Goal: Information Seeking & Learning: Find specific fact

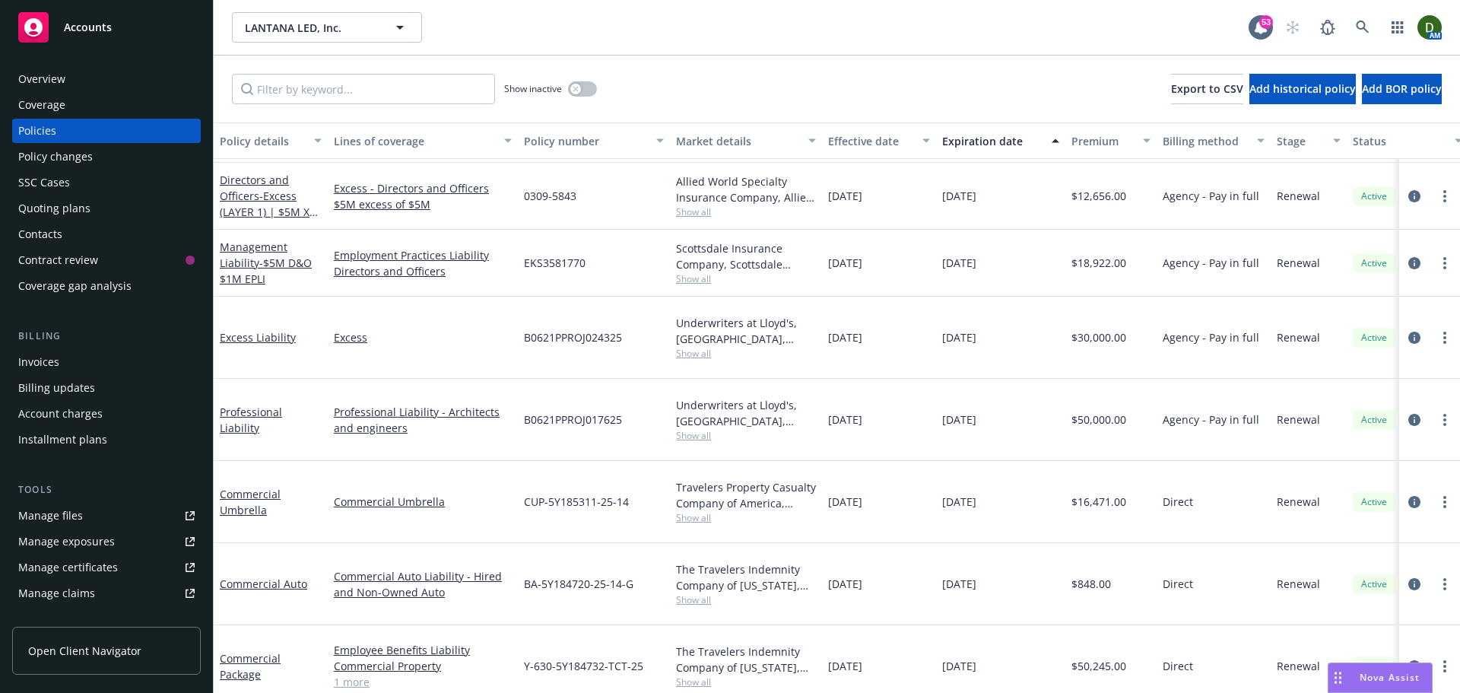
scroll to position [89, 0]
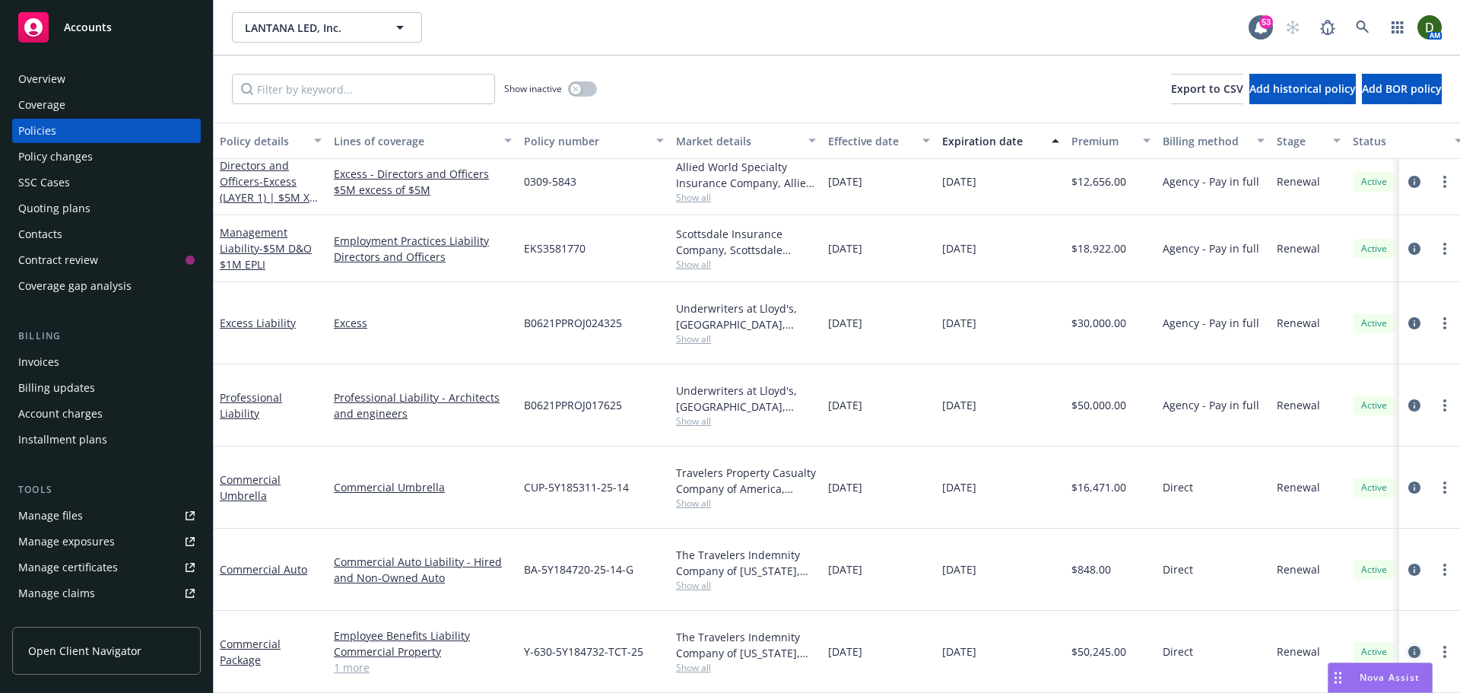
click at [1408, 645] on icon "circleInformation" at bounding box center [1414, 651] width 12 height 12
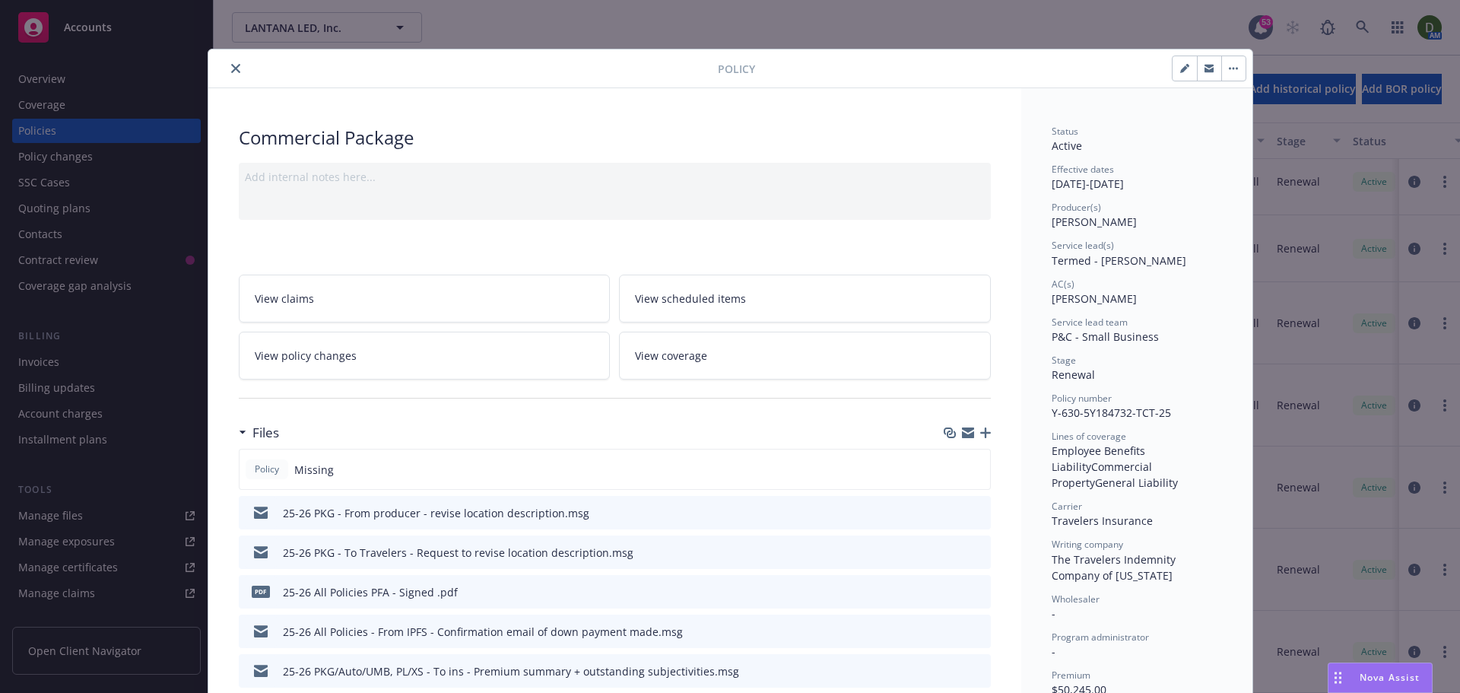
click at [983, 430] on icon "button" at bounding box center [985, 432] width 11 height 11
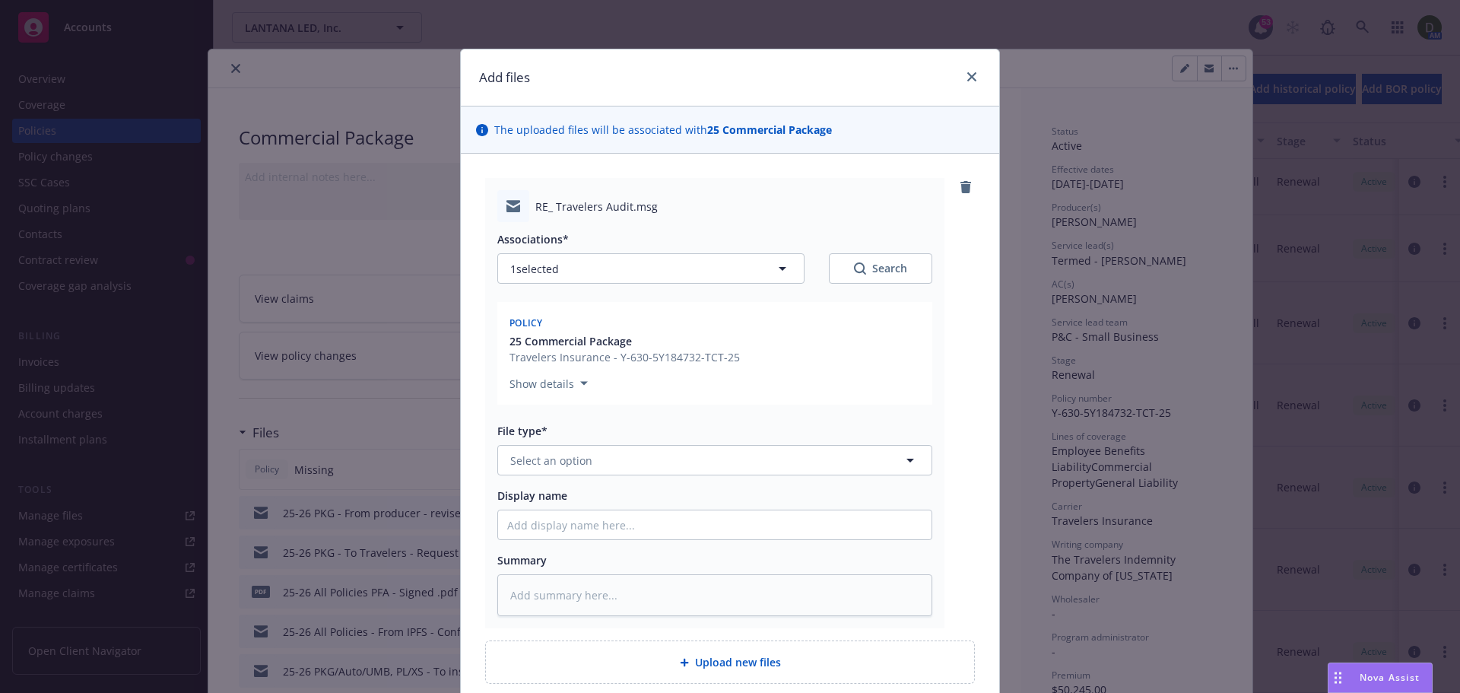
click at [559, 477] on div "Associations* 1 selected Search Policy 25 Commercial Package Travelers Insuranc…" at bounding box center [714, 419] width 435 height 394
click at [570, 469] on button "Select an option" at bounding box center [714, 460] width 435 height 30
type input "email"
drag, startPoint x: 566, startPoint y: 487, endPoint x: 550, endPoint y: 518, distance: 34.3
click at [566, 489] on div "Email" at bounding box center [714, 502] width 433 height 40
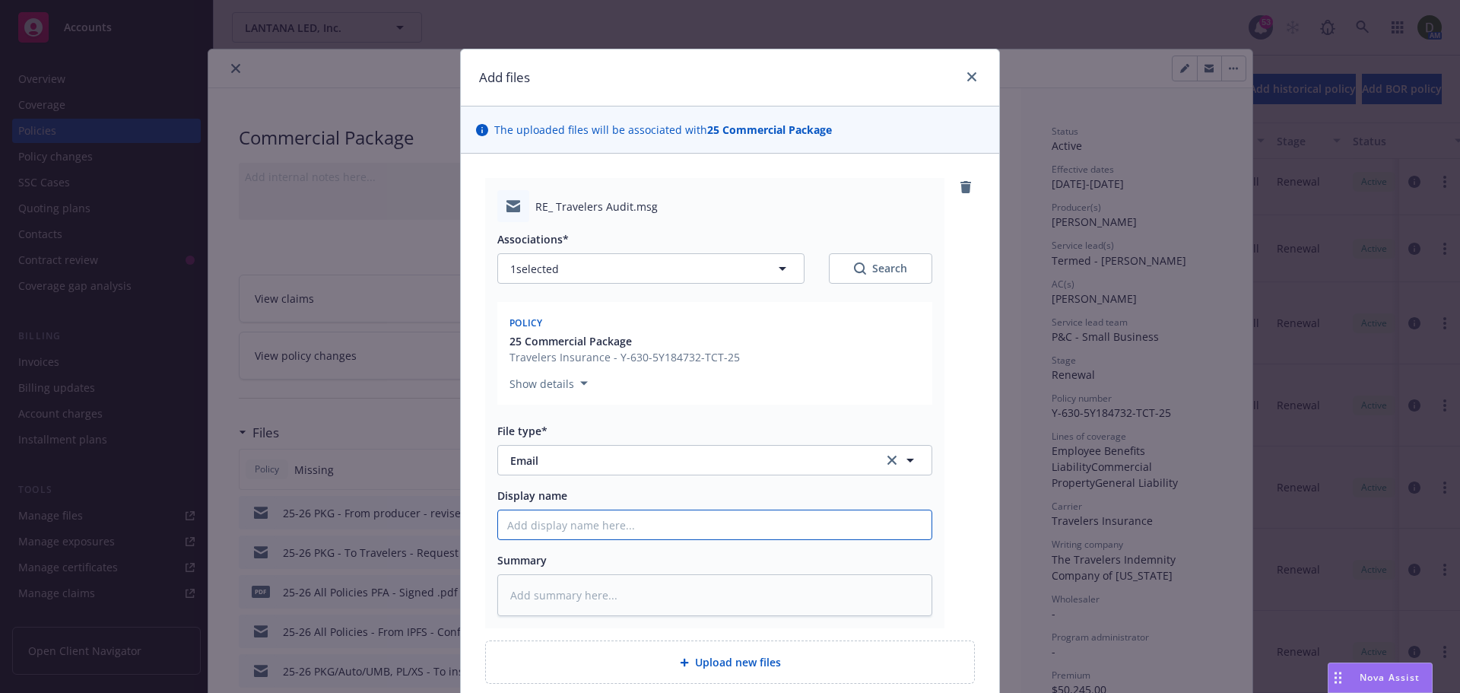
click at [550, 523] on input "Display name" at bounding box center [714, 524] width 433 height 29
type textarea "x"
type input "2"
type textarea "x"
type input "25"
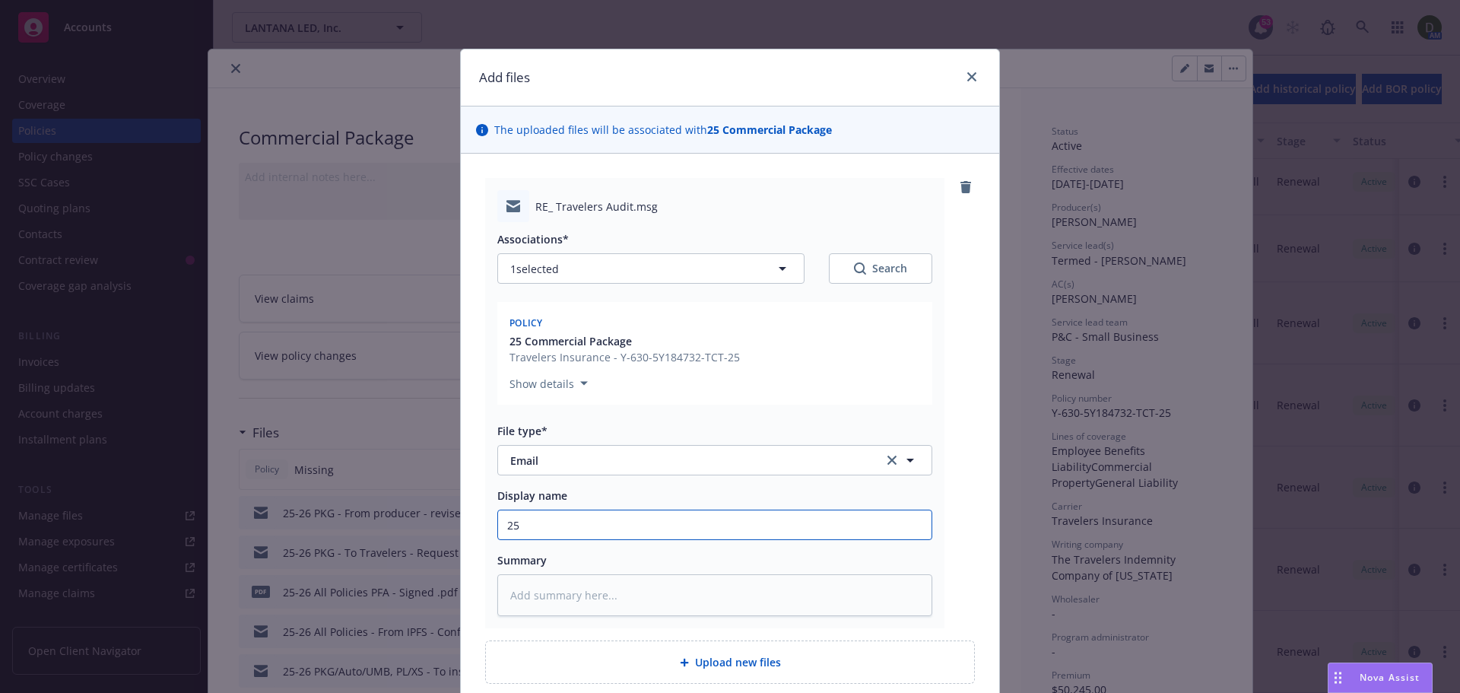
type textarea "x"
type input "25-"
type textarea "x"
type input "25-2"
type textarea "x"
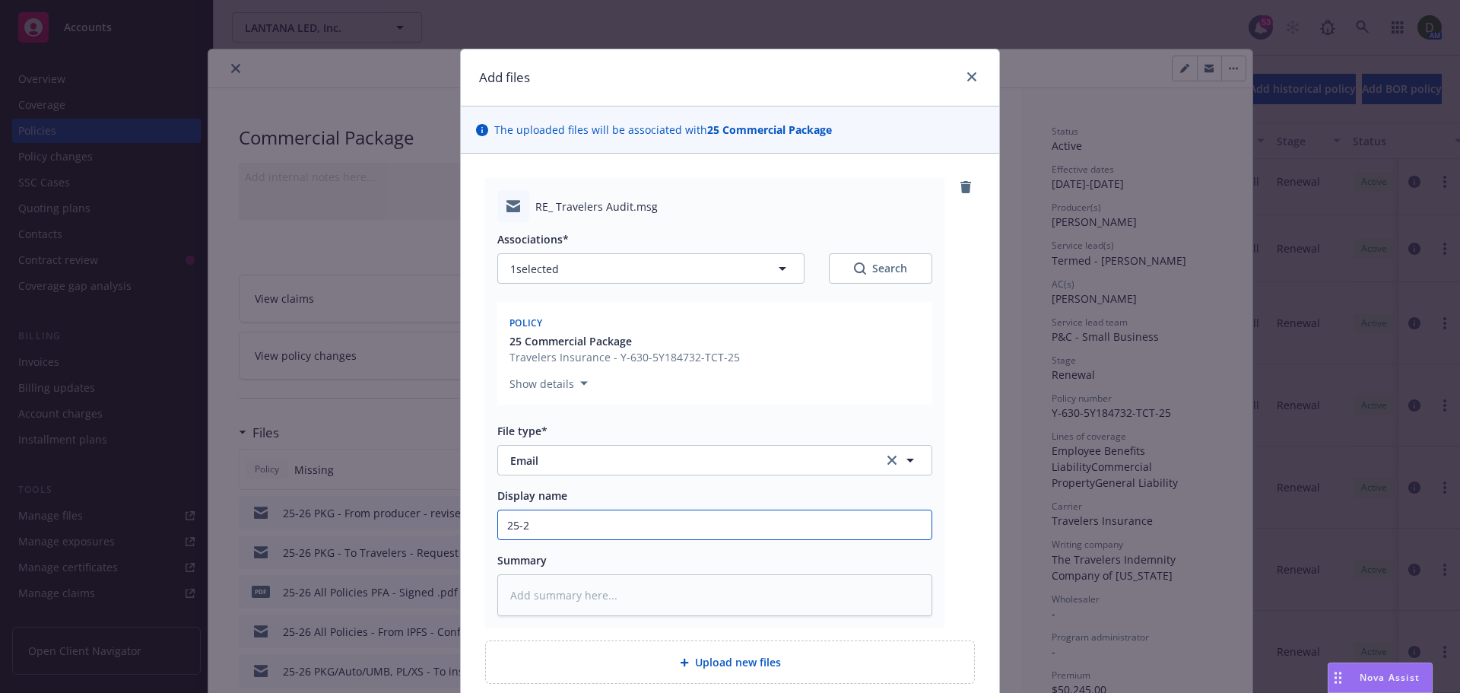
type input "25-26"
type textarea "x"
type input "25-26"
type textarea "x"
type input "25-26 P"
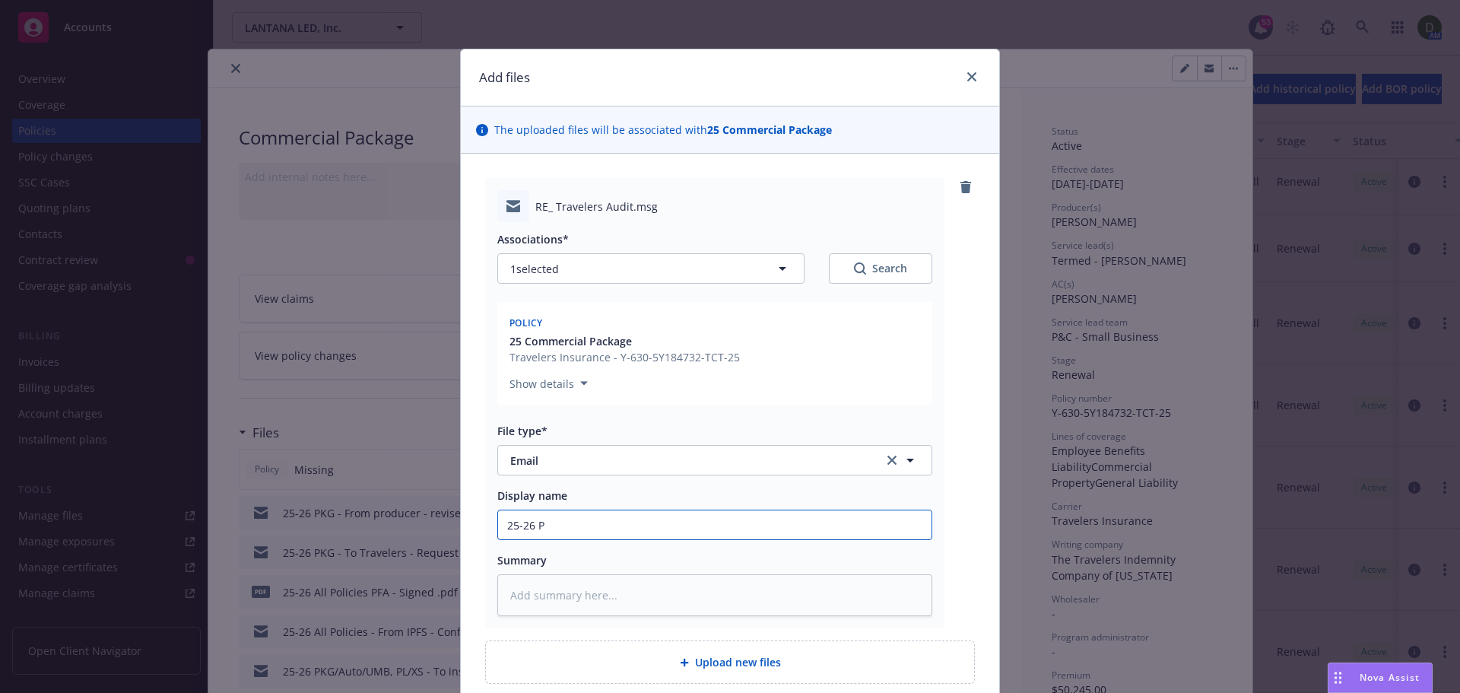
type textarea "x"
type input "25-26 PKG"
type textarea "x"
type input "25-26 PKG"
type textarea "x"
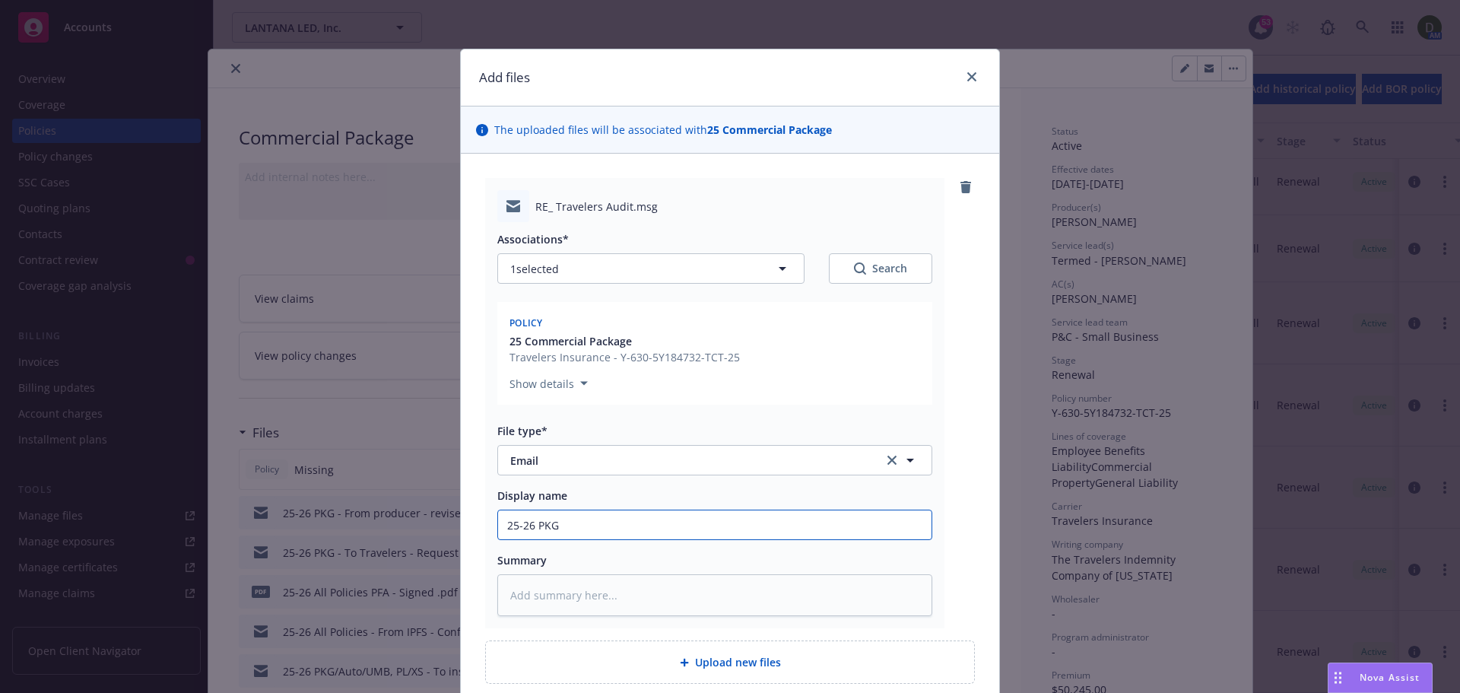
type input "25-26 PKG -"
type textarea "x"
type input "25-26 PKG -"
type textarea "x"
type input "25-26 PKG - T"
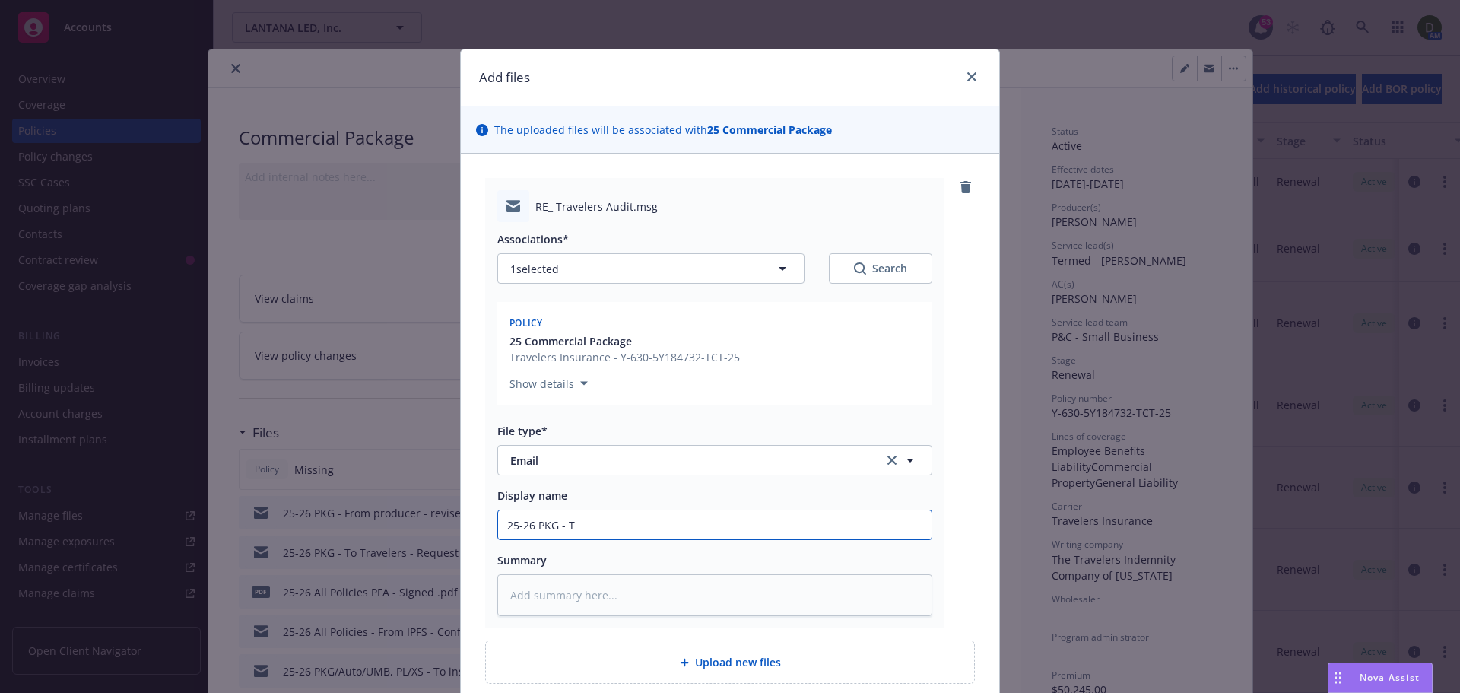
type textarea "x"
type input "25-26 PKG - To"
type textarea "x"
type input "25-26 PKG - To i"
type textarea "x"
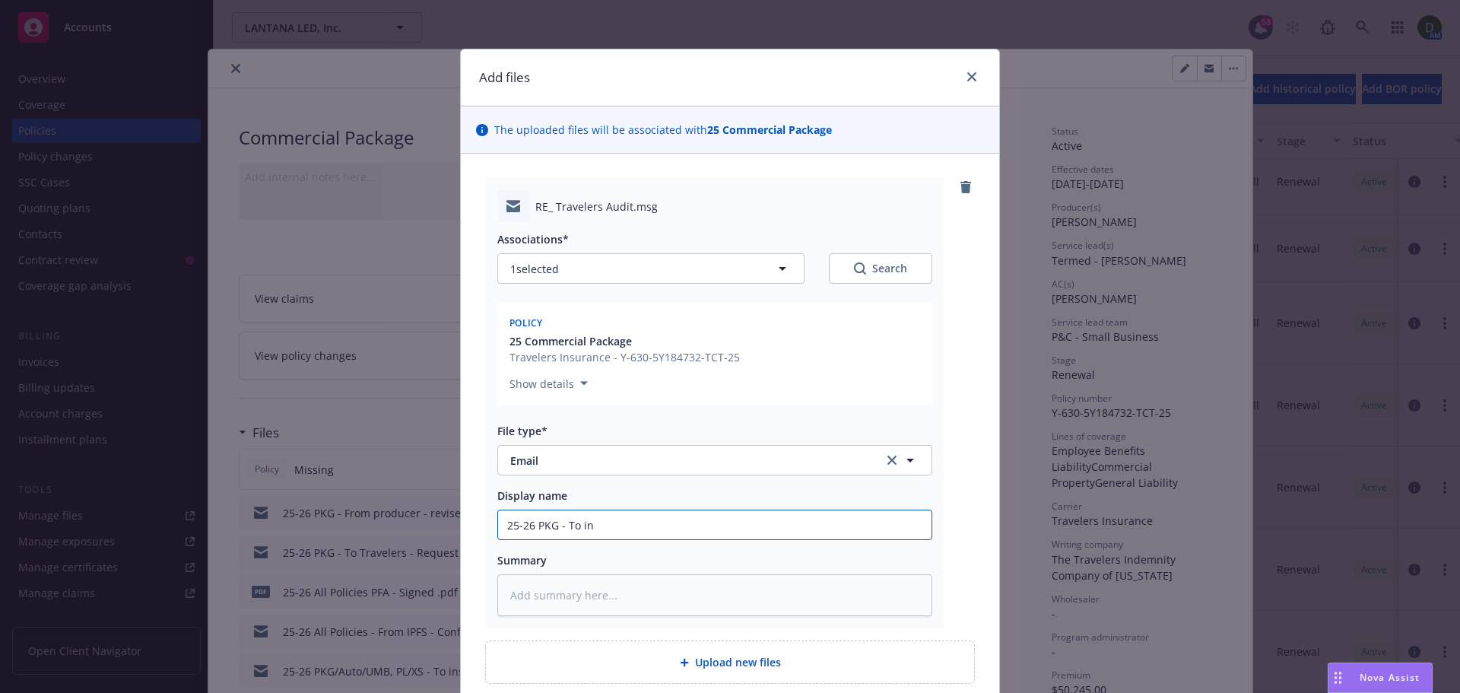
type input "25-26 PKG - To ins"
type textarea "x"
type input "25-26 PKG - To ins"
type textarea "x"
type input "25-26 PKG - To ins -"
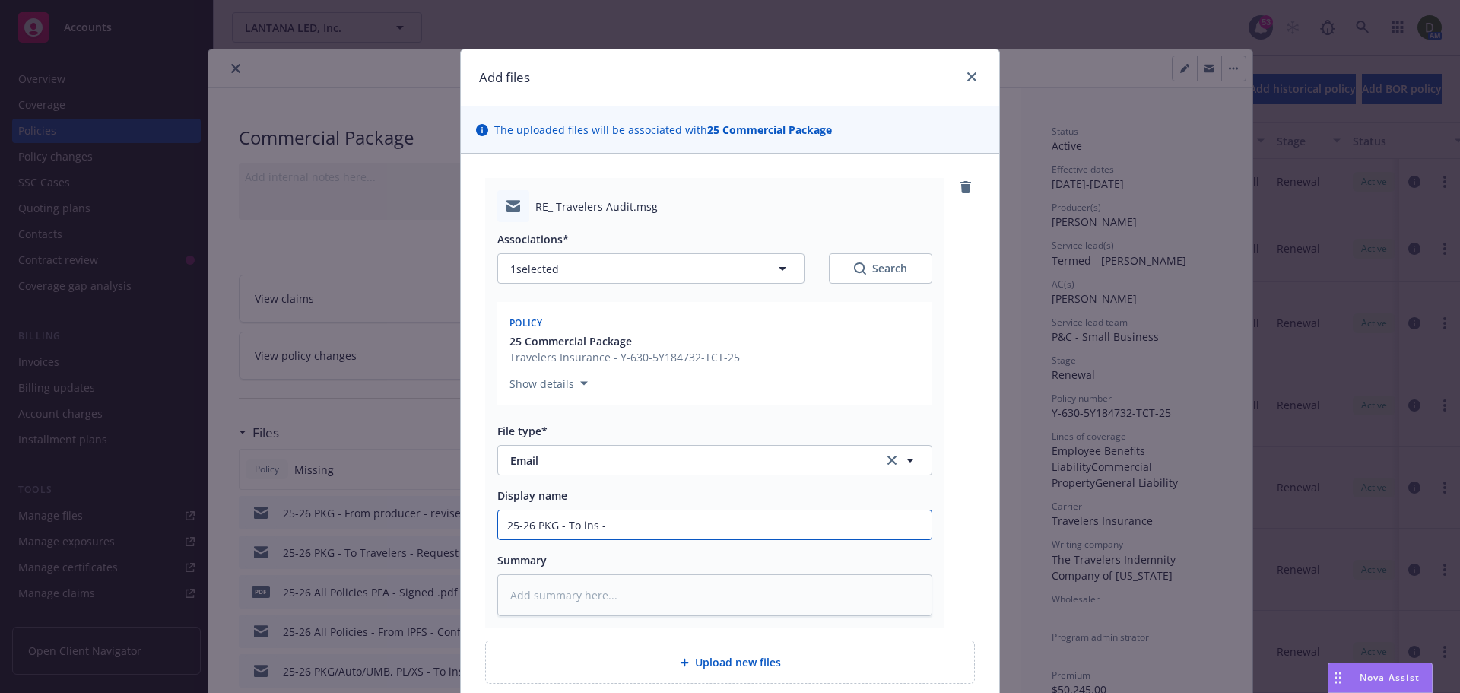
type textarea "x"
type input "25-26 PKG - To ins -"
type textarea "x"
type input "25-26 PKG - To ins - E"
type textarea "x"
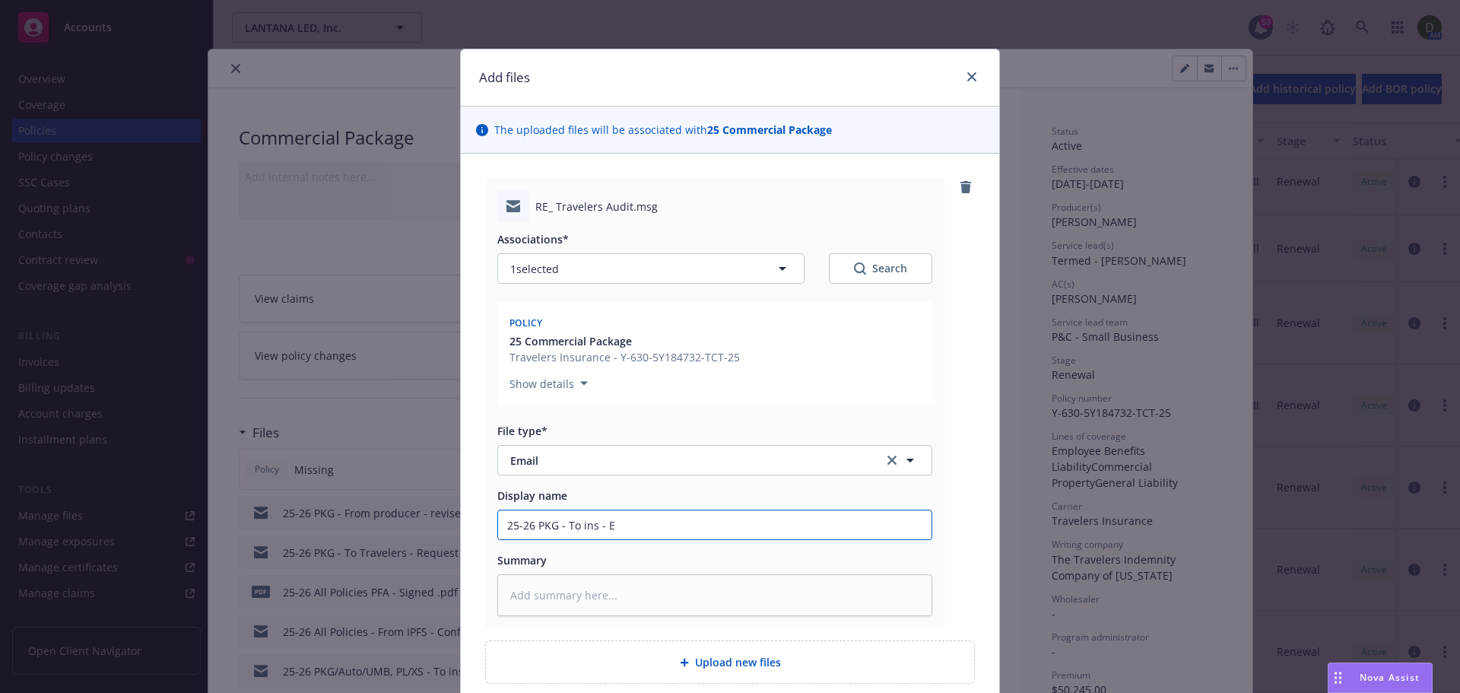
type input "25-26 PKG - To ins - En"
type textarea "x"
type input "25-26 PKG - To ins - End"
type textarea "x"
type input "25-26 PKG - To ins - Endo"
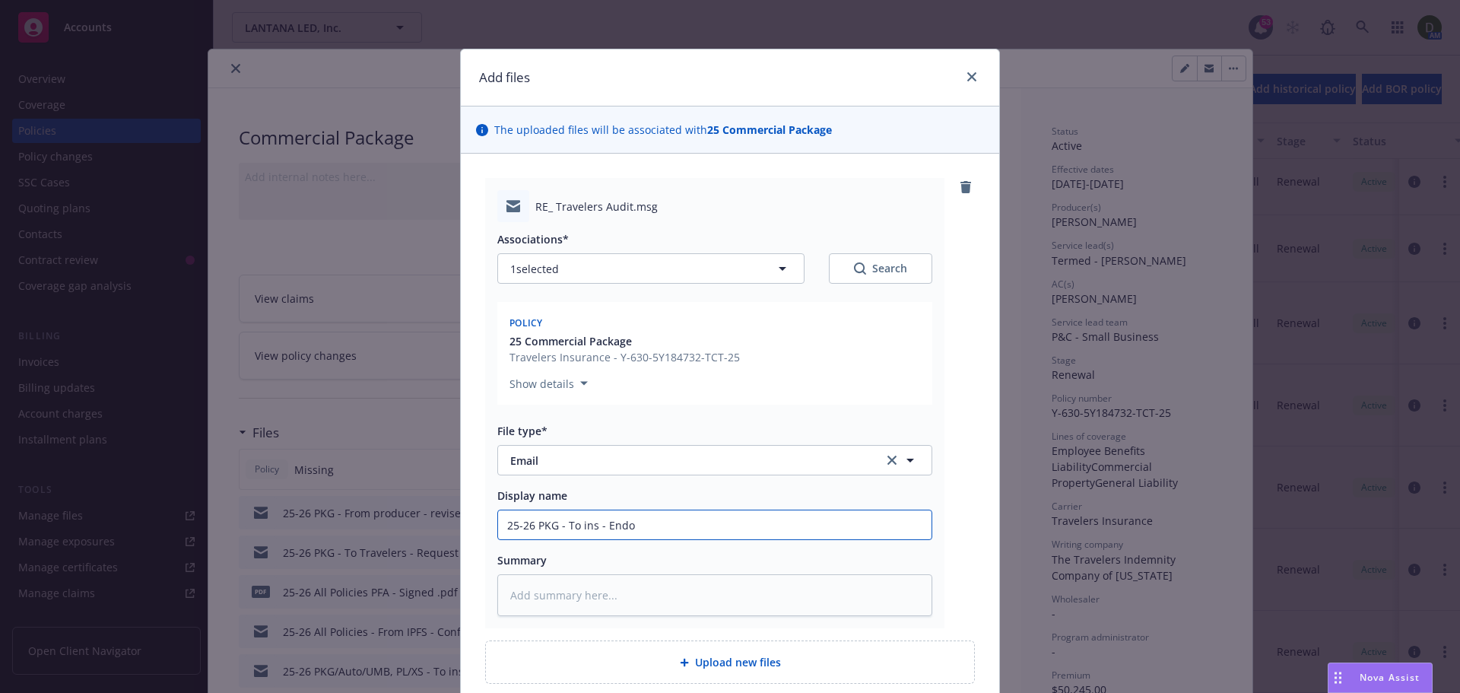
type textarea "x"
type input "25-26 PKG - To ins - End"
type textarea "x"
type input "25-26 PKG - To ins - Endt"
type textarea "x"
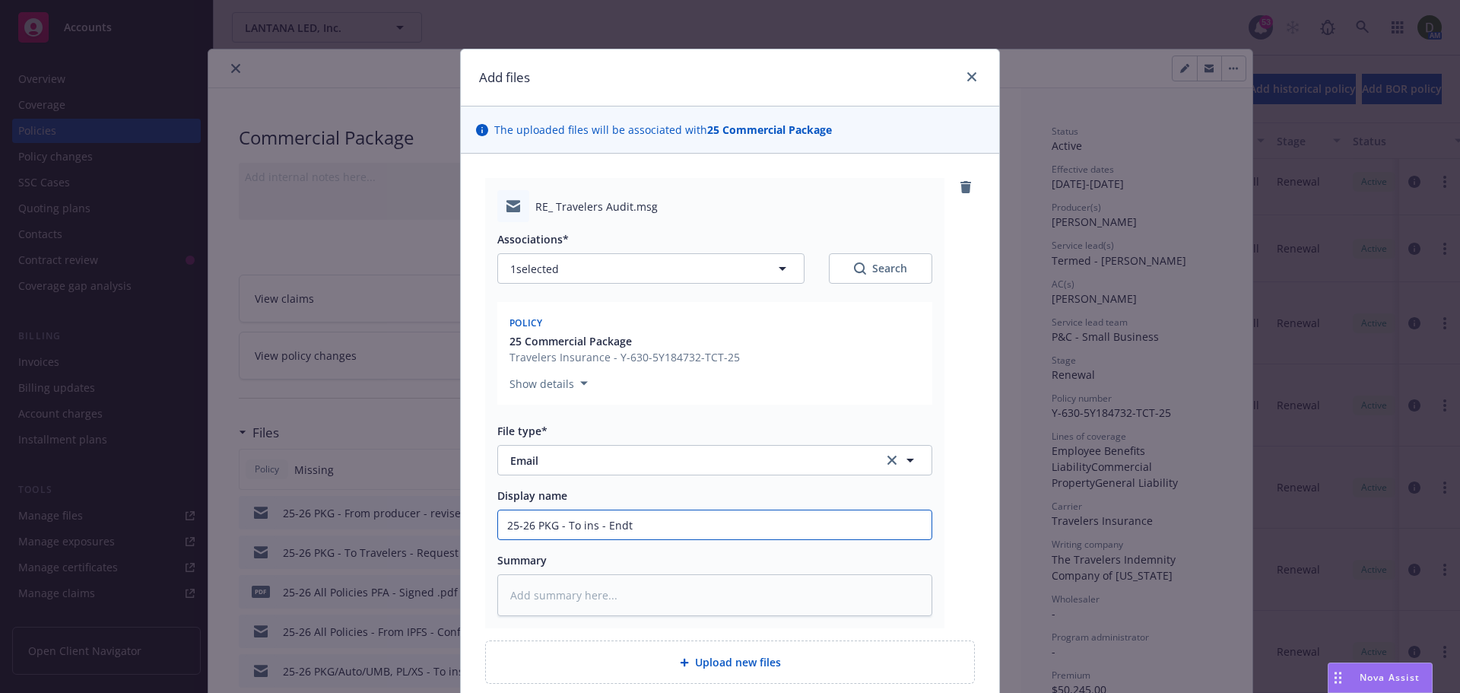
type input "25-26 PKG - To ins - Endt"
type textarea "x"
type input "25-26 PKG - To ins - Endt r"
type textarea "x"
type input "25-26 PKG - To ins - Endt re"
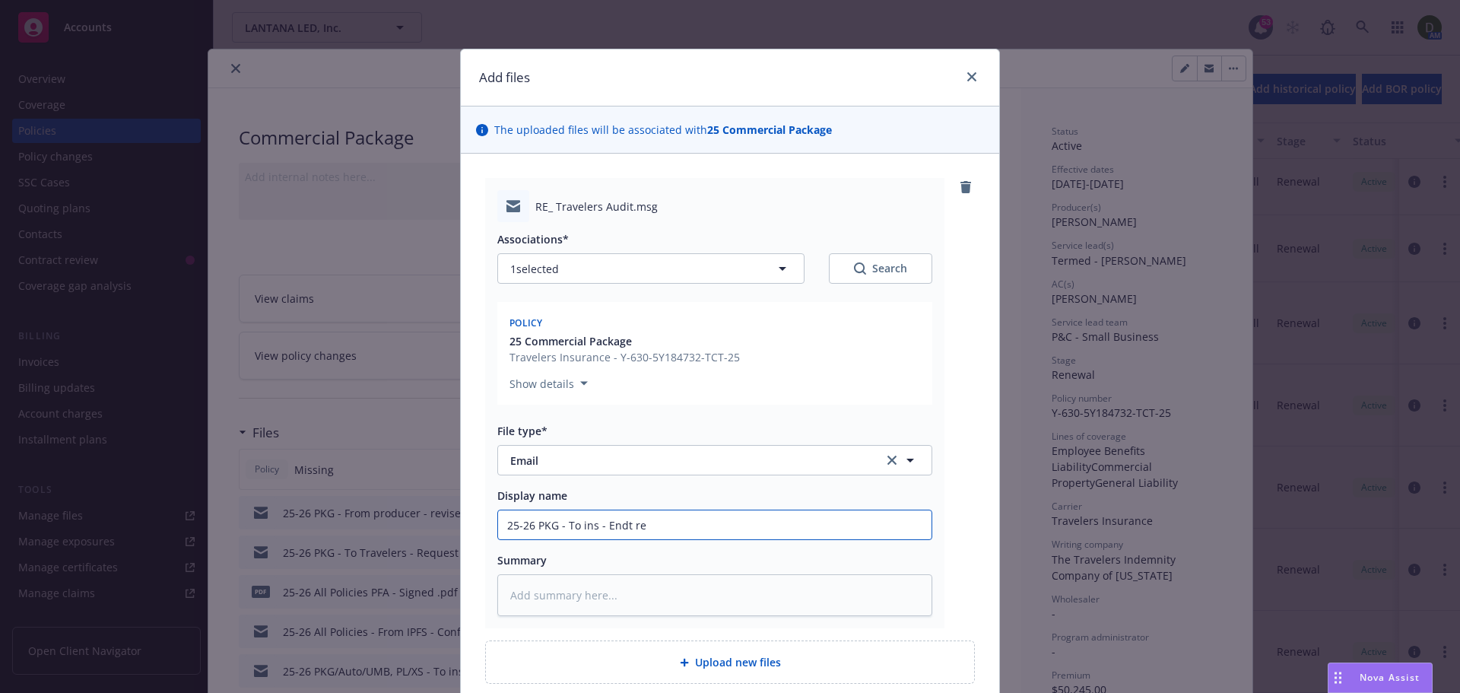
type textarea "x"
type input "25-26 PKG - To ins - Endt rev"
type textarea "x"
type input "25-26 PKG - To ins - Endt revi"
type textarea "x"
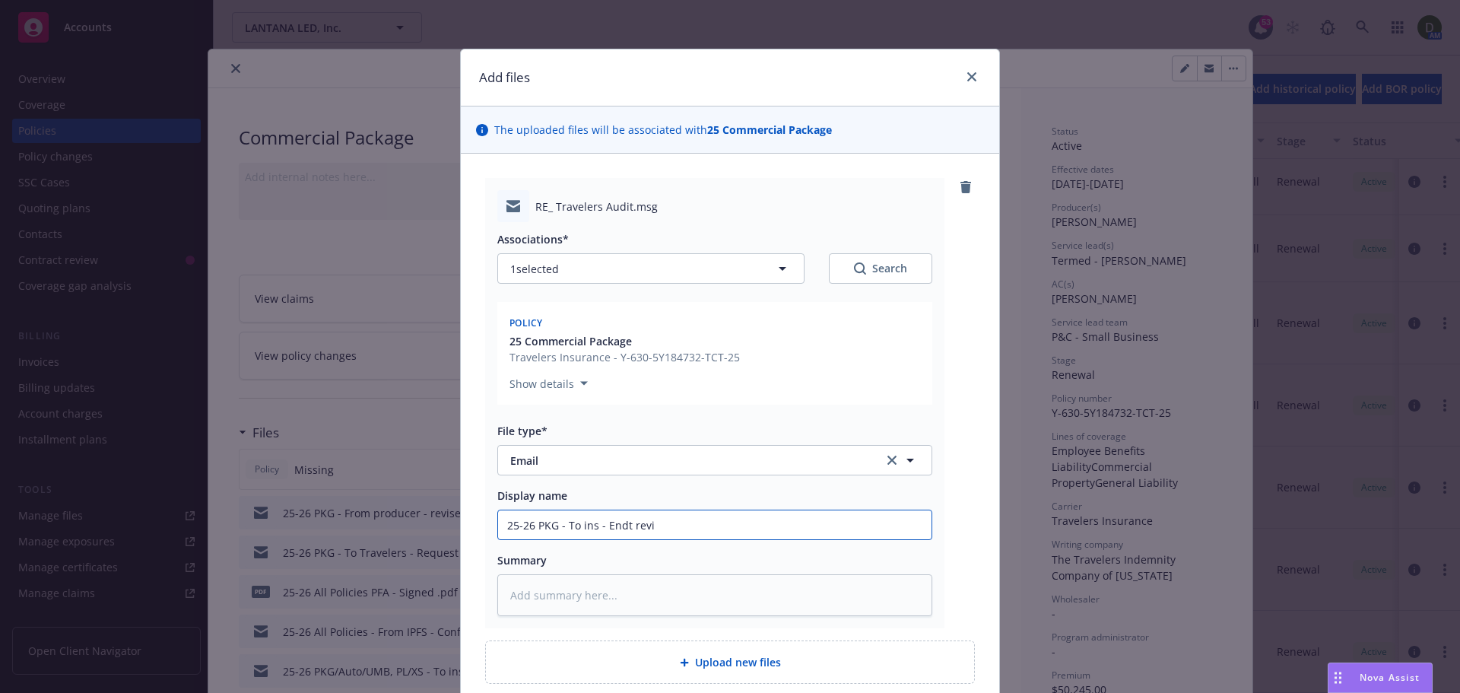
type input "25-26 PKG - To ins - Endt revis"
type textarea "x"
type input "25-26 PKG - To ins - Endt revise"
type textarea "x"
type input "25-26 PKG - To ins - Endt revised"
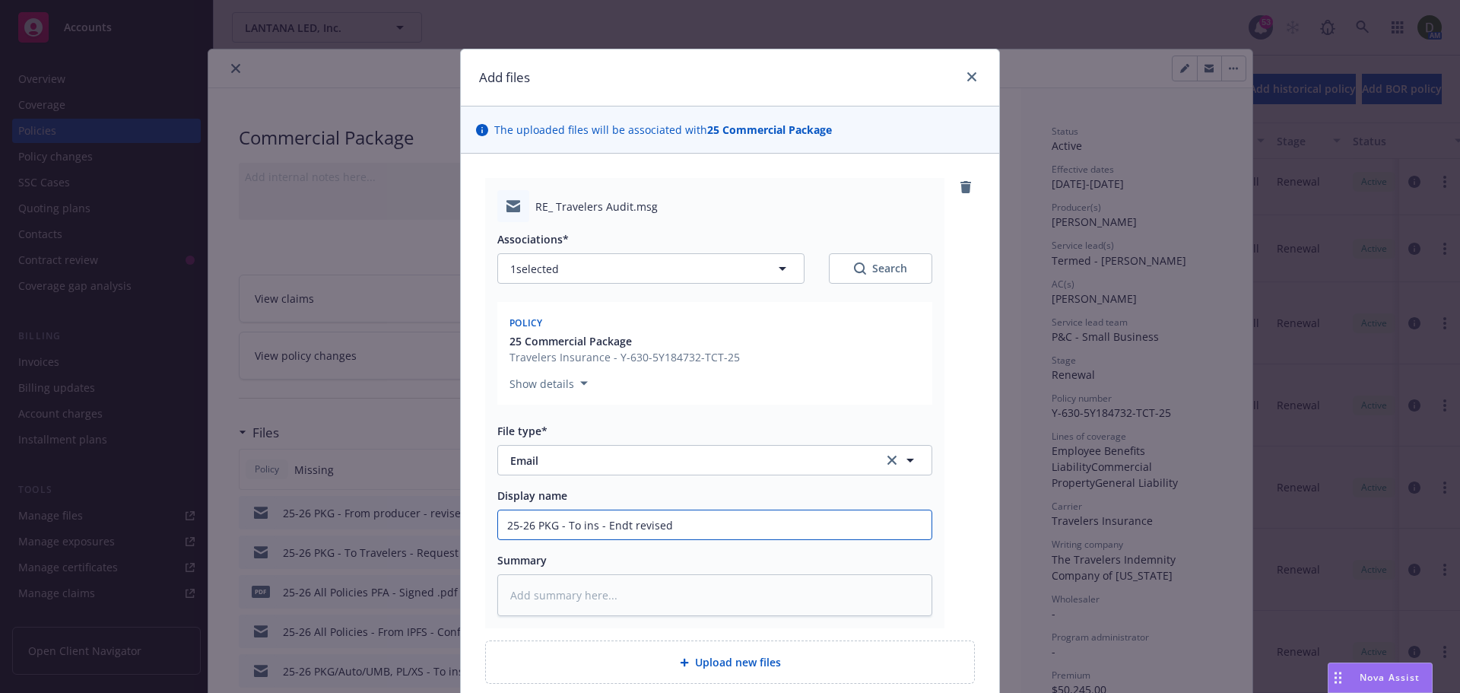
type textarea "x"
type input "25-26 PKG - To ins - Endt revised"
type textarea "x"
type input "25-26 PKG - To ins - Endt revised l"
type textarea "x"
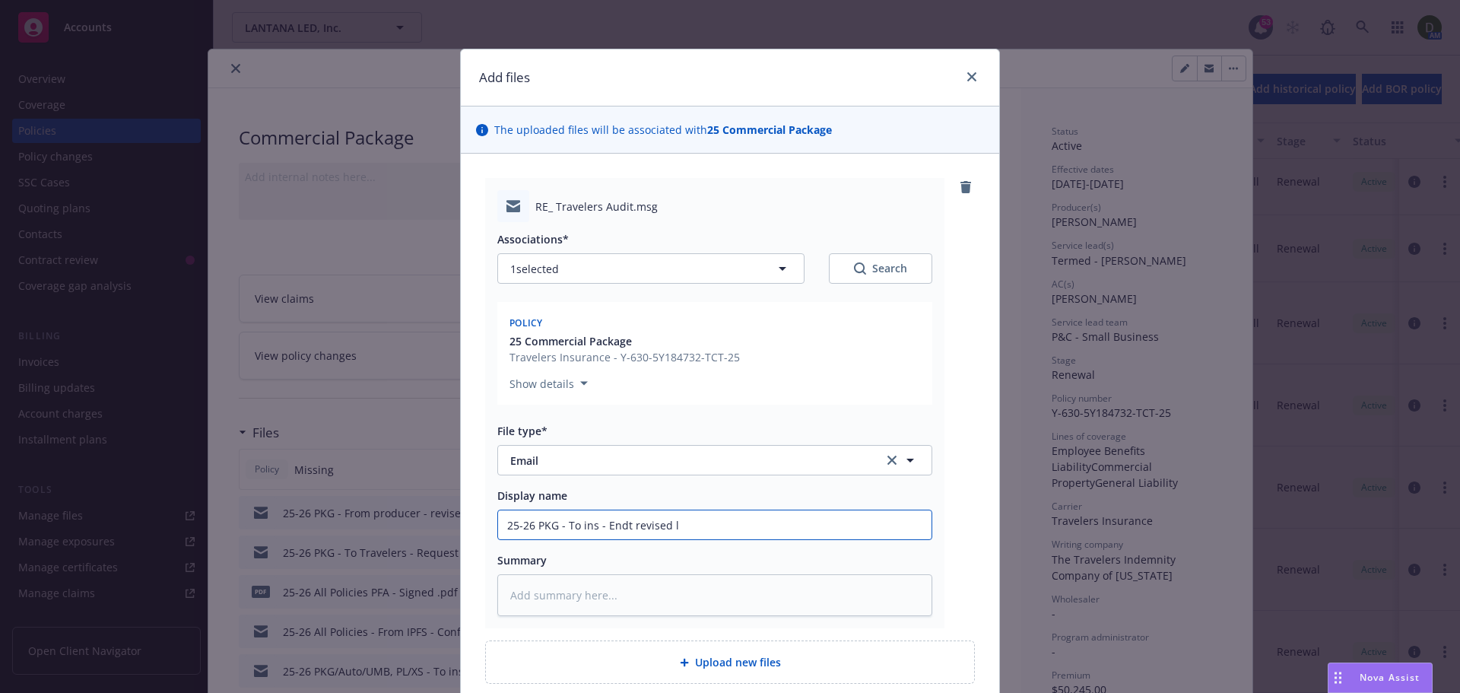
type input "25-26 PKG - To ins - Endt revised lo"
type textarea "x"
type input "25-26 PKG - To ins - Endt revised loc"
type textarea "x"
type input "25-26 PKG - To ins - Endt revised loca"
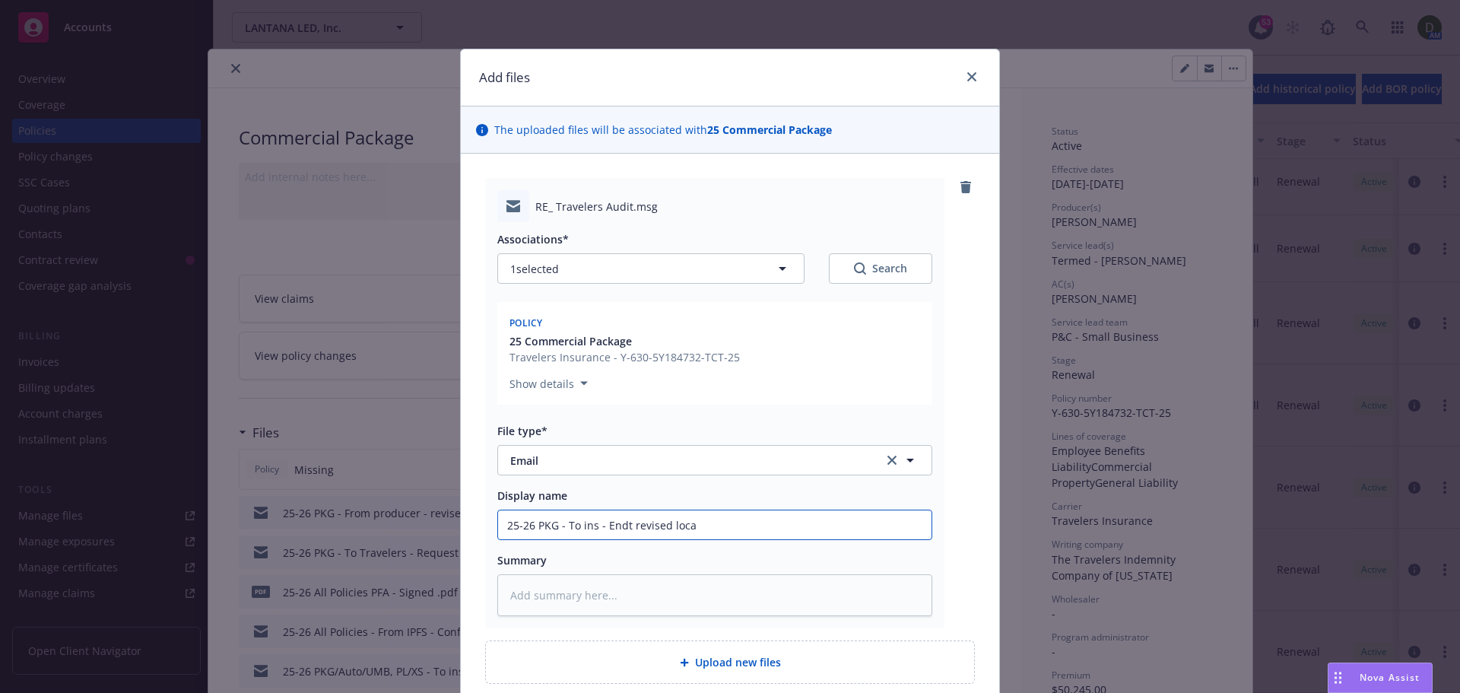
type textarea "x"
type input "25-26 PKG - To ins - Endt revised loc"
type textarea "x"
type input "25-26 PKG - To ins - Endt revised lo"
type textarea "x"
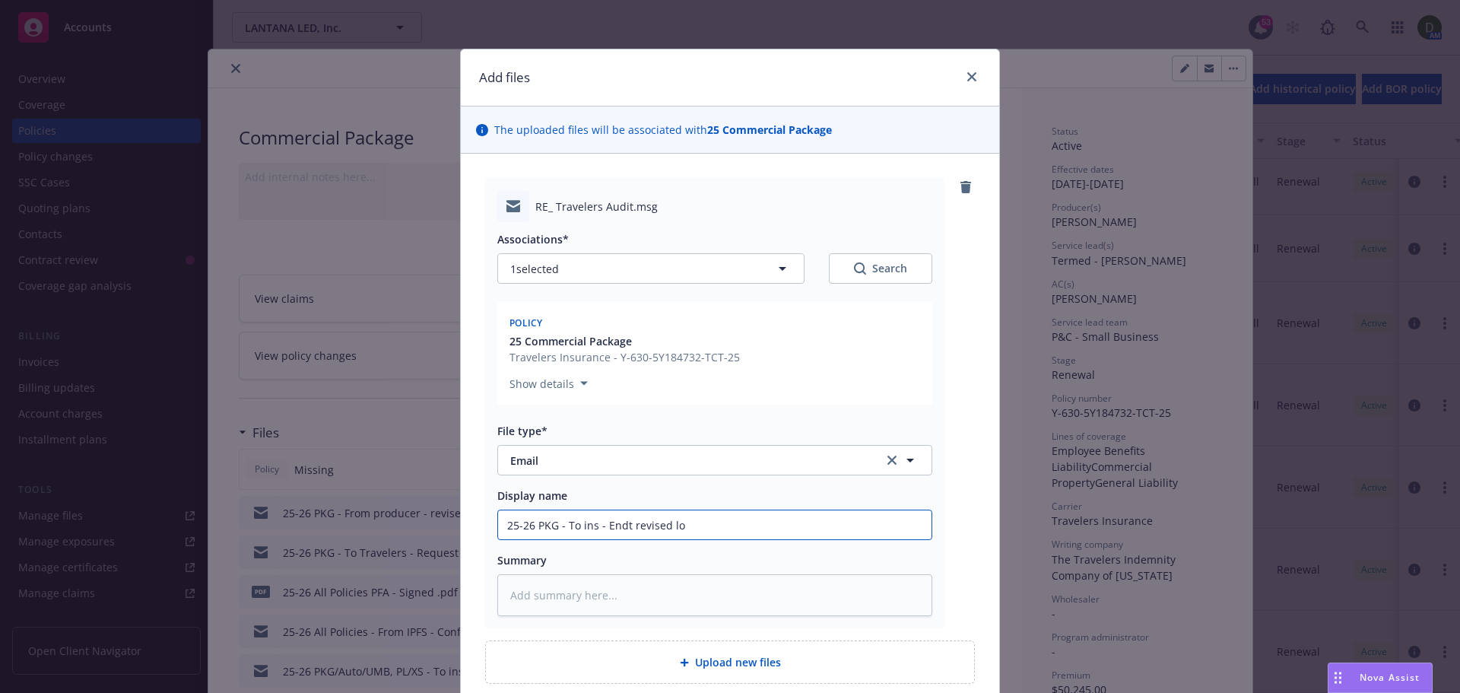
type input "25-26 PKG - To ins - Endt revised l"
type textarea "x"
type input "25-26 PKG - To ins - Endt revised"
type textarea "x"
type input "25-26 PKG - To ins - Endt revised"
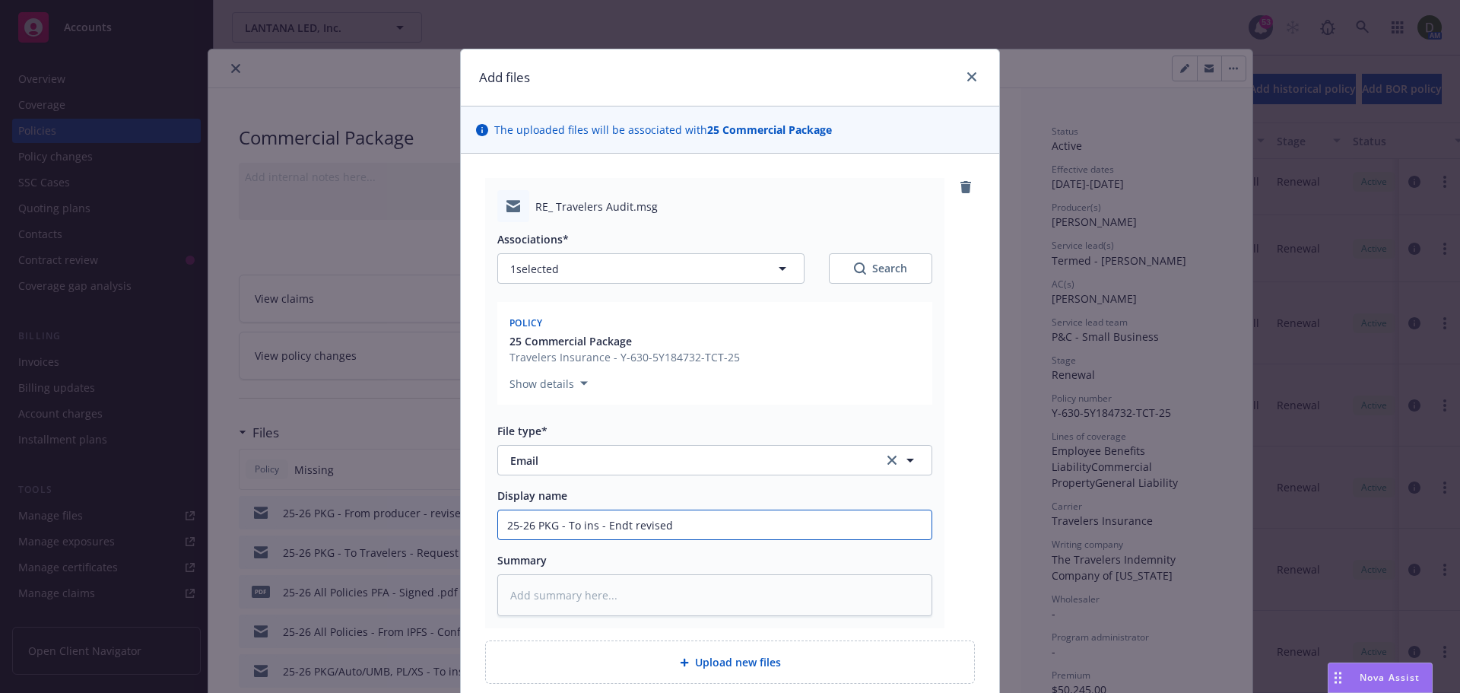
type textarea "x"
type input "25-26 PKG - To ins - Endt revise"
type textarea "x"
type input "25-26 PKG - To ins - Endt revis"
type textarea "x"
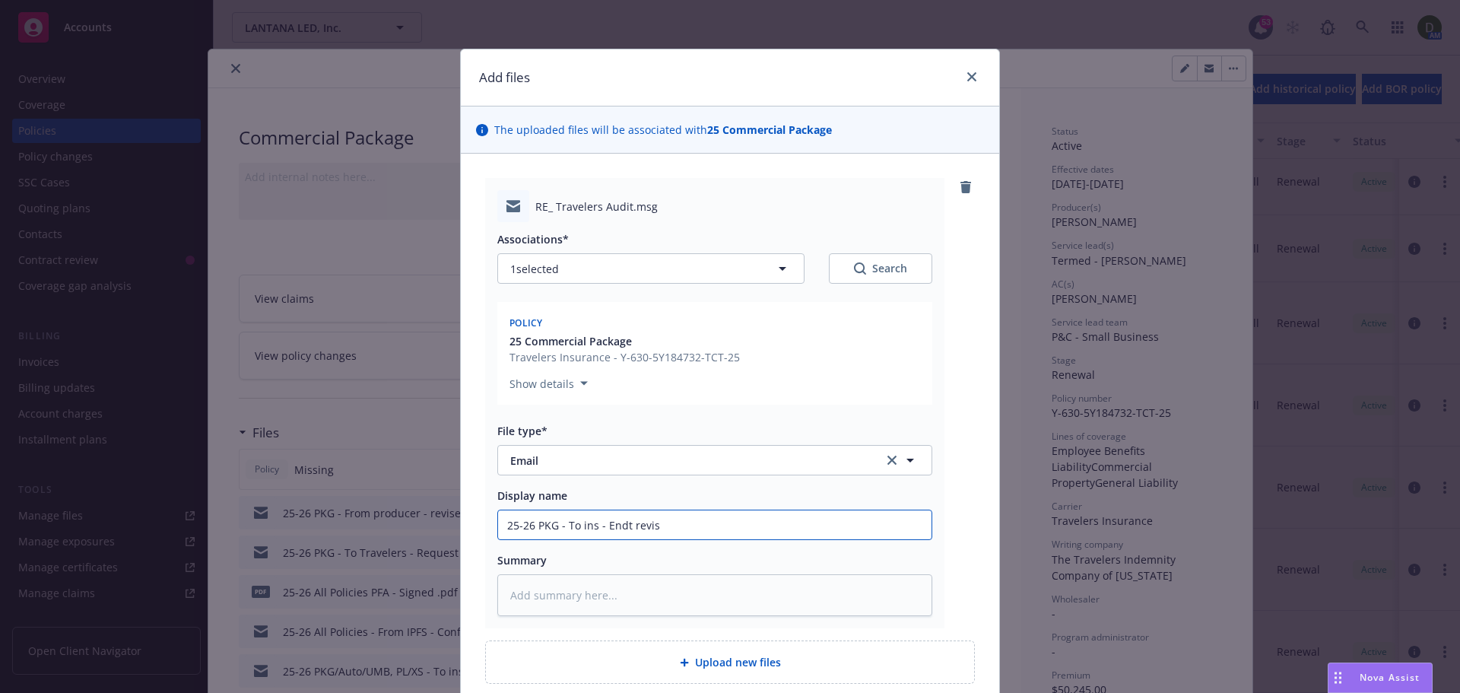
type input "25-26 PKG - To ins - Endt revisi"
type textarea "x"
type input "25-26 PKG - To ins - Endt revisin"
type textarea "x"
type input "25-26 PKG - To ins - Endt revising"
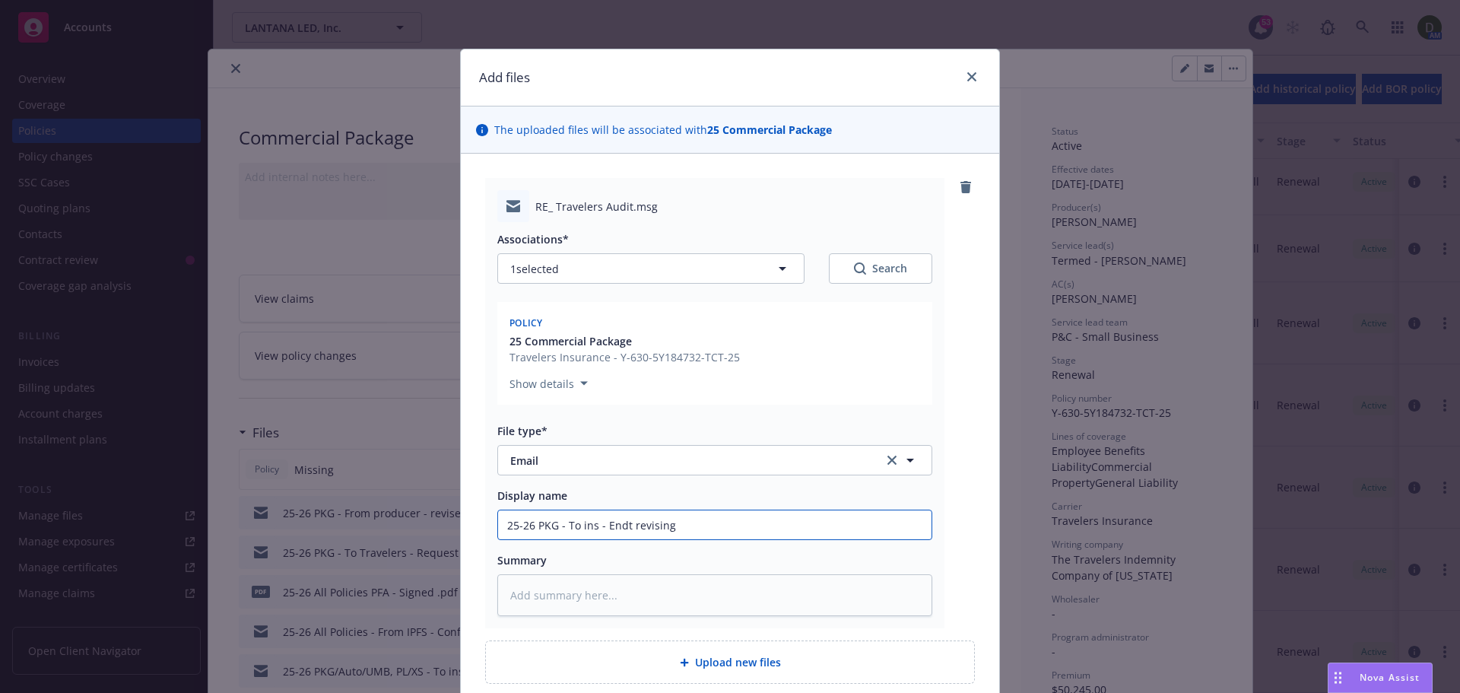
type textarea "x"
type input "25-26 PKG - To ins - Endt revising l"
type textarea "x"
type input "25-26 PKG - To ins - Endt revising lo"
type textarea "x"
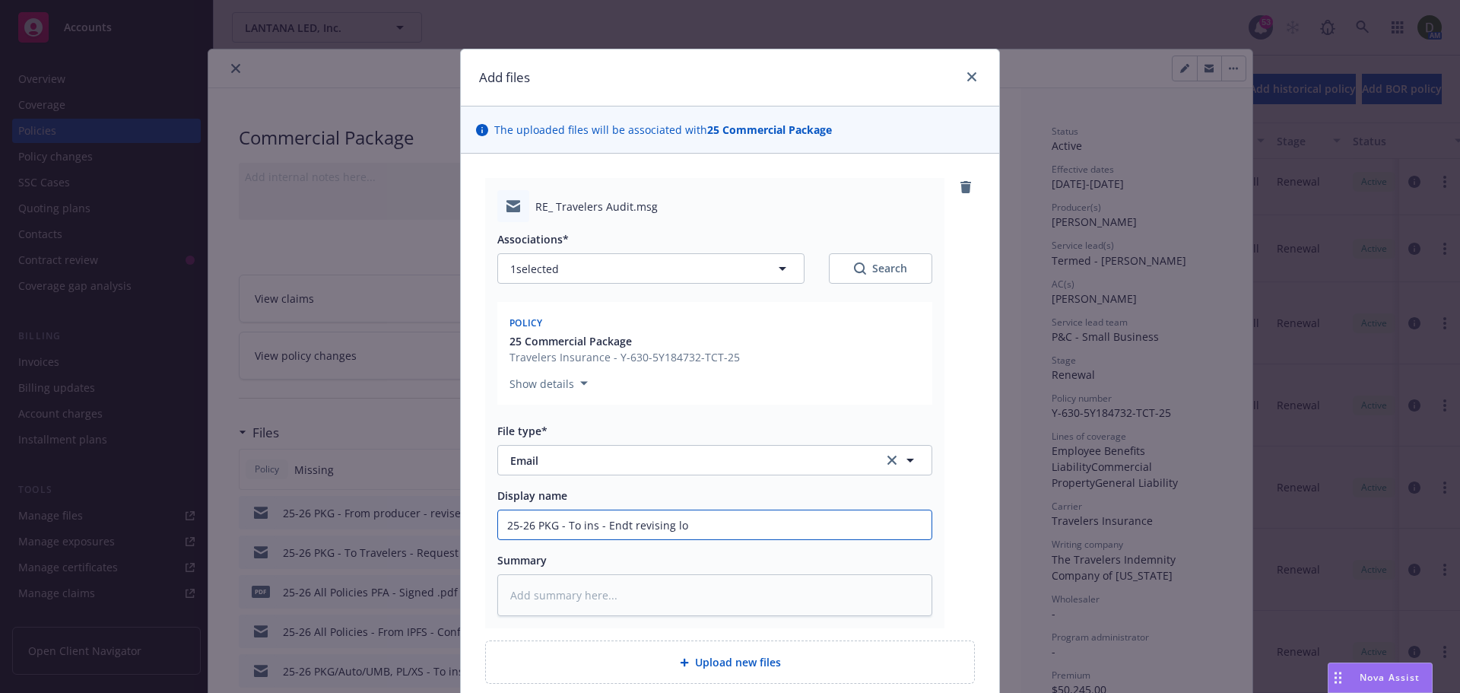
type input "25-26 PKG - To ins - Endt revising loc"
type textarea "x"
type input "25-26 PKG - To ins - Endt revising loc"
type textarea "x"
type input "25-26 PKG - To ins - Endt revising loc d"
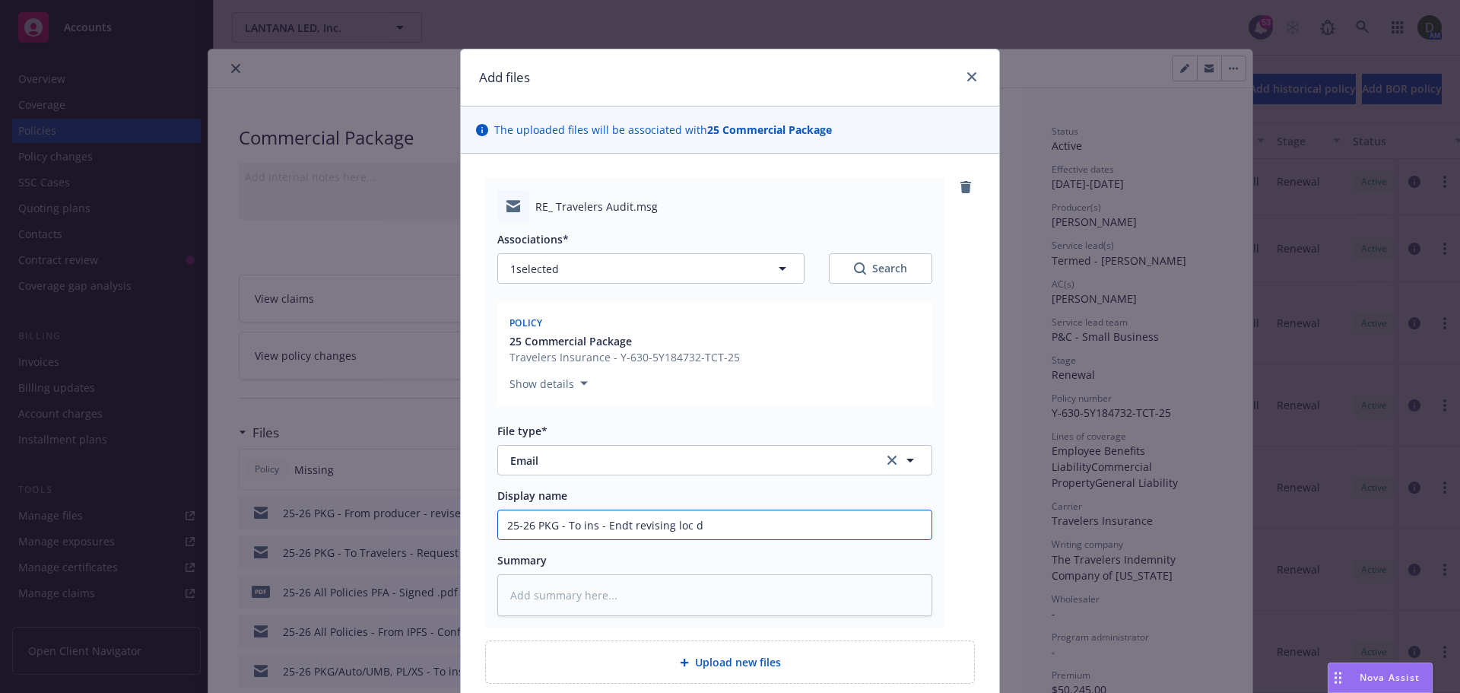
type textarea "x"
type input "25-26 PKG - To ins - Endt revising loc de"
type textarea "x"
type input "25-26 PKG - To ins - Endt revising loc des"
type textarea "x"
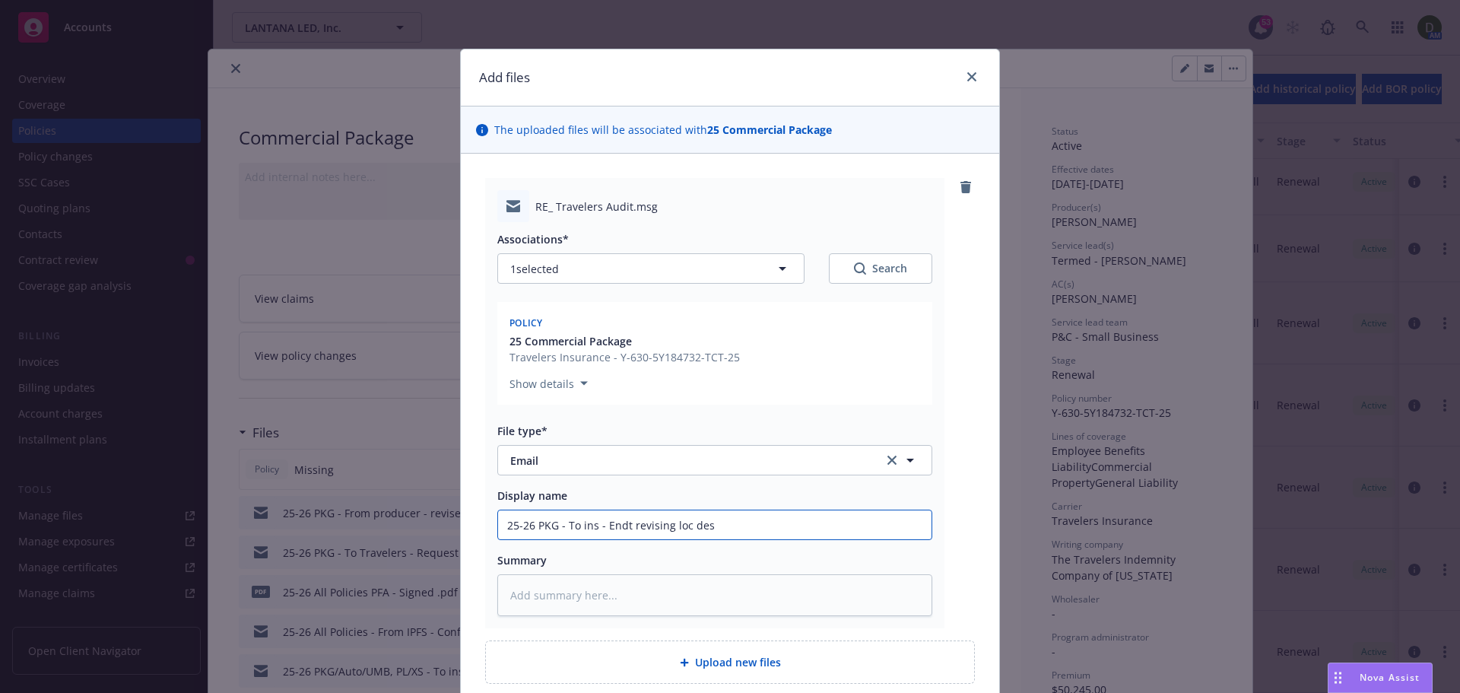
type input "25-26 PKG - To ins - Endt revising loc desc"
type textarea "x"
type input "25-26 PKG - To ins - Endt revising loc descr"
type textarea "x"
type input "25-26 PKG - To ins - Endt revising loc descri"
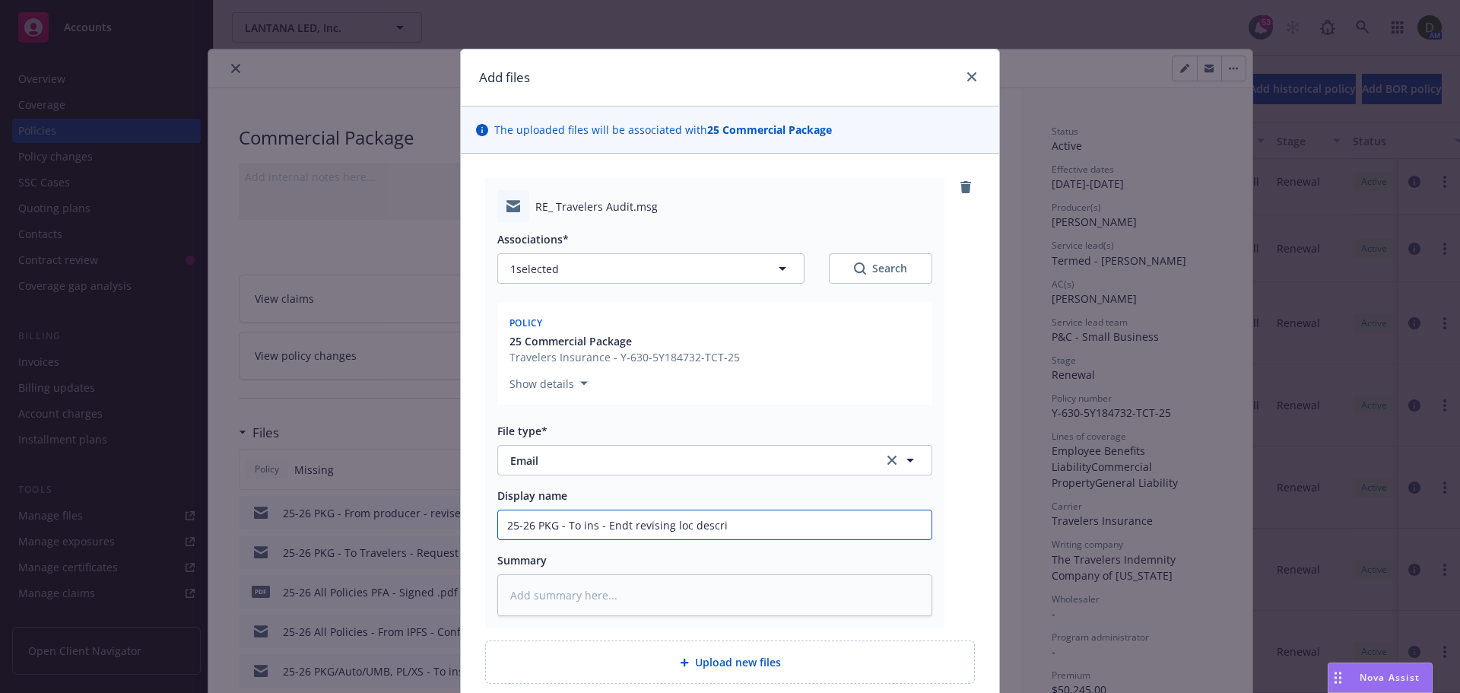
type textarea "x"
type input "25-26 PKG - To ins - Endt revising loc descrip"
type textarea "x"
type input "25-26 PKG - To ins - Endt revising loc descript"
type textarea "x"
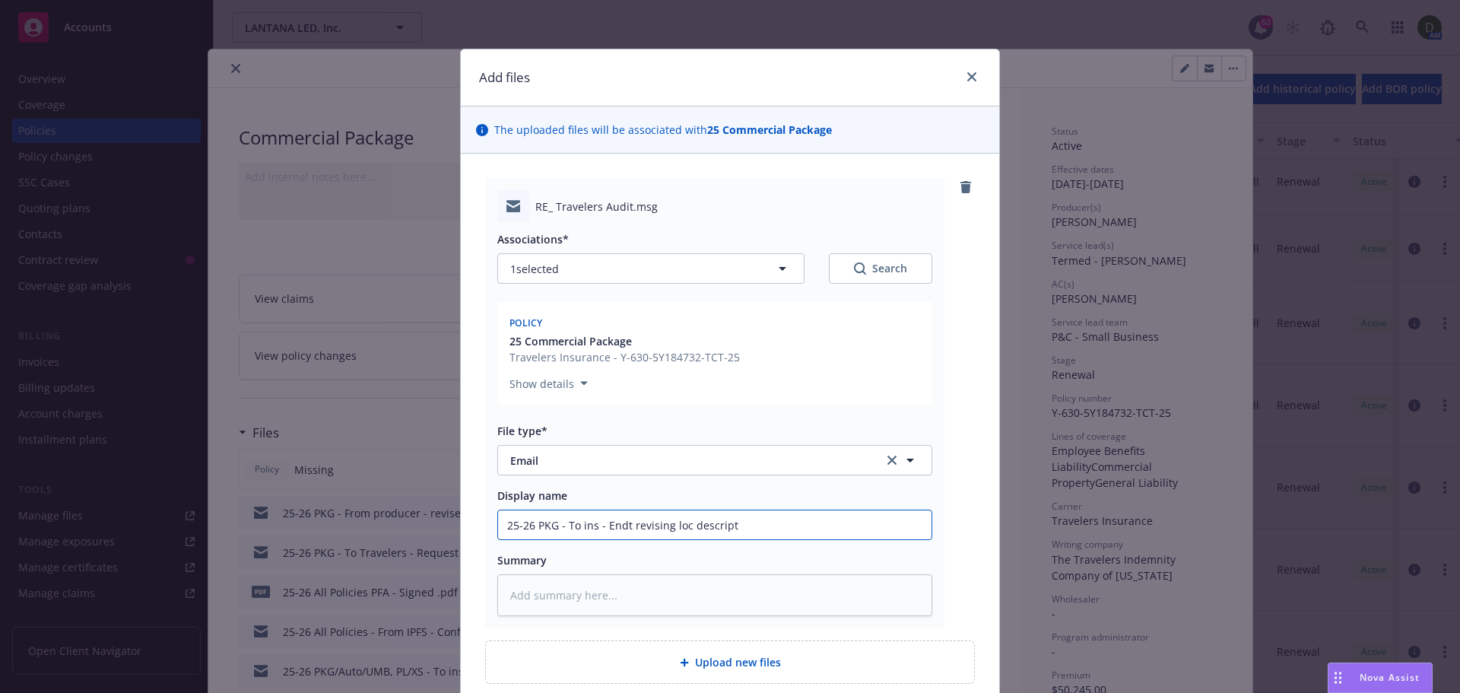
type input "25-26 PKG - To ins - Endt revising loc descripti"
type textarea "x"
type input "25-26 PKG - To ins - Endt revising loc descriptio"
type textarea "x"
type input "25-26 PKG - To ins - Endt revising loc description"
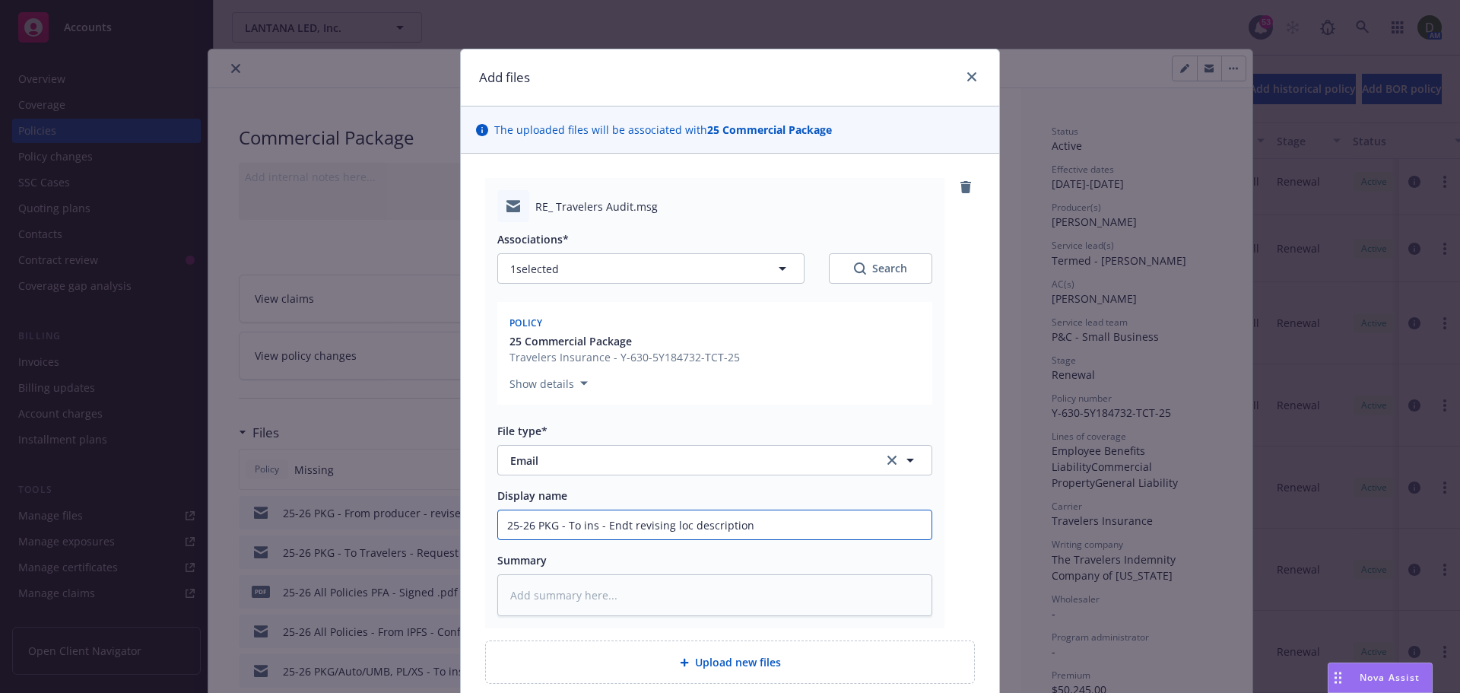
type textarea "x"
type input "25-26 PKG - To ins - Endt revising loc description"
type textarea "x"
type input "25-26 PKG - To ins - Endt revising loc description +"
type textarea "x"
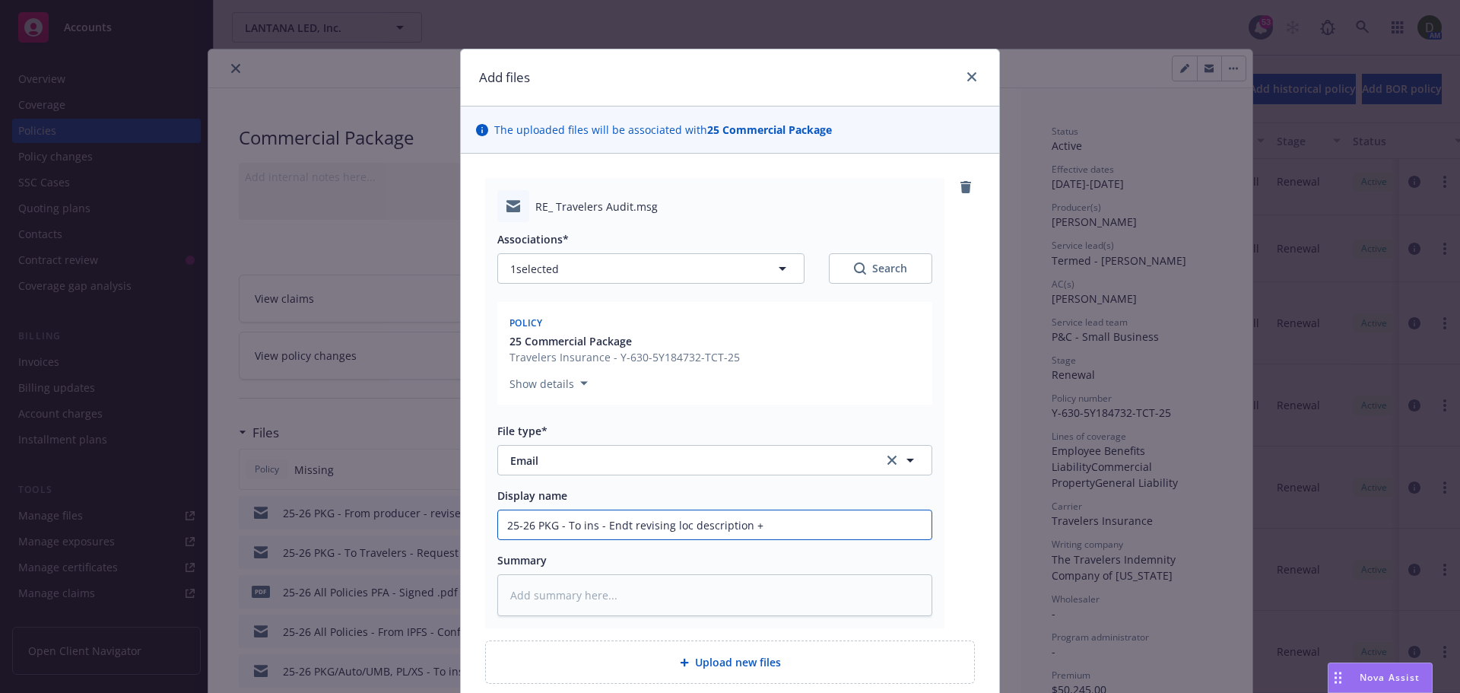
type input "25-26 PKG - To ins - Endt revising loc description +"
type textarea "x"
type input "25-26 PKG - To ins - Endt revising loc description + r"
type textarea "x"
type input "25-26 PKG - To ins - Endt revising loc description + re"
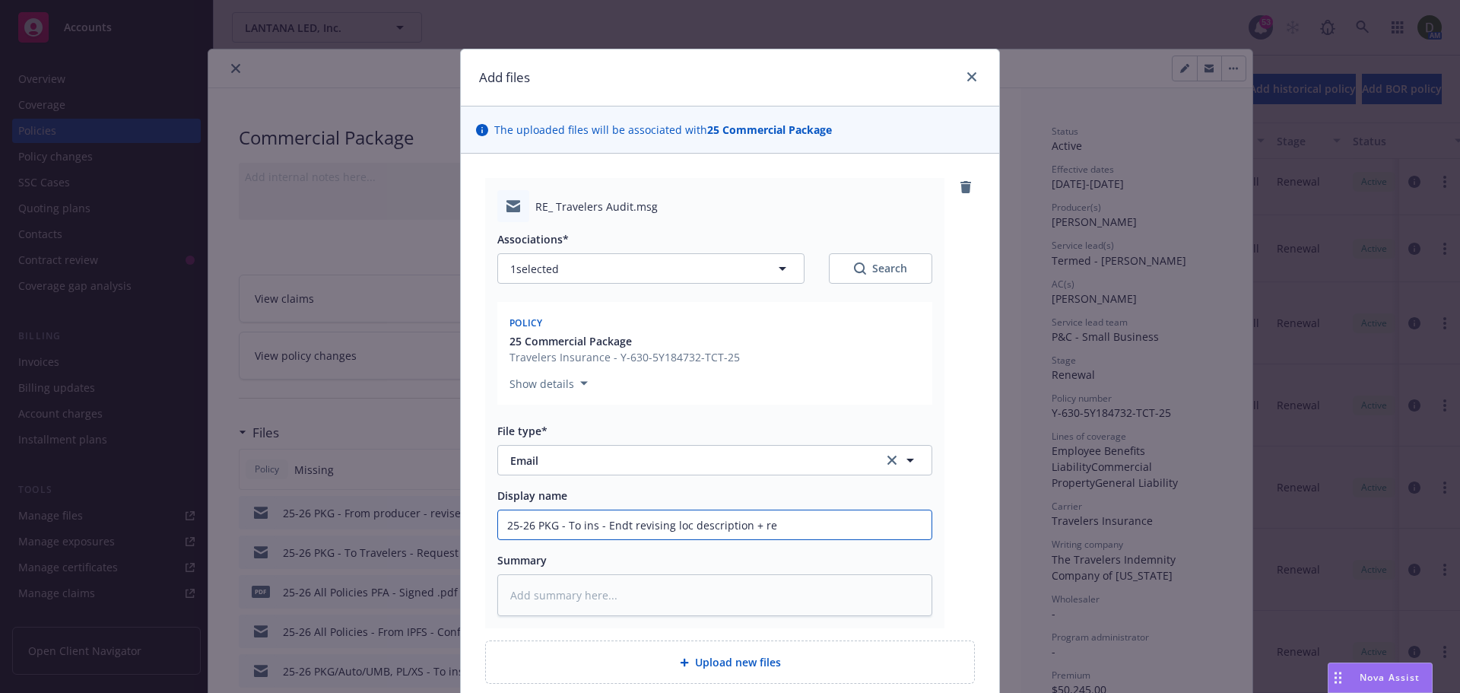
type textarea "x"
type input "25-26 PKG - To ins - Endt revising loc description + requ"
type textarea "x"
type input "25-26 PKG - To ins - Endt revising loc description + reque"
type textarea "x"
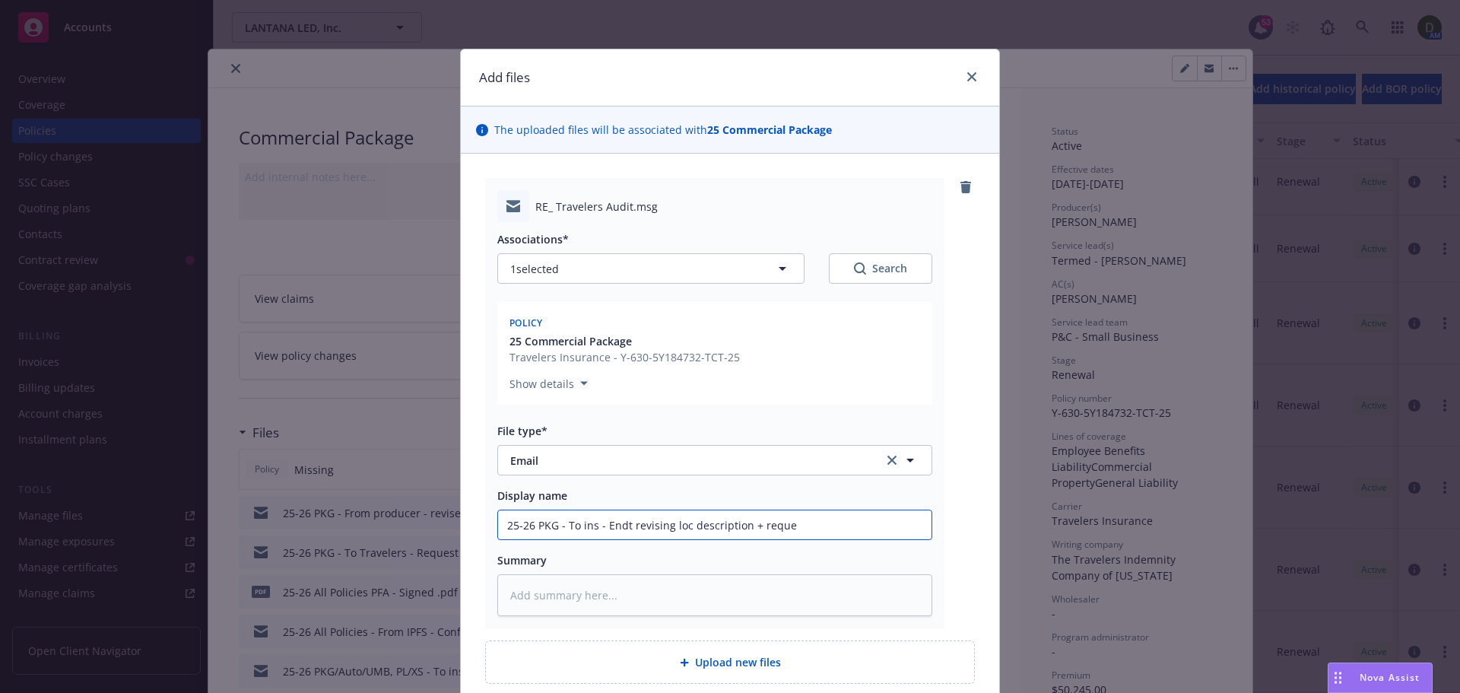
type input "25-26 PKG - To ins - Endt revising loc description + reques"
type textarea "x"
type input "25-26 PKG - To ins - Endt revising loc description + request"
type textarea "x"
type input "25-26 PKG - To ins - Endt revising loc description + request"
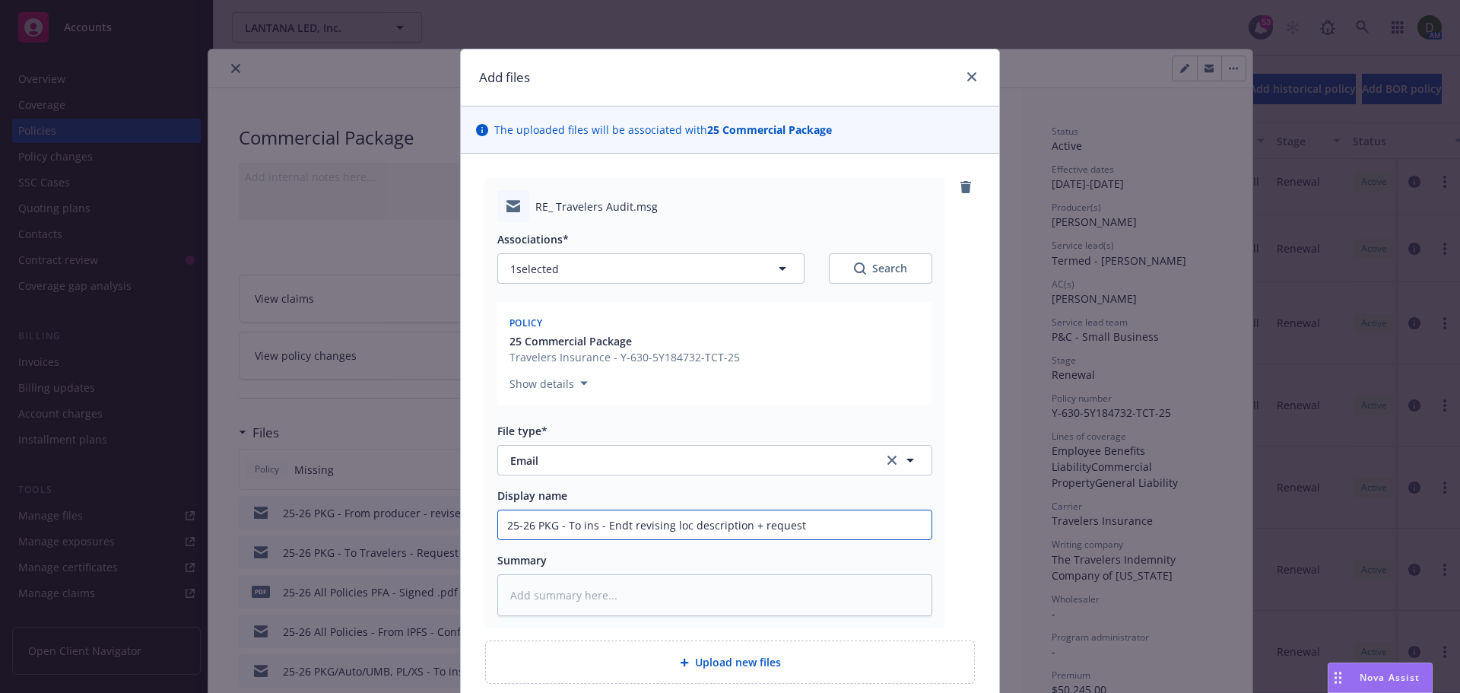
type textarea "x"
type input "25-26 PKG - To ins - Endt revising loc description + request f"
type textarea "x"
type input "25-26 PKG - To ins - Endt revising loc description + request f"
type textarea "x"
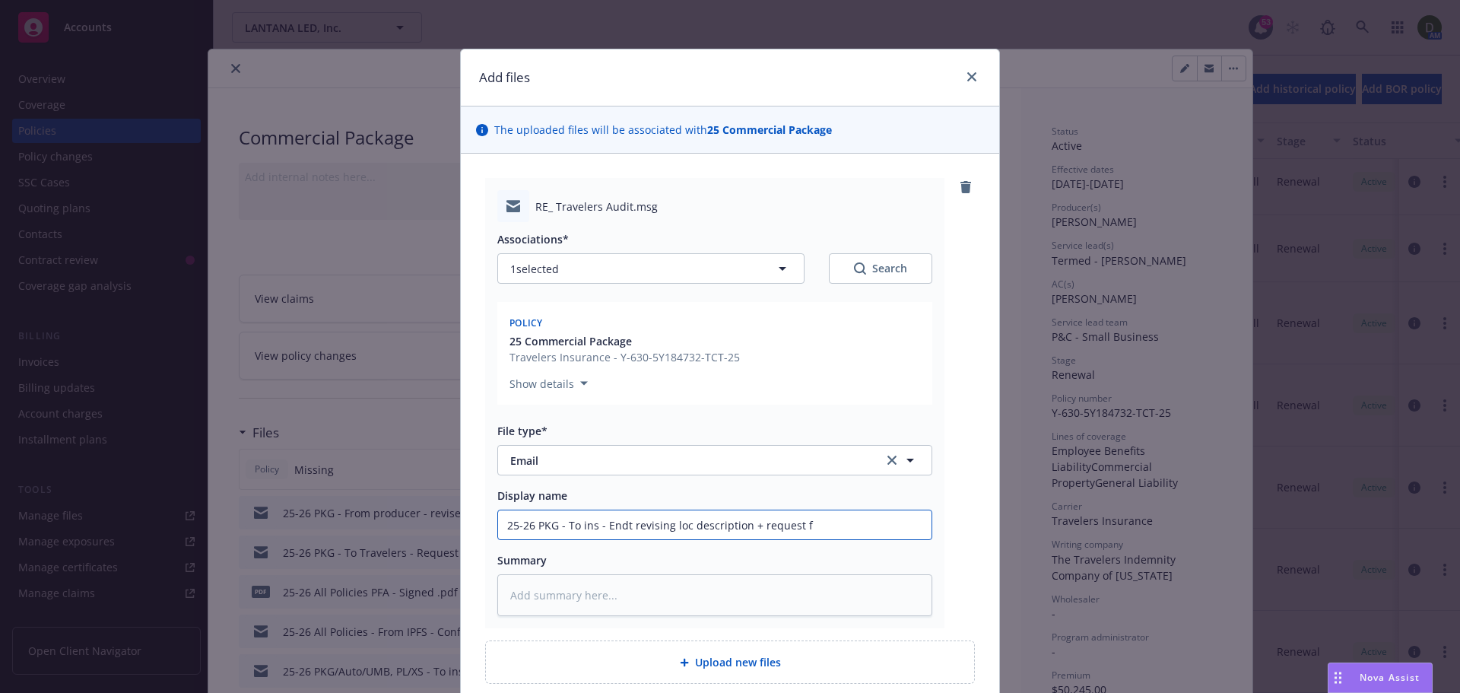
type input "25-26 PKG - To ins - Endt revising loc description + request f i"
type textarea "x"
type input "25-26 PKG - To ins - Endt revising loc description + request f in"
type textarea "x"
type input "25-26 PKG - To ins - Endt revising loc description + request f ind"
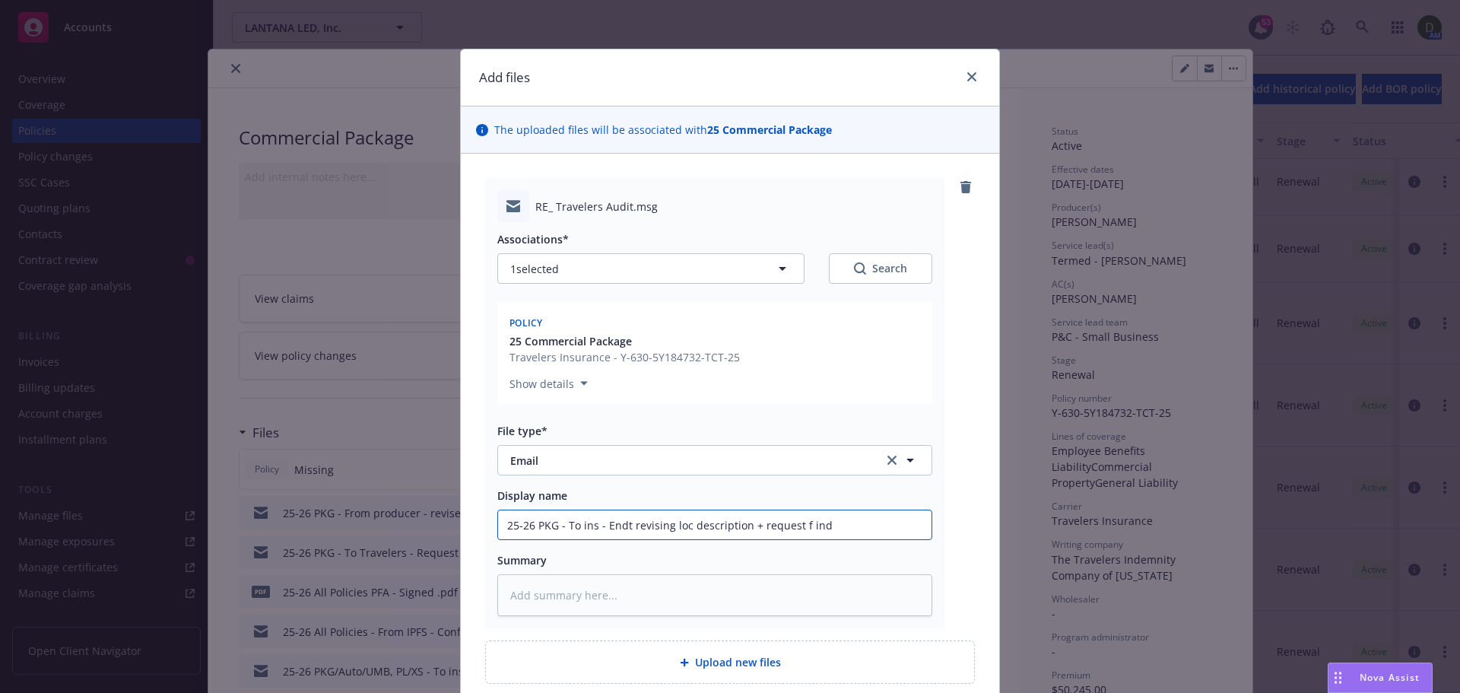
type textarea "x"
type input "25-26 PKG - To ins - Endt revising loc description + request f in"
type textarea "x"
type input "25-26 PKG - To ins - Endt revising loc description + request f ins"
type textarea "x"
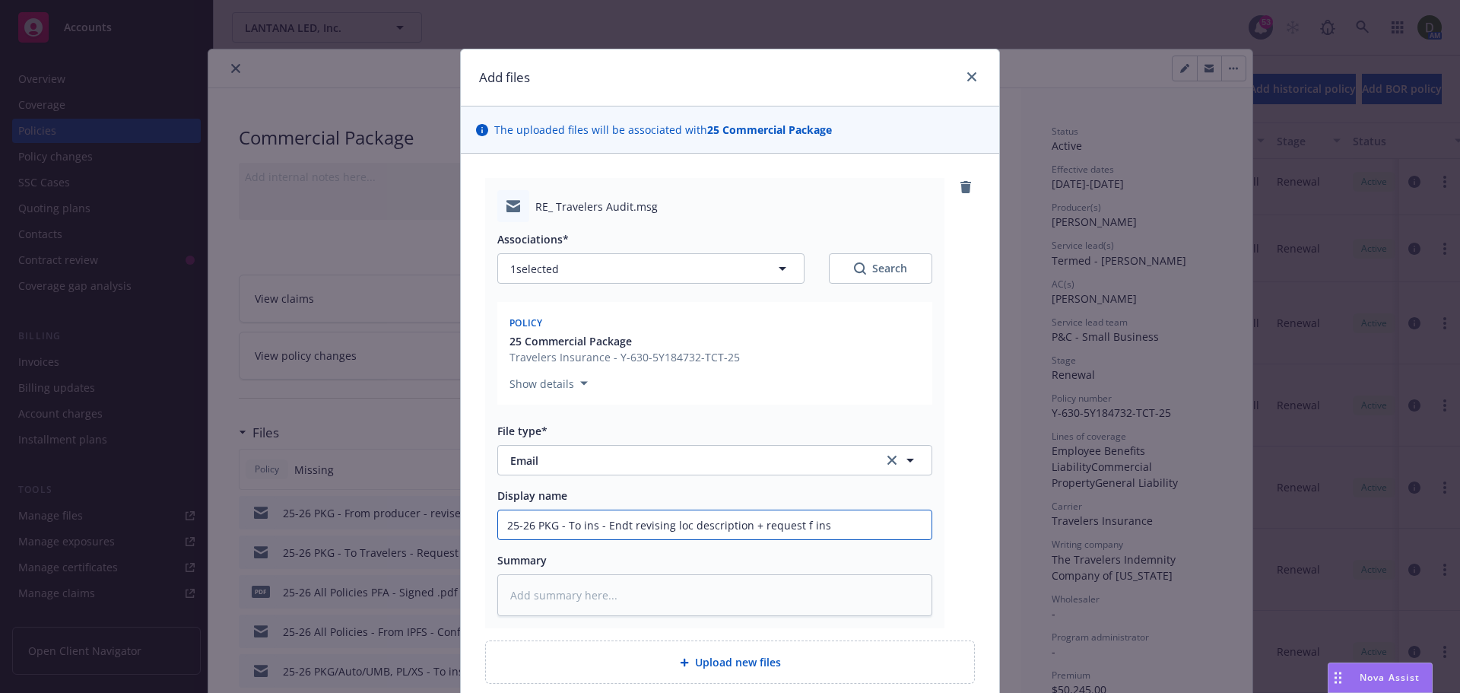
type input "25-26 PKG - To ins - Endt revising loc description + request f insd"
type textarea "x"
type input "25-26 PKG - To ins - Endt revising loc description + request f insd"
type textarea "x"
type input "25-26 PKG - To ins - Endt revising loc description + request f insd t"
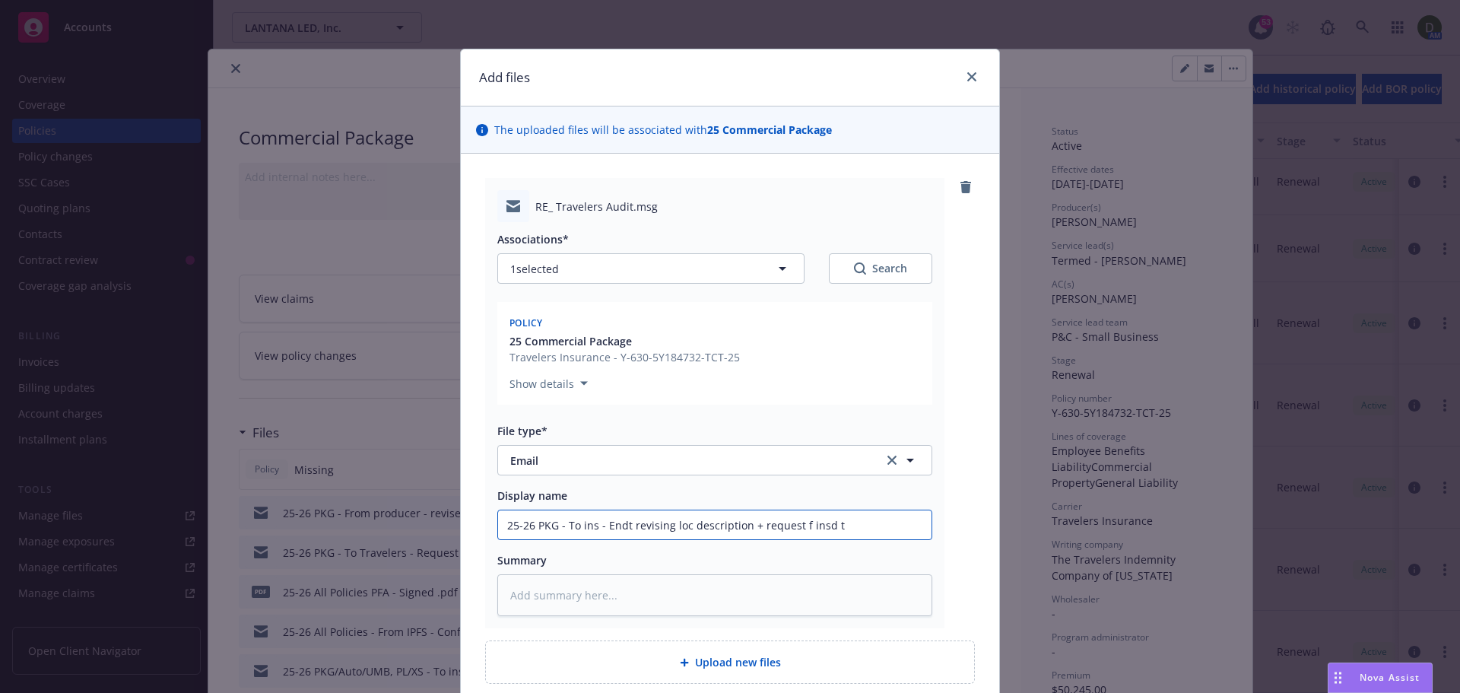
type textarea "x"
type input "25-26 PKG - To ins - Endt revising loc description + request f insd to"
type textarea "x"
type input "25-26 PKG - To ins - Endt revising loc description + request f insd to"
type textarea "x"
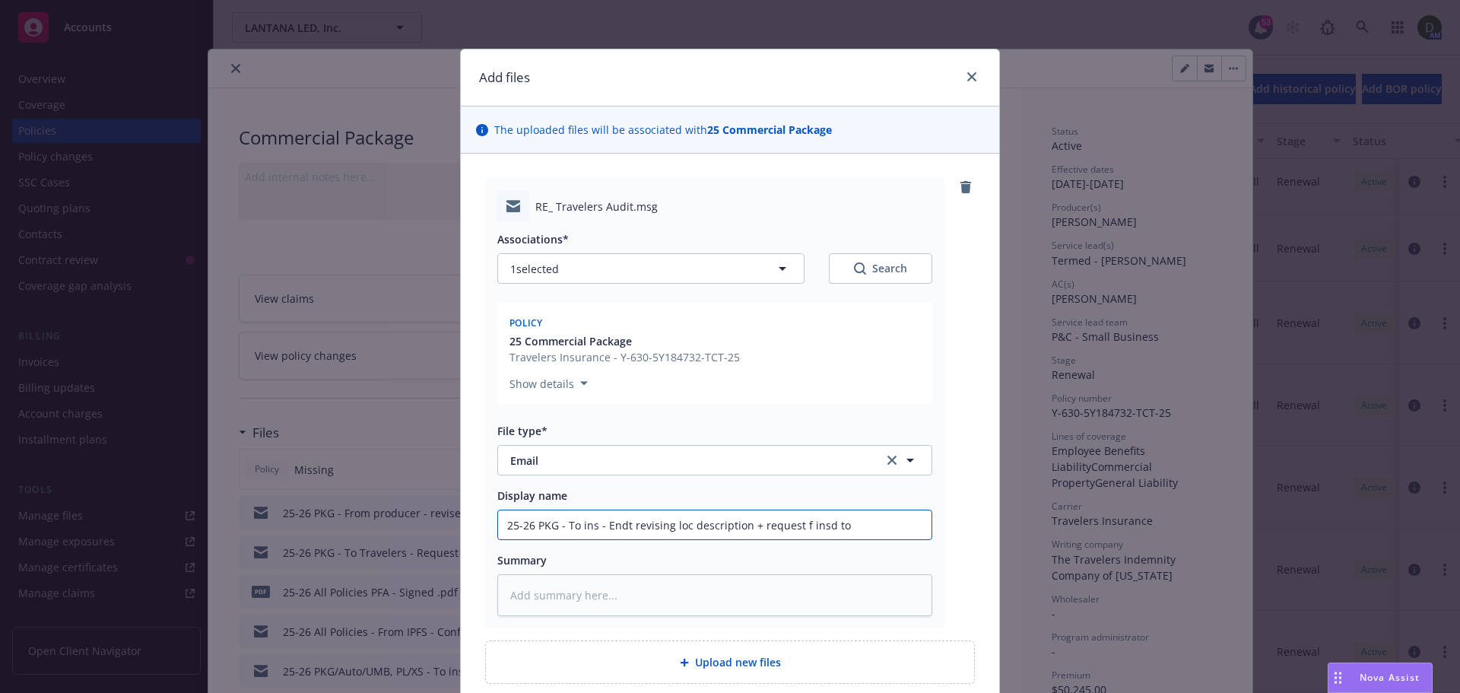
type input "25-26 PKG - To ins - Endt revising loc description + request f insd to r"
type textarea "x"
type input "25-26 PKG - To ins - Endt revising loc description + request f insd to re"
type textarea "x"
type input "25-26 PKG - To ins - Endt revising loc description + request f insd to rem"
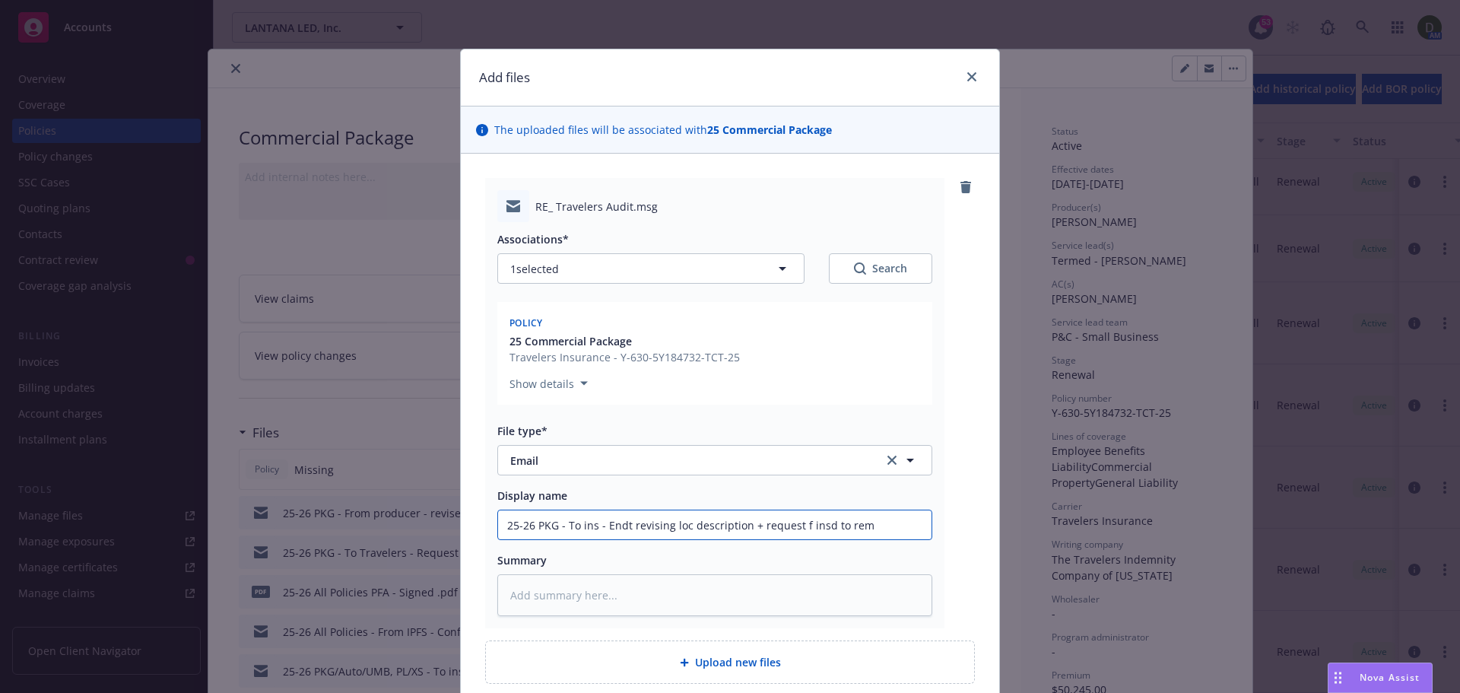
type textarea "x"
type input "25-26 PKG - To ins - Endt revising loc description + request f insd to remo"
type textarea "x"
type input "25-26 PKG - To ins - Endt revising loc description + request f insd to remov"
type textarea "x"
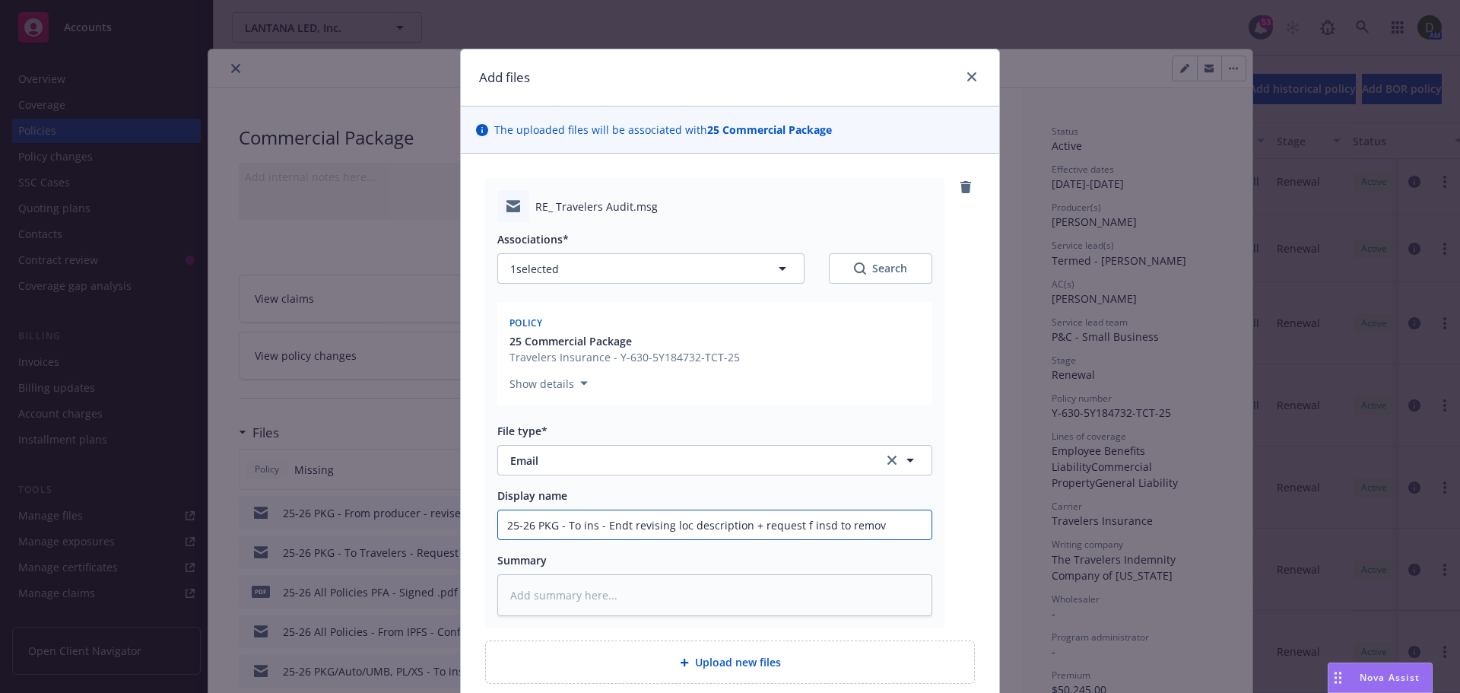
type input "25-26 PKG - To ins - Endt revising loc description + request f insd to remove"
type textarea "x"
type input "25-26 PKG - To ins - Endt revising loc description + request f insd to remove"
type textarea "x"
type input "25-26 PKG - To ins - Endt revising loc description + request f insd to remove S"
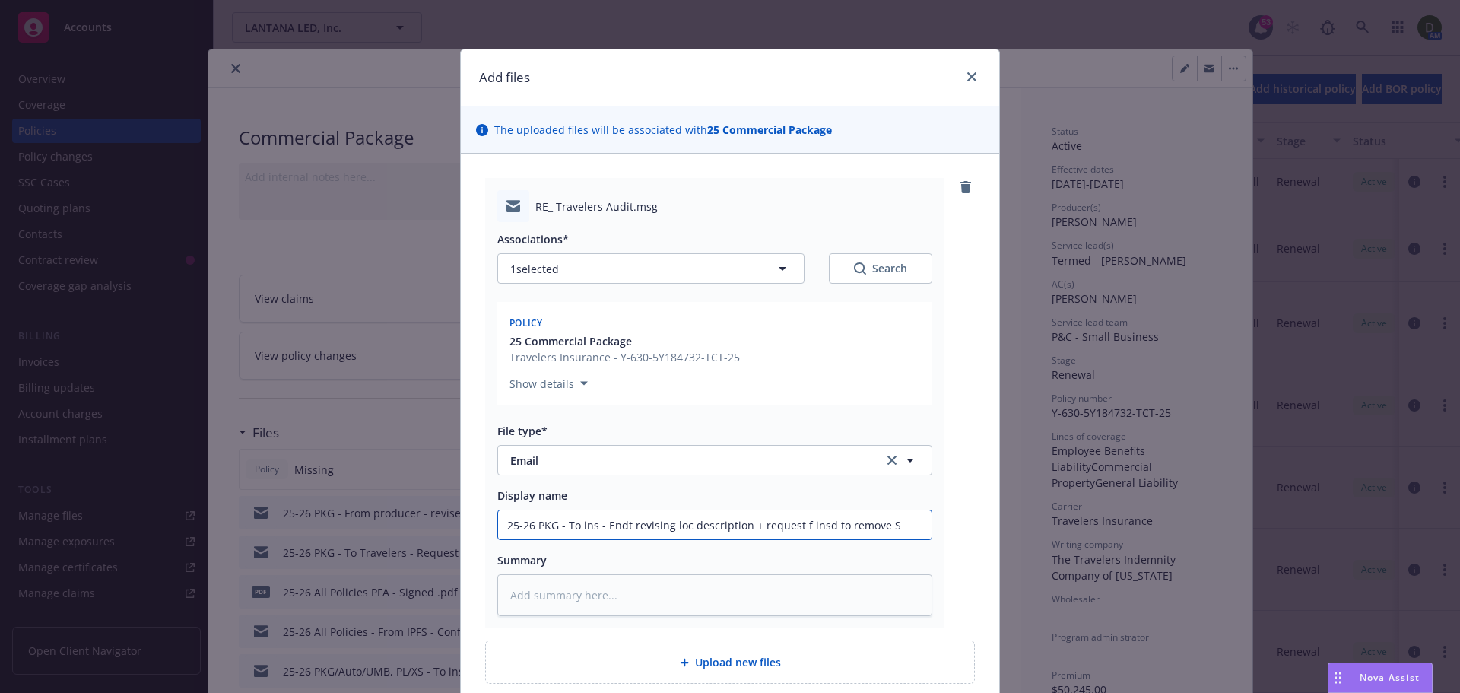
type textarea "x"
type input "25-26 PKG - To ins - Endt revising loc description + request f insd to remove Sa"
type textarea "x"
type input "25-26 PKG - To ins - Endt revising loc description + request f insd to remove S…"
type textarea "x"
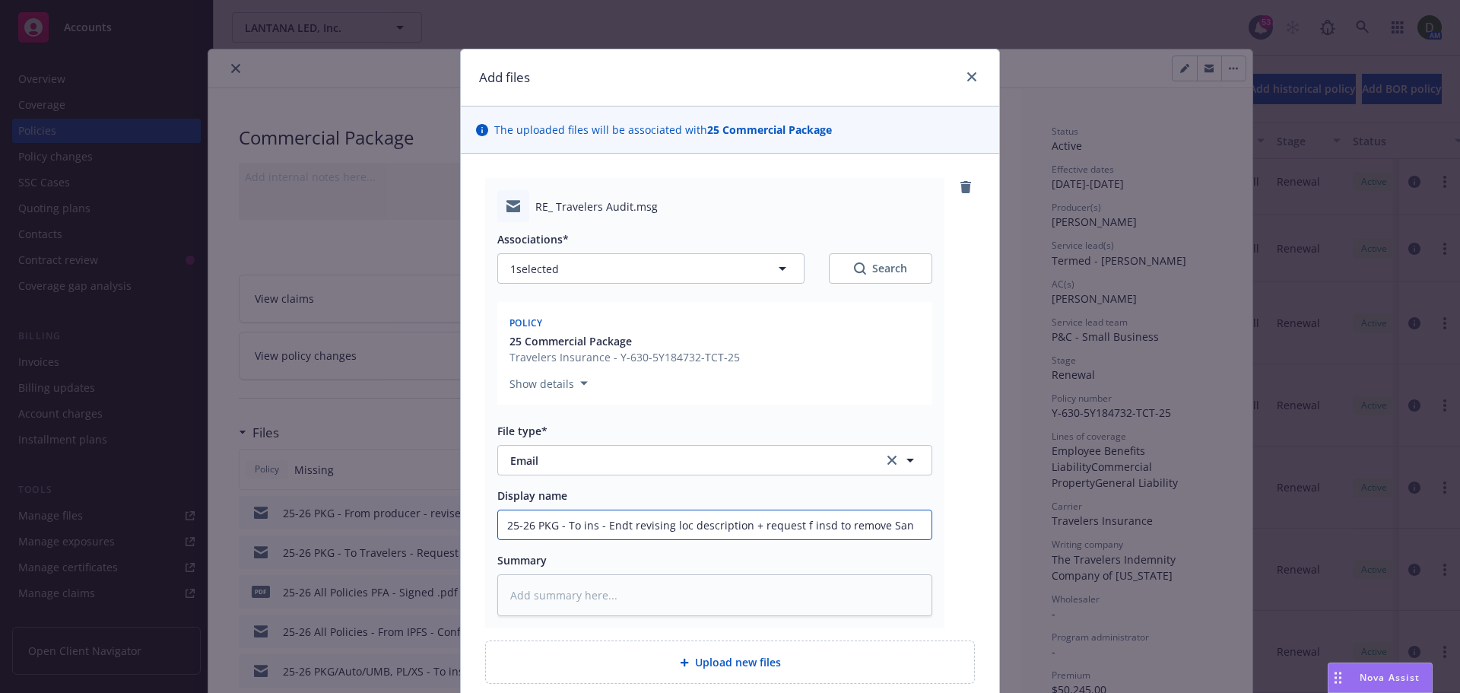
type input "25-26 PKG - To ins - Endt revising loc description + request f insd to remove S…"
type textarea "x"
type input "25-26 PKG - To ins - Endt revising loc description + request f insd to remove S…"
type textarea "x"
type input "25-26 PKG - To ins - Endt revising loc description + request f insd to remove S…"
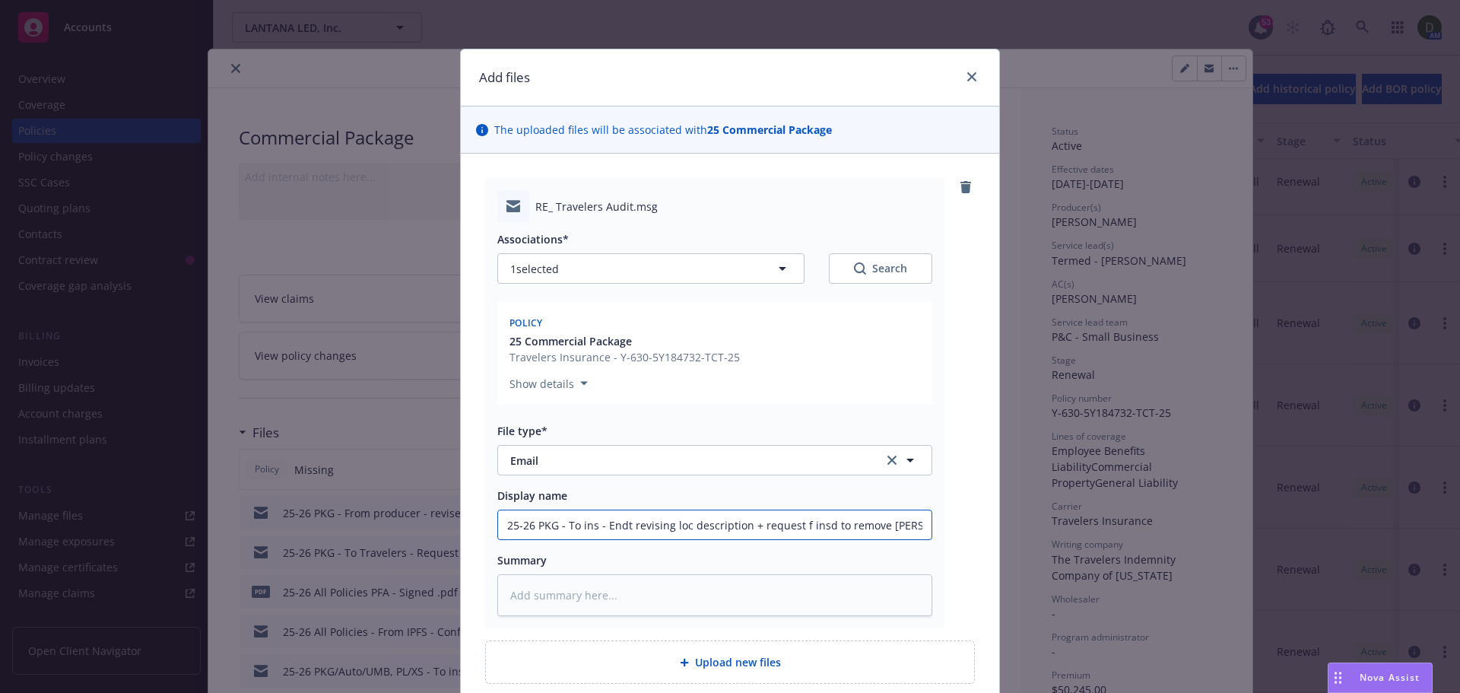
type textarea "x"
type input "25-26 PKG - To ins - Endt revising loc description + request f insd to remove S…"
type textarea "x"
type input "25-26 PKG - To ins - Endt revising loc description + request f insd to remove S…"
type textarea "x"
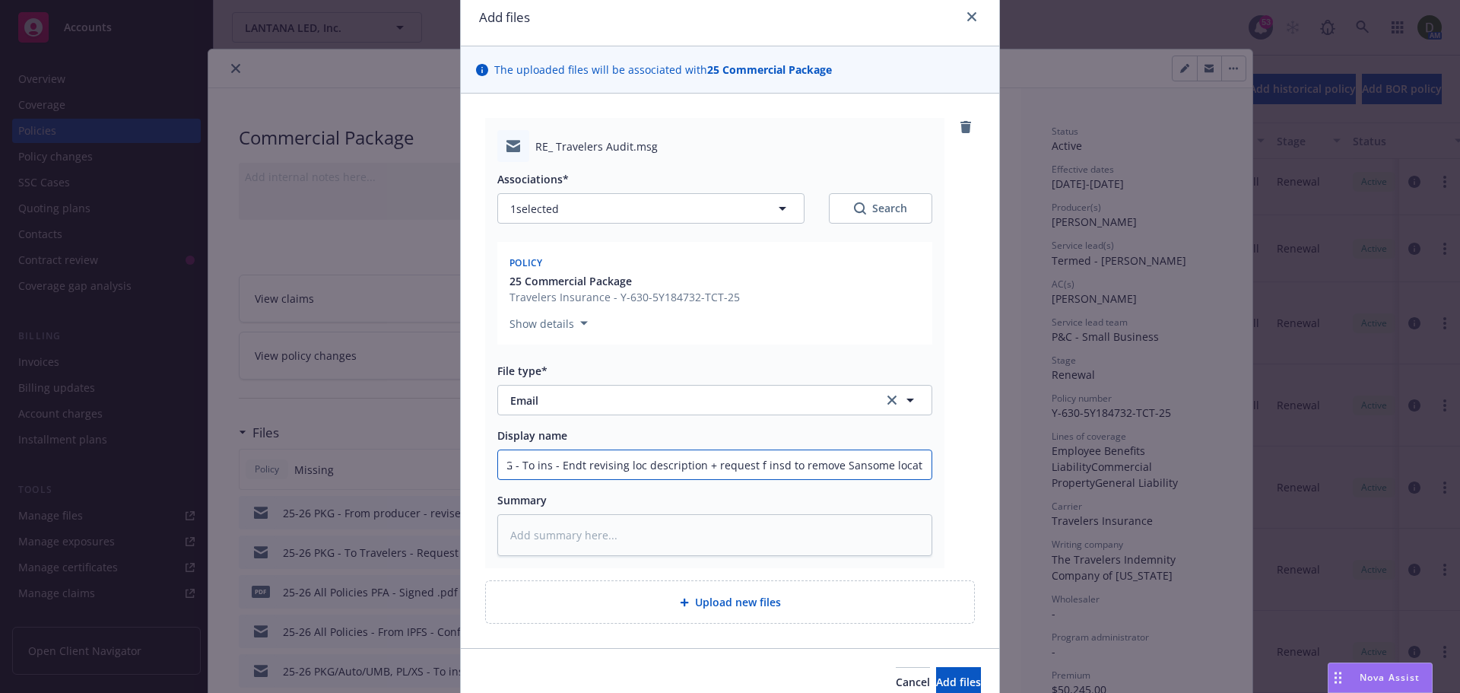
scroll to position [132, 0]
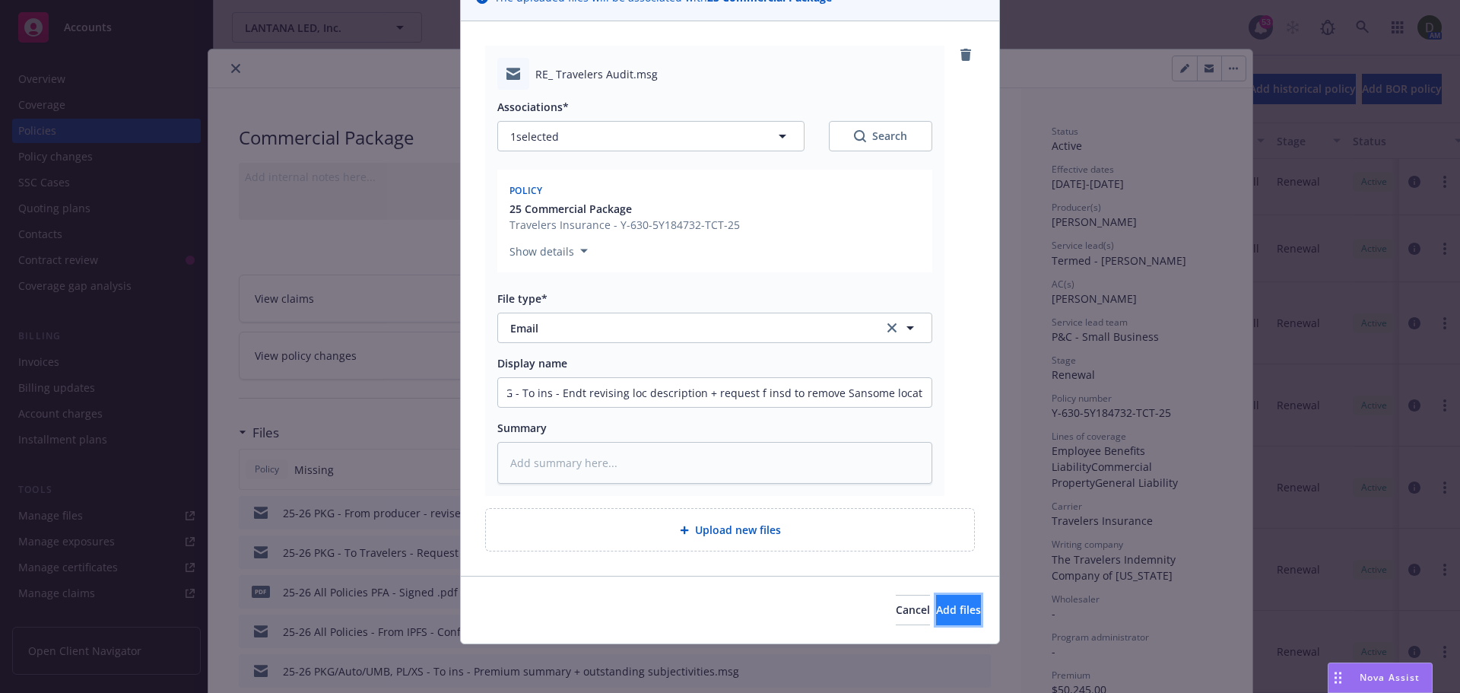
click at [938, 609] on span "Add files" at bounding box center [958, 609] width 45 height 14
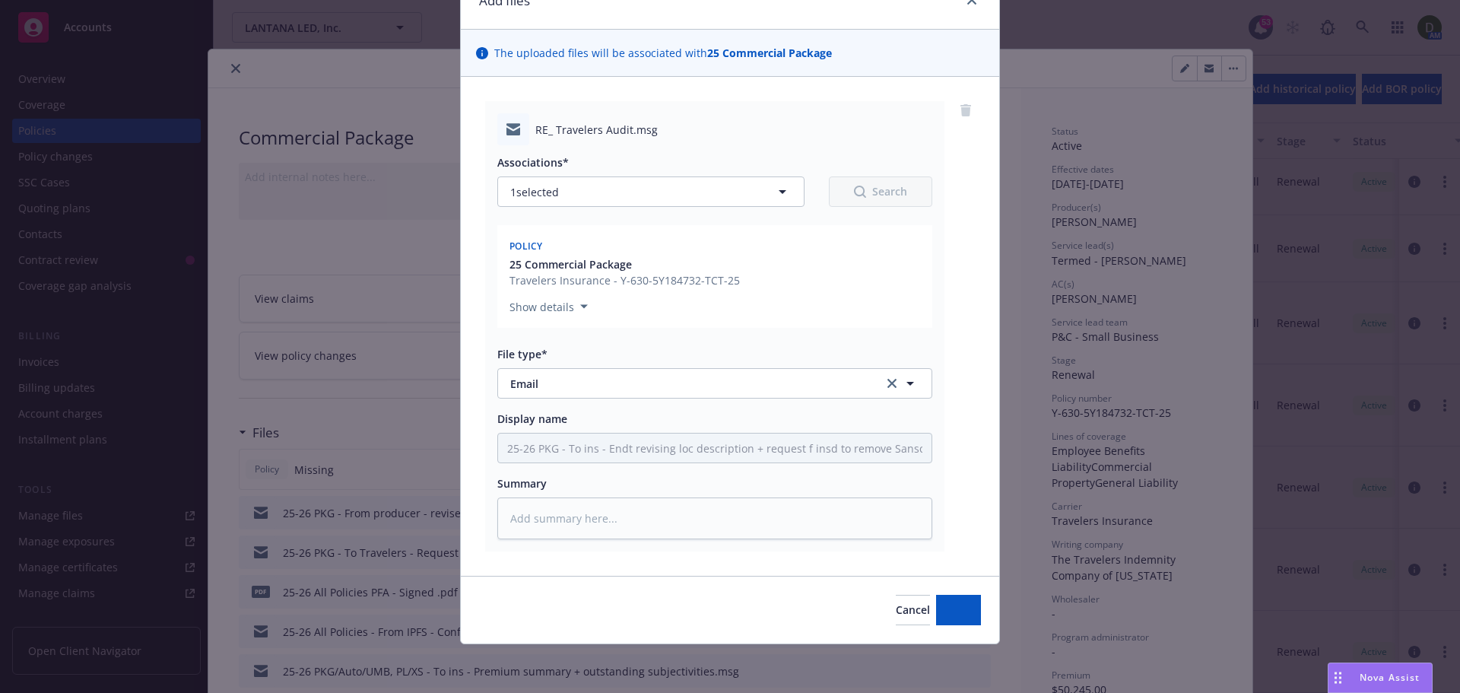
scroll to position [77, 0]
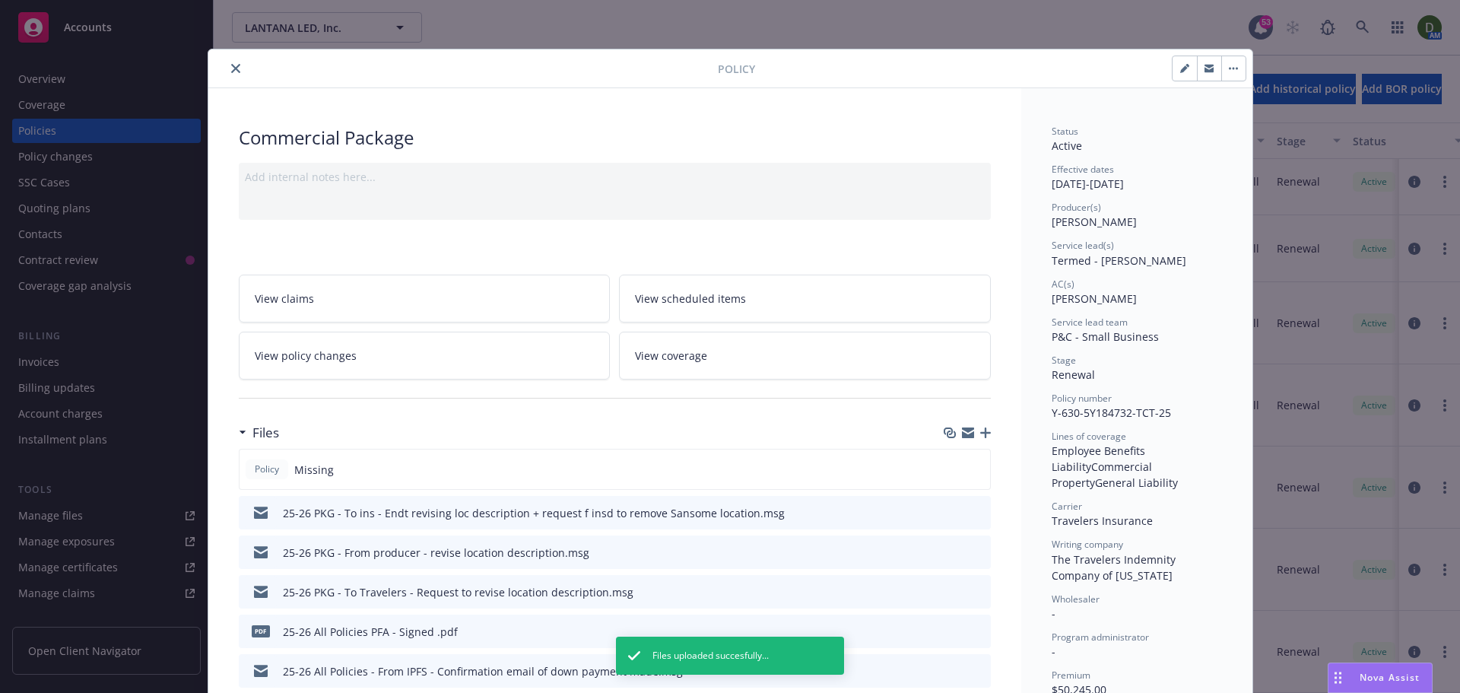
click at [231, 66] on icon "close" at bounding box center [235, 68] width 9 height 9
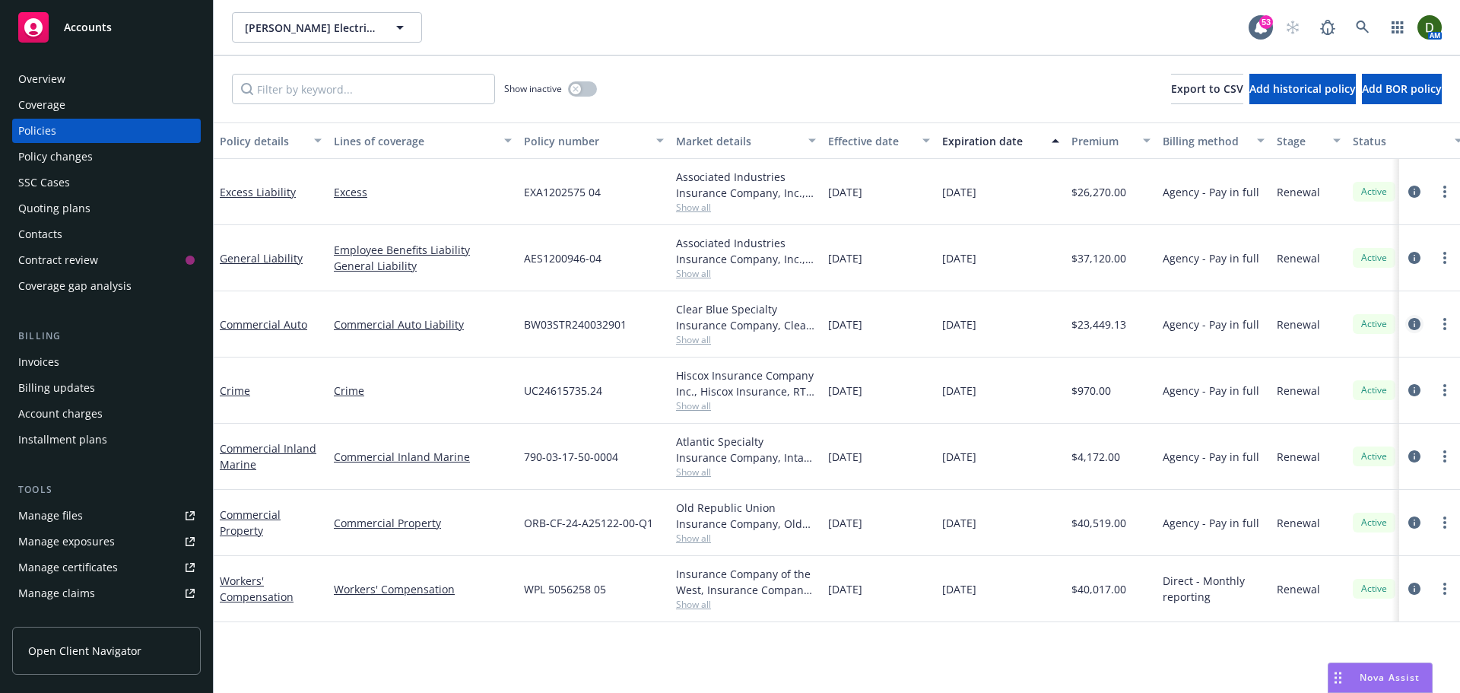
click at [1417, 321] on icon "circleInformation" at bounding box center [1414, 324] width 12 height 12
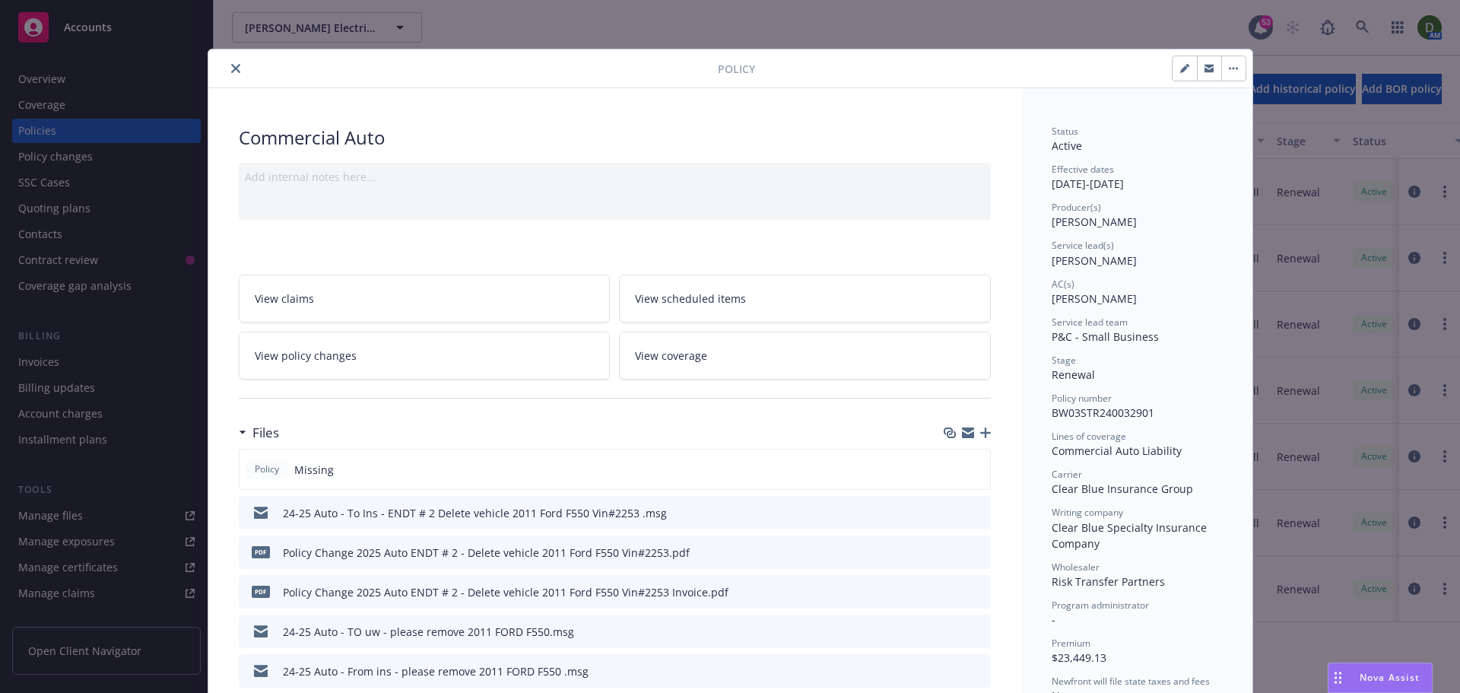
click at [980, 430] on icon "button" at bounding box center [985, 432] width 11 height 11
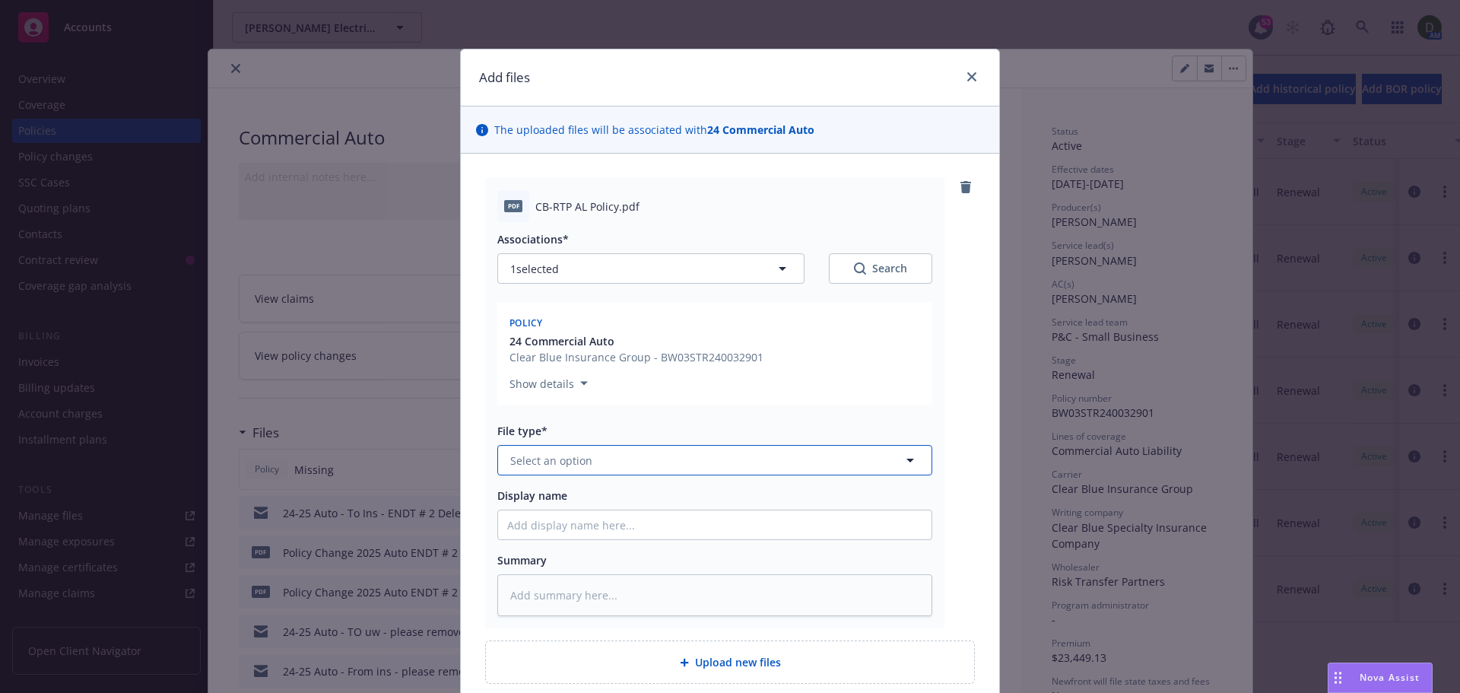
click at [564, 453] on span "Select an option" at bounding box center [551, 460] width 82 height 16
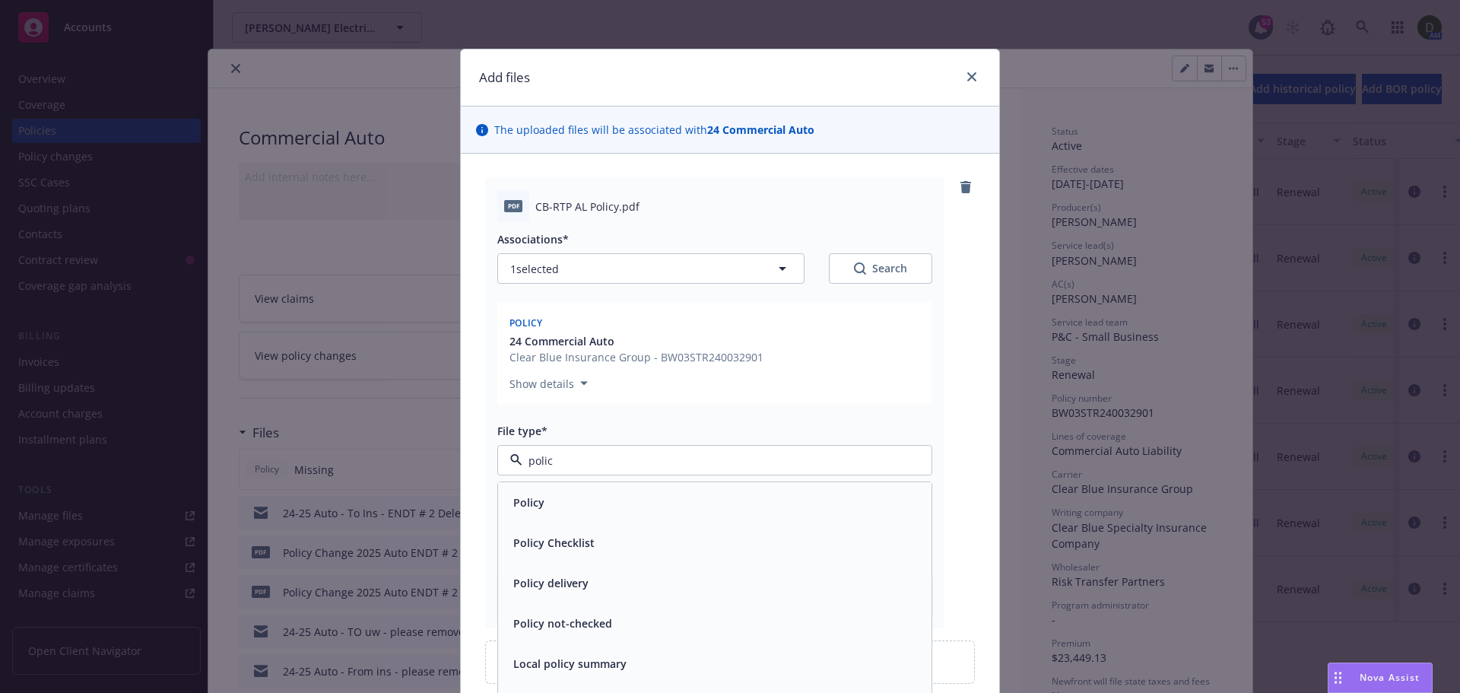
type input "policy"
click at [639, 513] on div "Policy" at bounding box center [714, 502] width 415 height 22
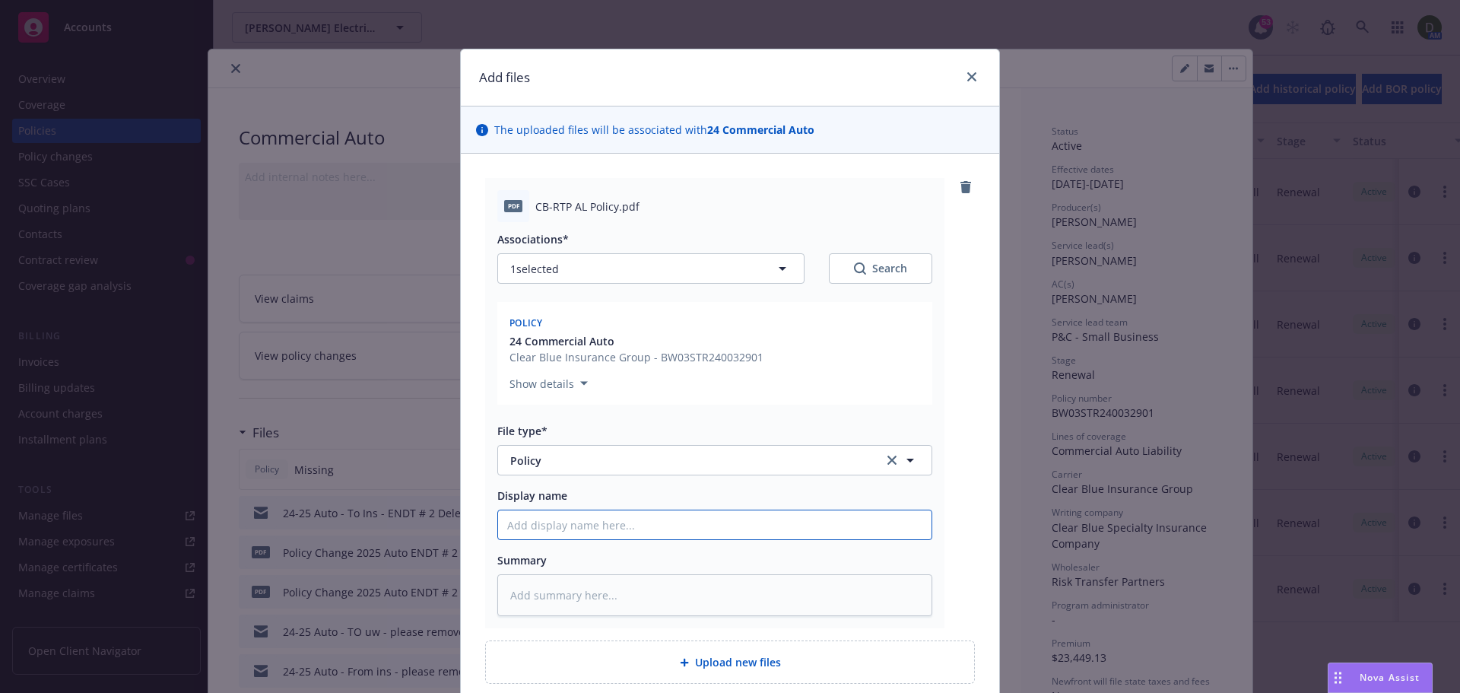
click at [619, 526] on input "Display name" at bounding box center [714, 524] width 433 height 29
type textarea "x"
type input "2"
type textarea "x"
type input "24"
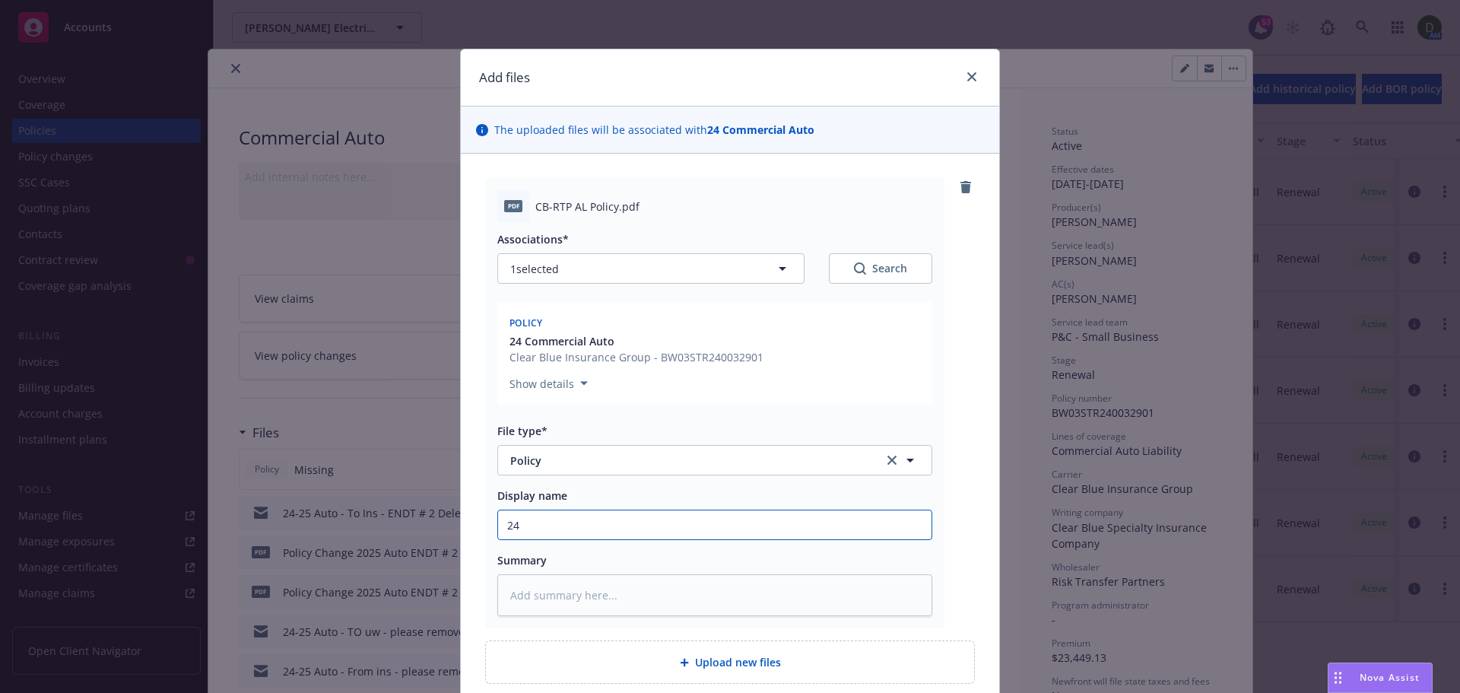
type textarea "x"
type input "24-"
type textarea "x"
type input "24-2"
type textarea "x"
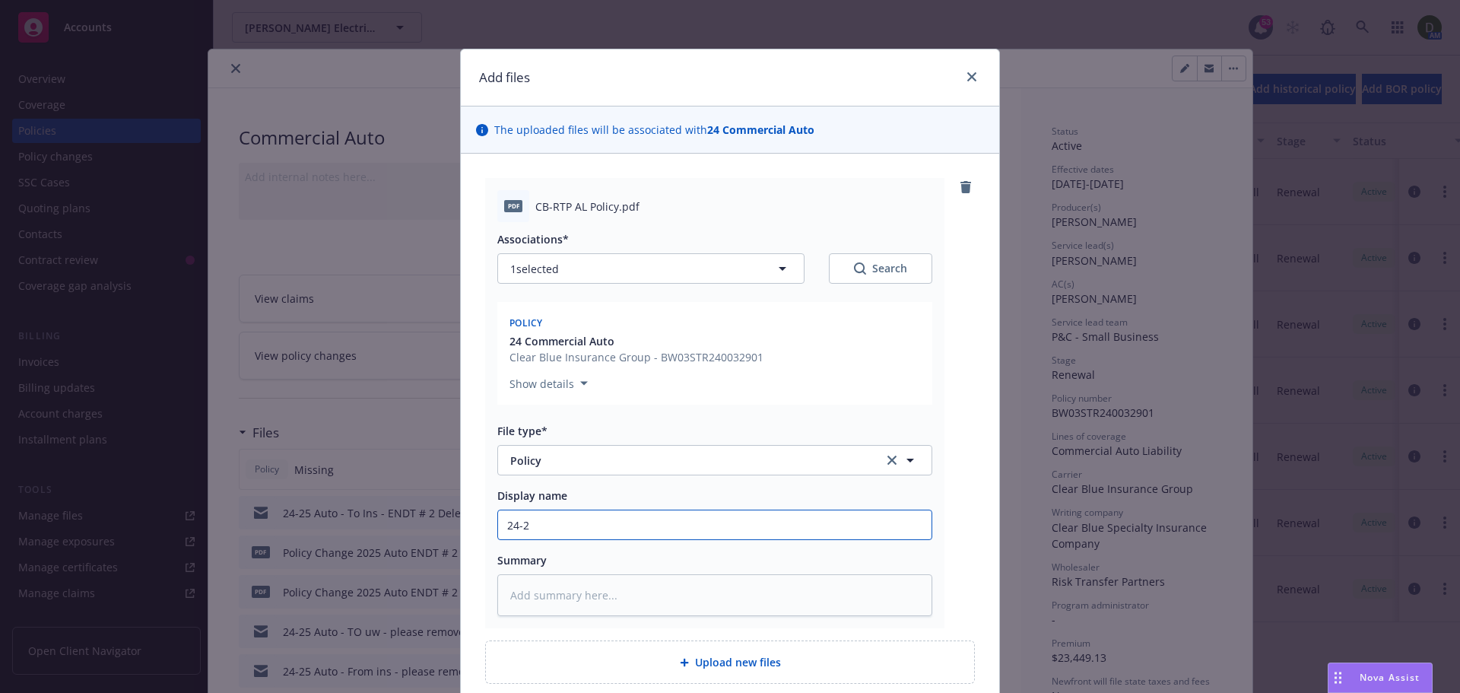
type input "24-25"
type textarea "x"
type input "24-25"
type textarea "x"
type input "24-25 A"
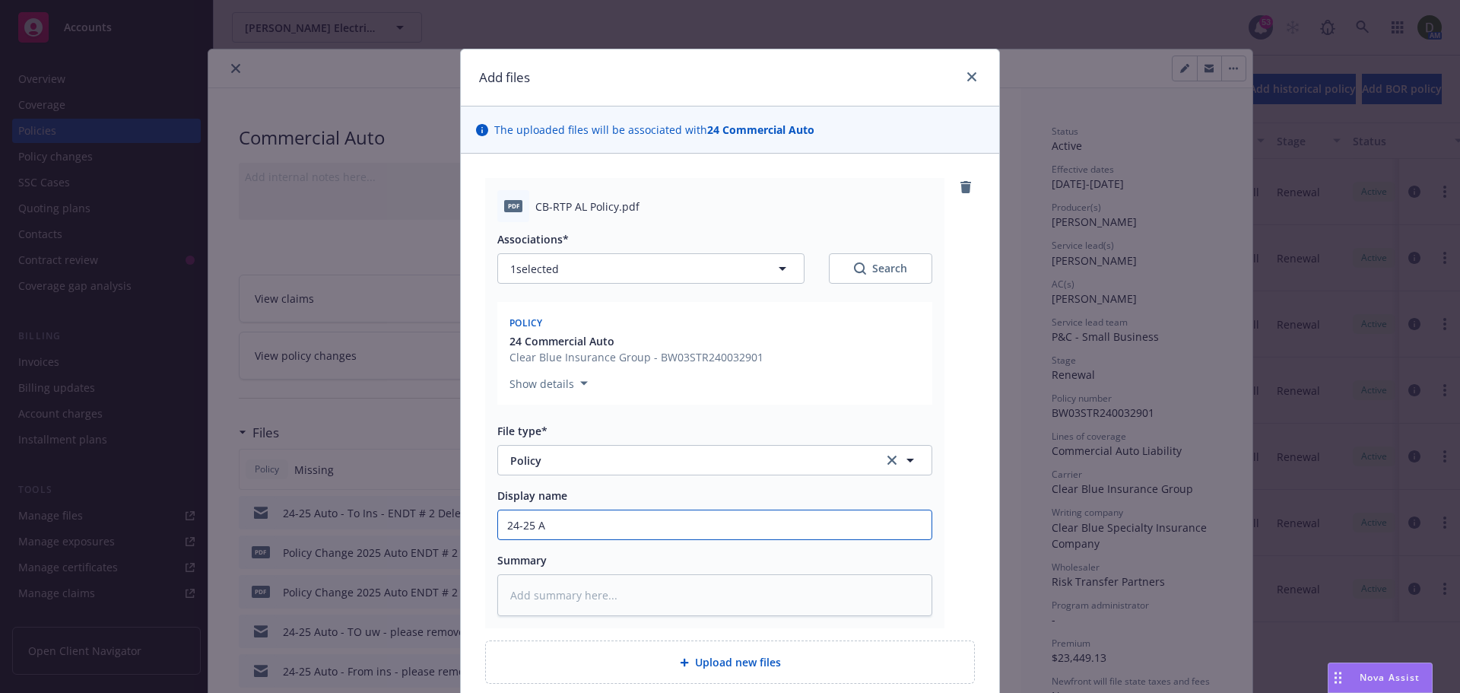
type textarea "x"
type input "24-25 Au"
type textarea "x"
type input "24-25 Autp"
type textarea "x"
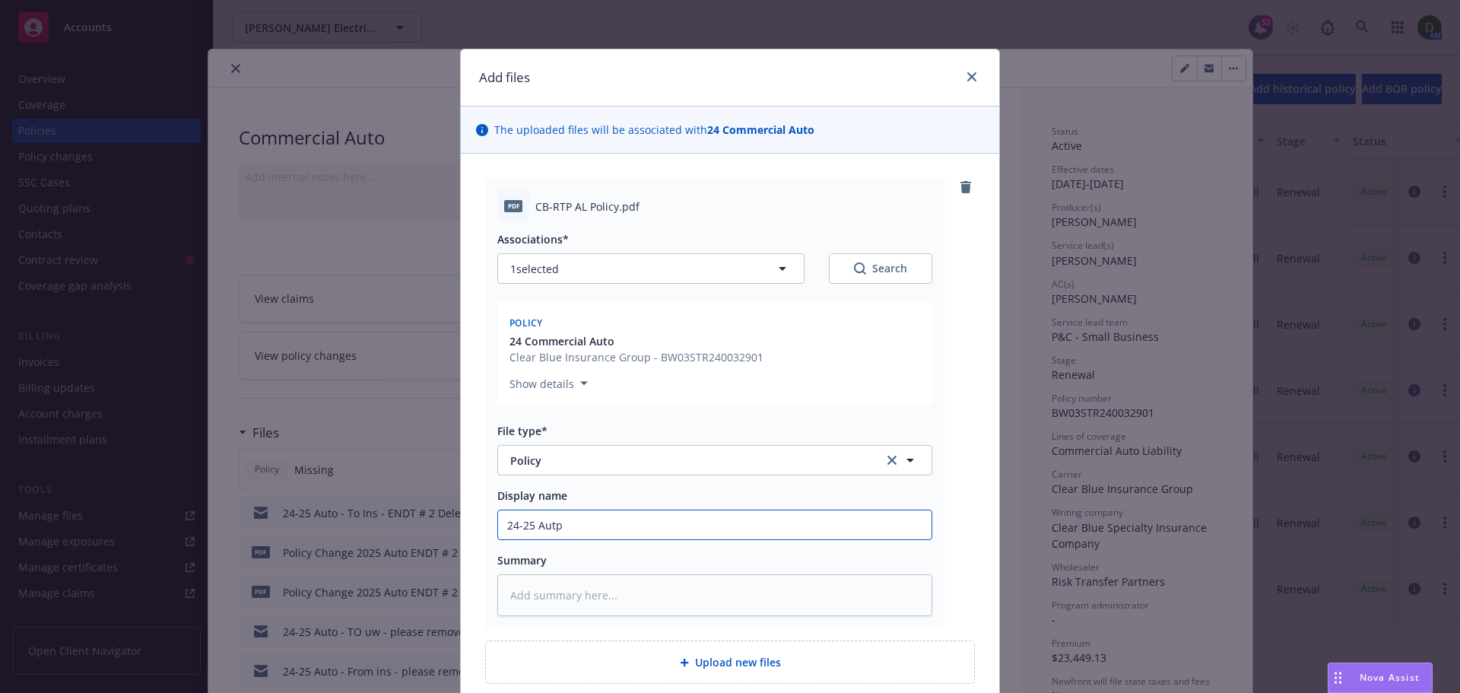
type input "24-25 Autpo"
type textarea "x"
type input "24-25 Autp"
type textarea "x"
type input "24-25 Aut"
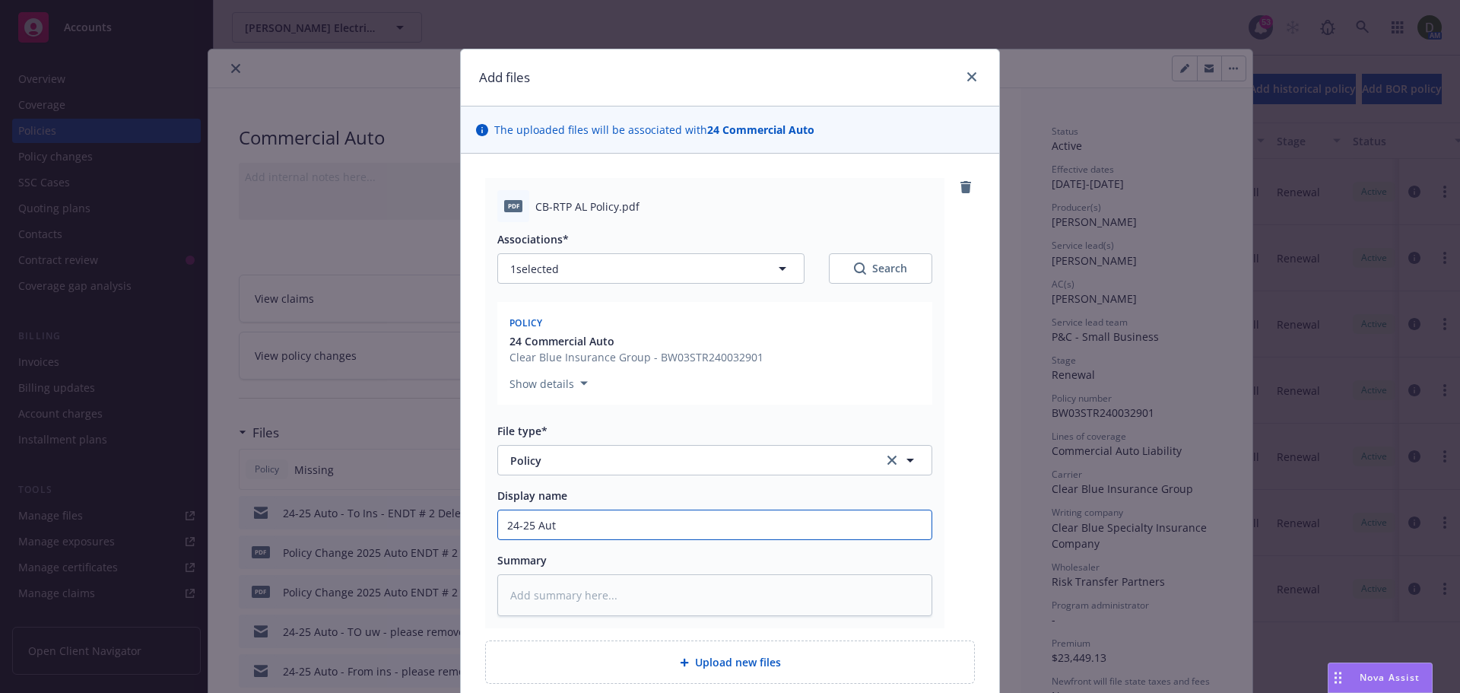
type textarea "x"
type input "24-25 Auto"
type textarea "x"
type input "24-25 Auto"
type textarea "x"
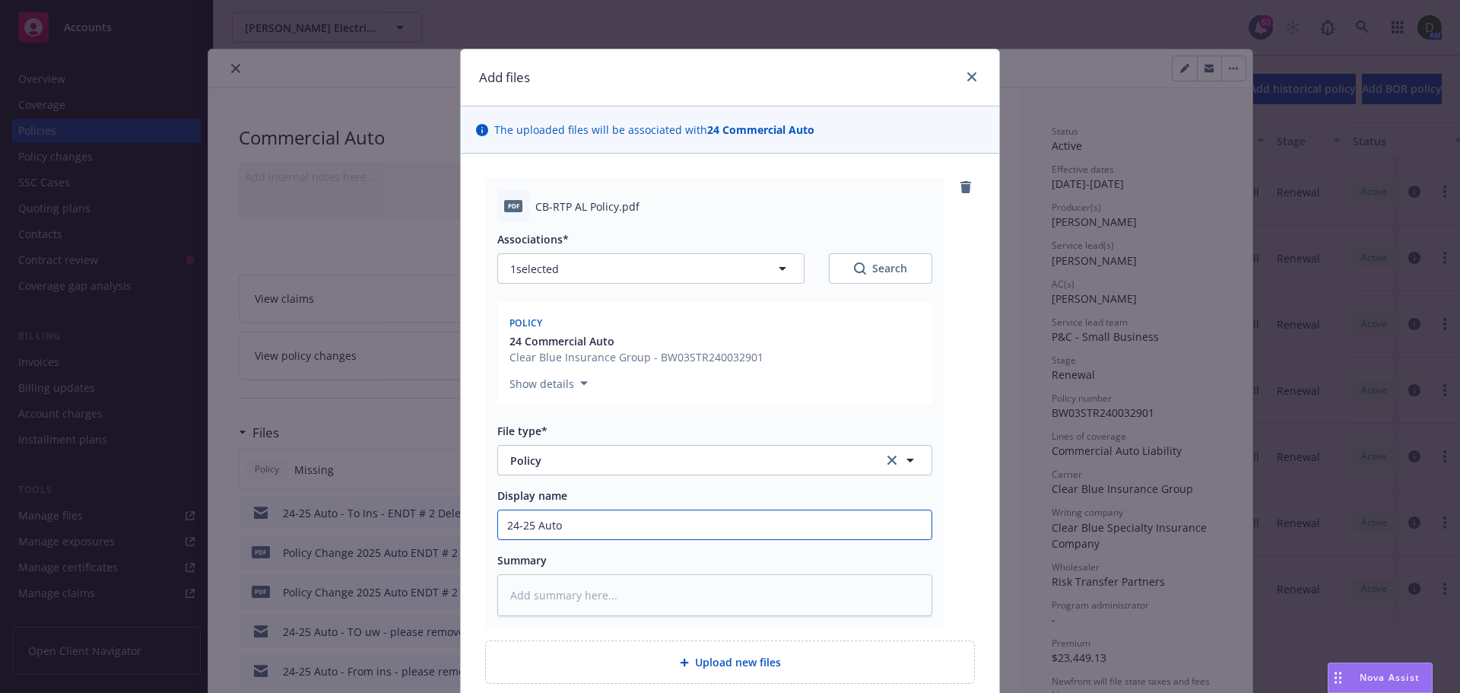
type input "24-25 Auto -"
type textarea "x"
type input "24-25 Auto -"
type textarea "x"
type input "24-25 Auto - P"
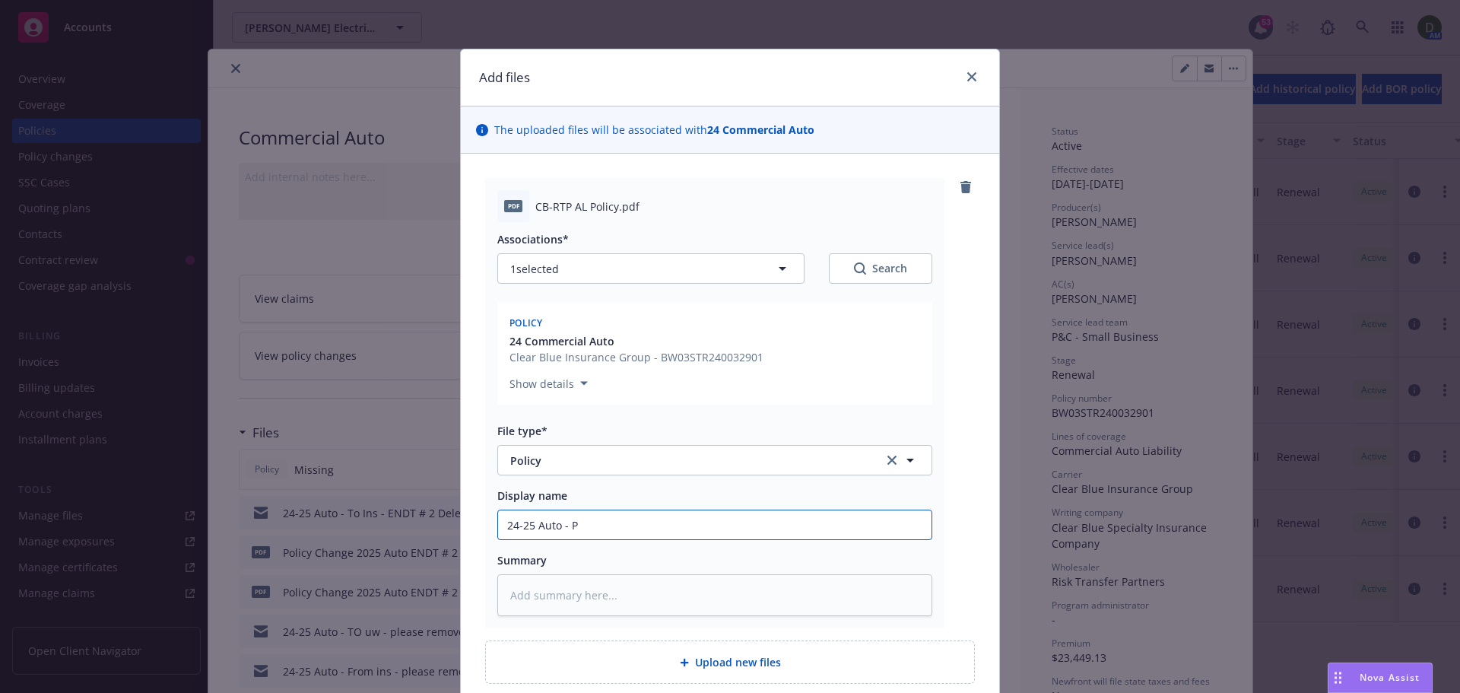
type textarea "x"
type input "24-25 Auto - Po"
type textarea "x"
type input "24-25 Auto - Pol"
type textarea "x"
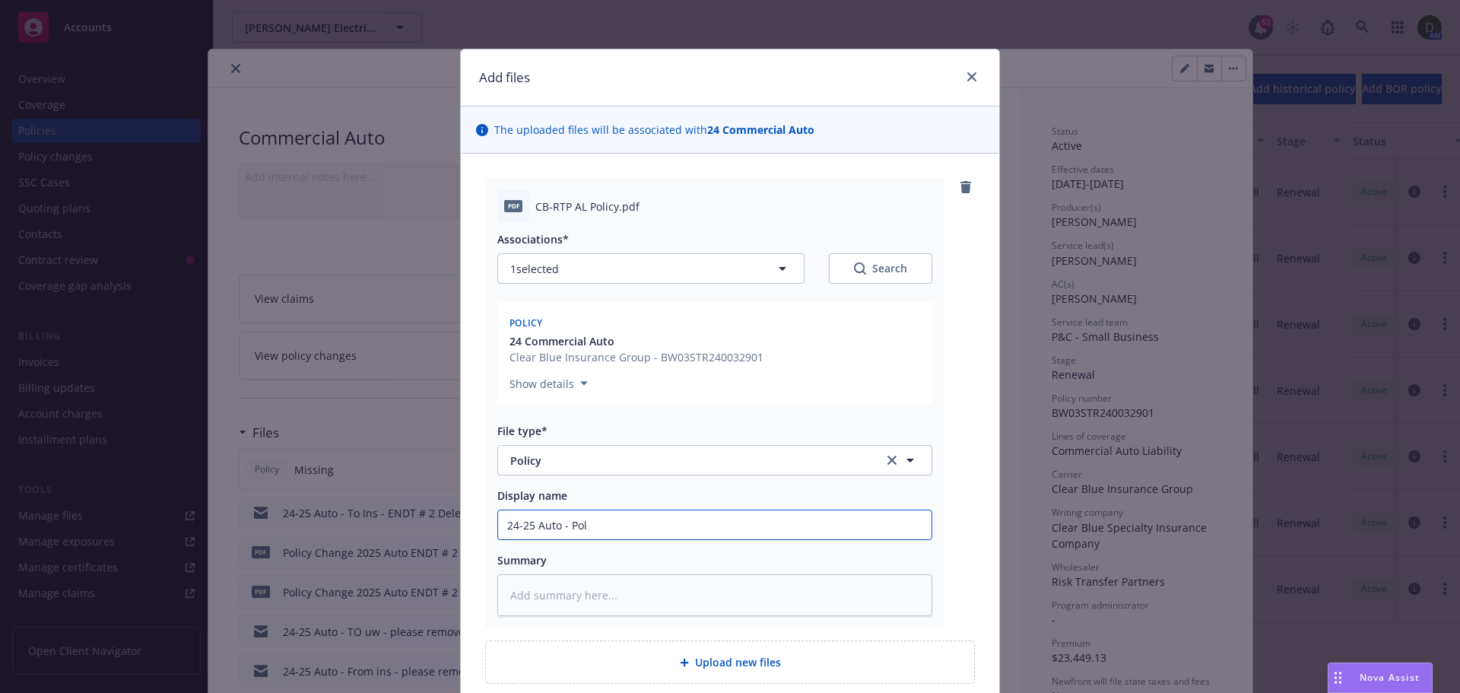
type input "24-25 Auto - Poli"
type textarea "x"
type input "24-25 Auto - Polic"
type textarea "x"
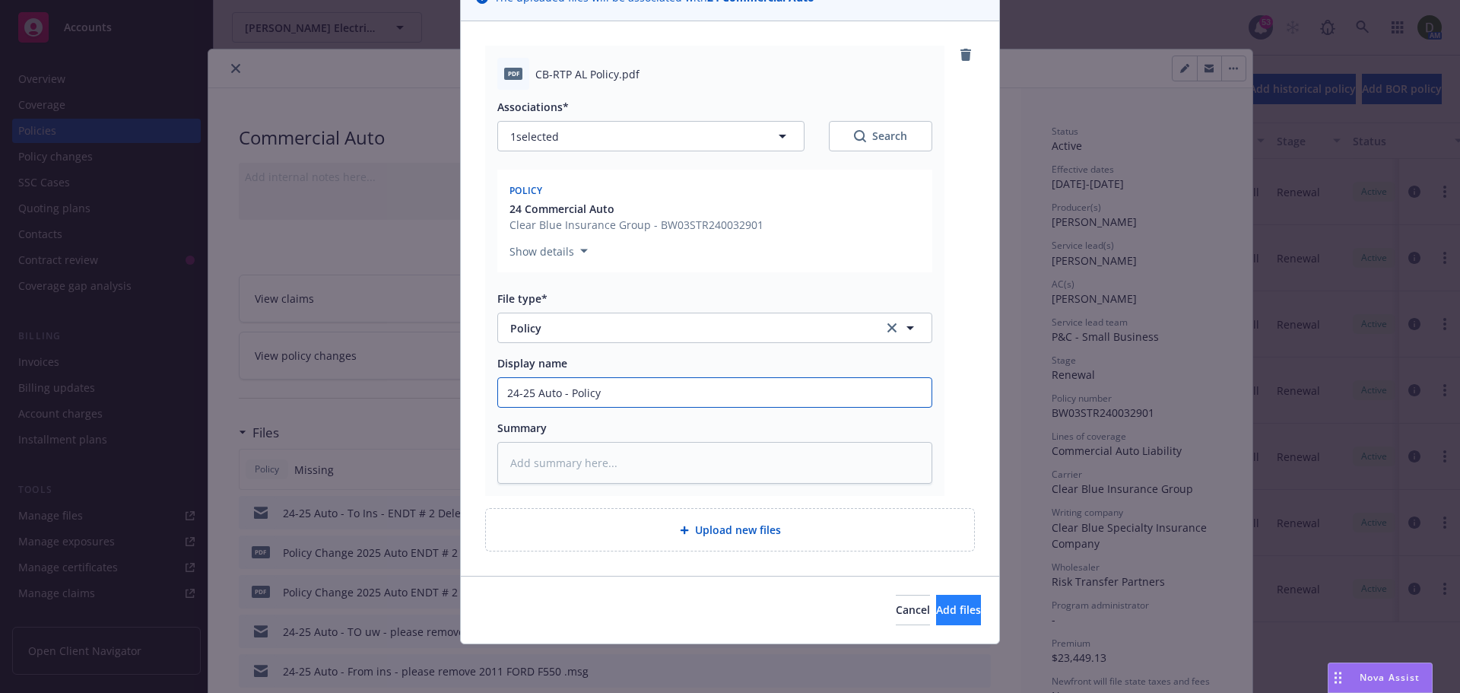
type input "24-25 Auto - Policy"
click at [936, 607] on span "Add files" at bounding box center [958, 609] width 45 height 14
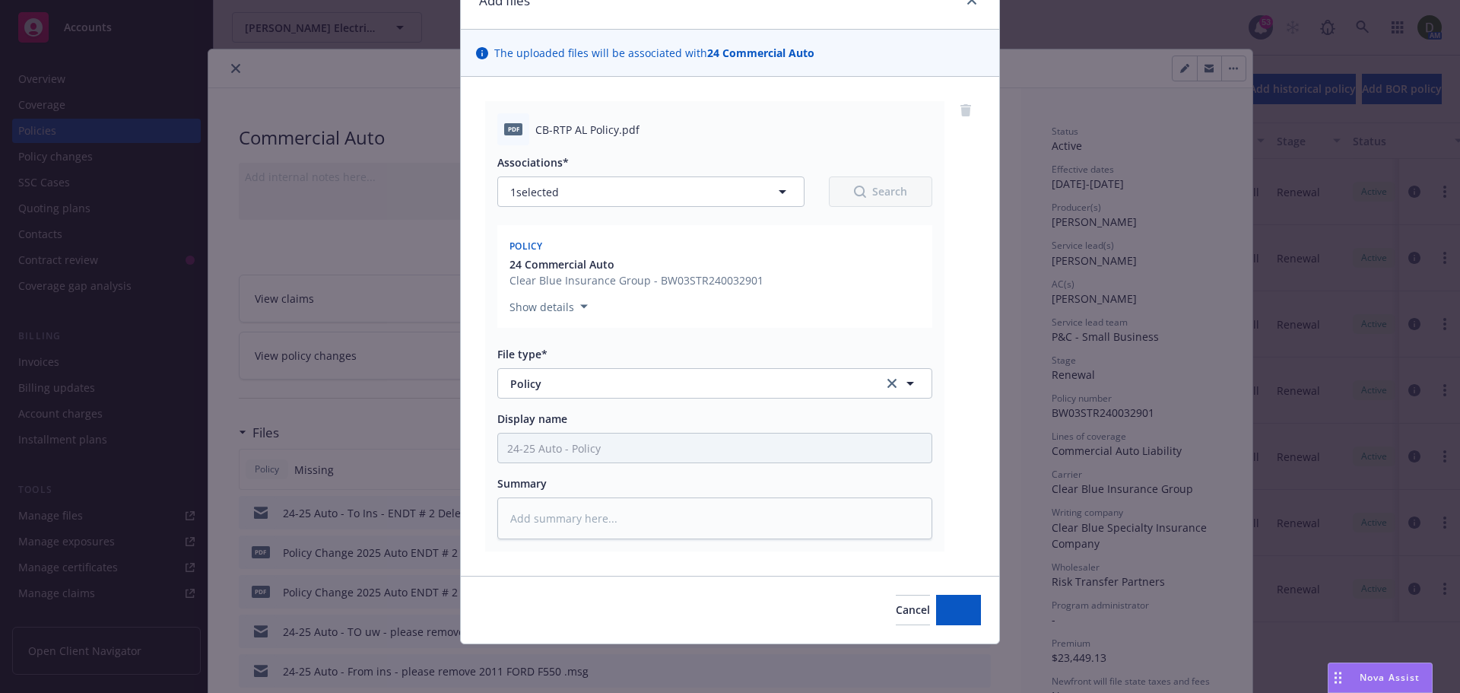
scroll to position [77, 0]
type textarea "x"
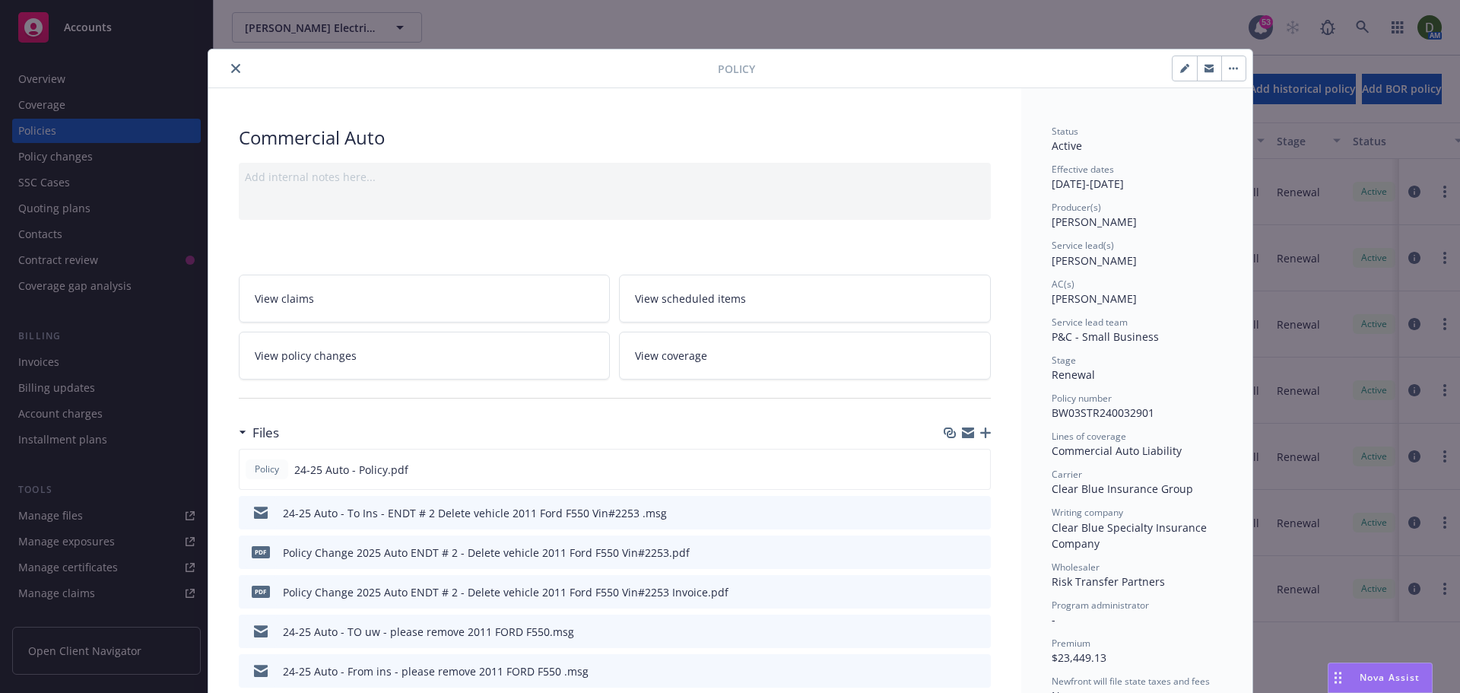
click at [232, 72] on icon "close" at bounding box center [235, 68] width 9 height 9
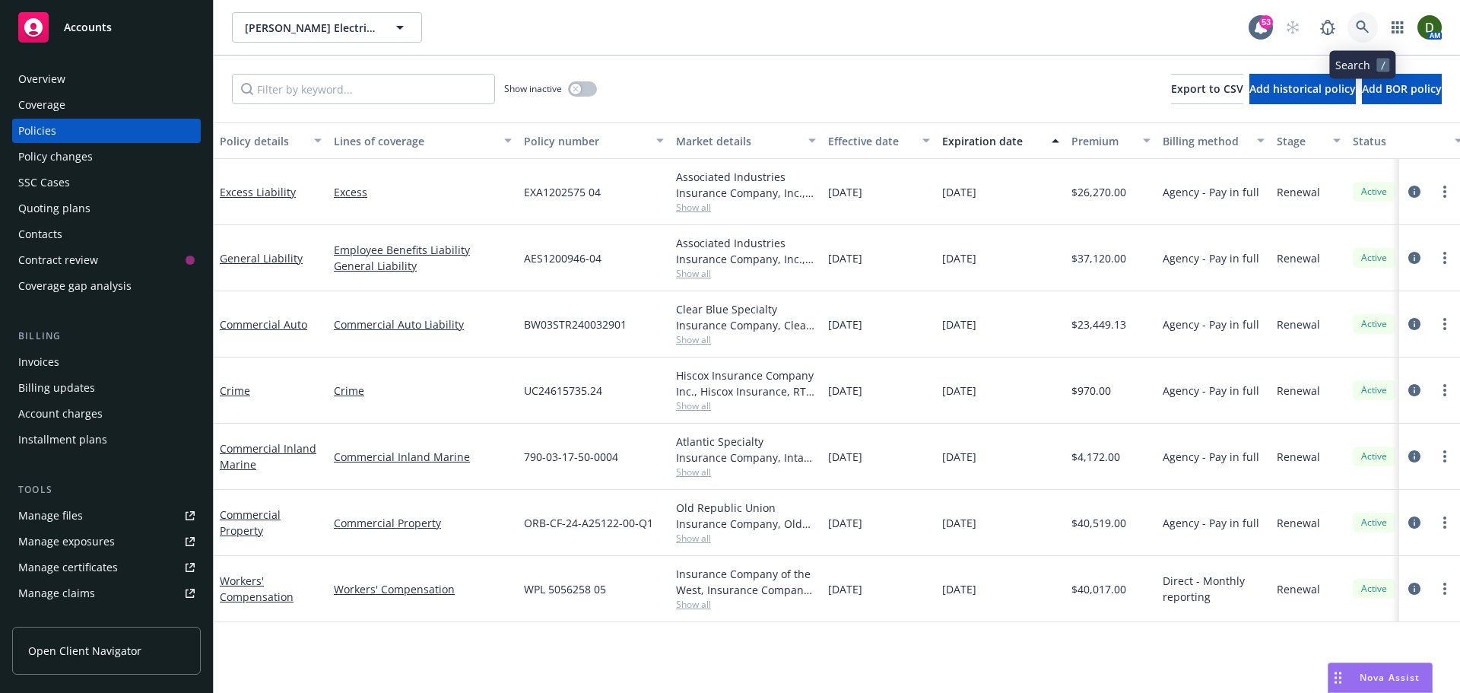
click at [1376, 29] on link at bounding box center [1362, 27] width 30 height 30
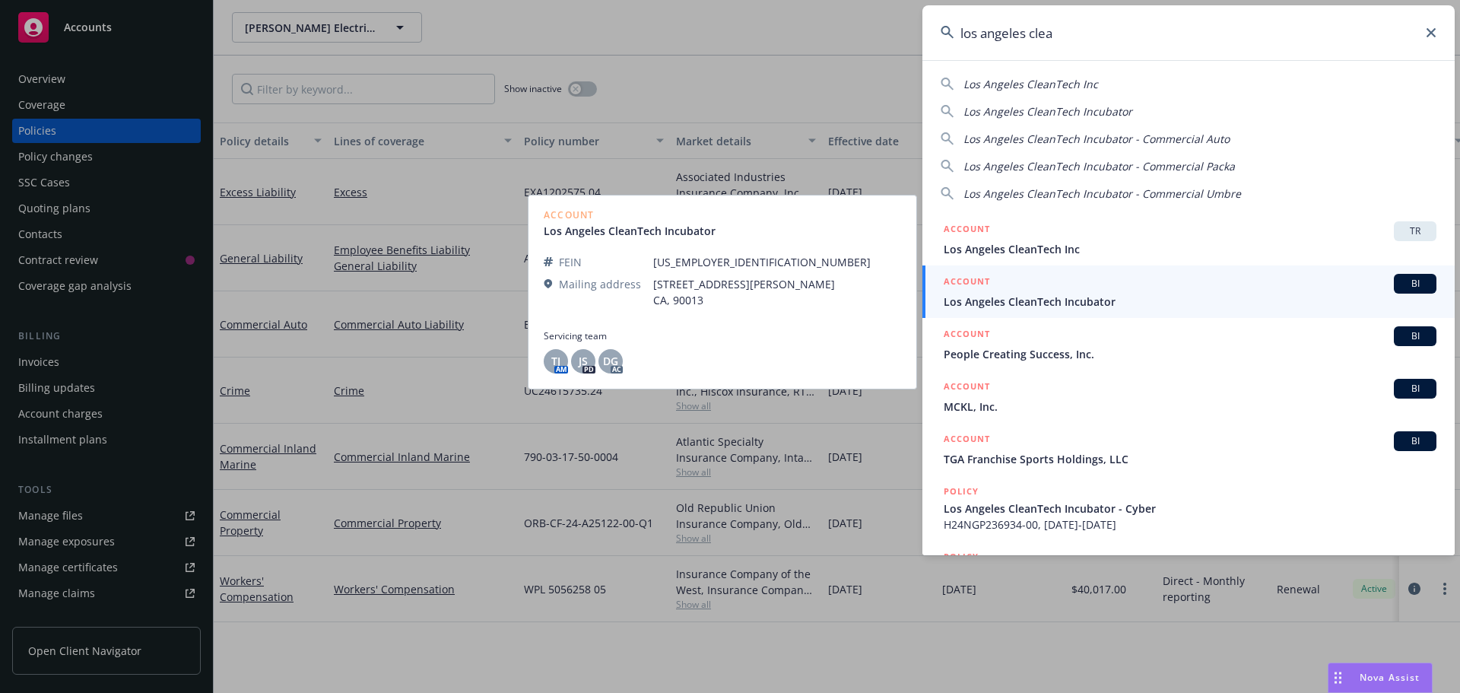
type input "los angeles clea"
click at [1115, 311] on link "ACCOUNT BI Los Angeles CleanTech Incubator" at bounding box center [1188, 291] width 532 height 52
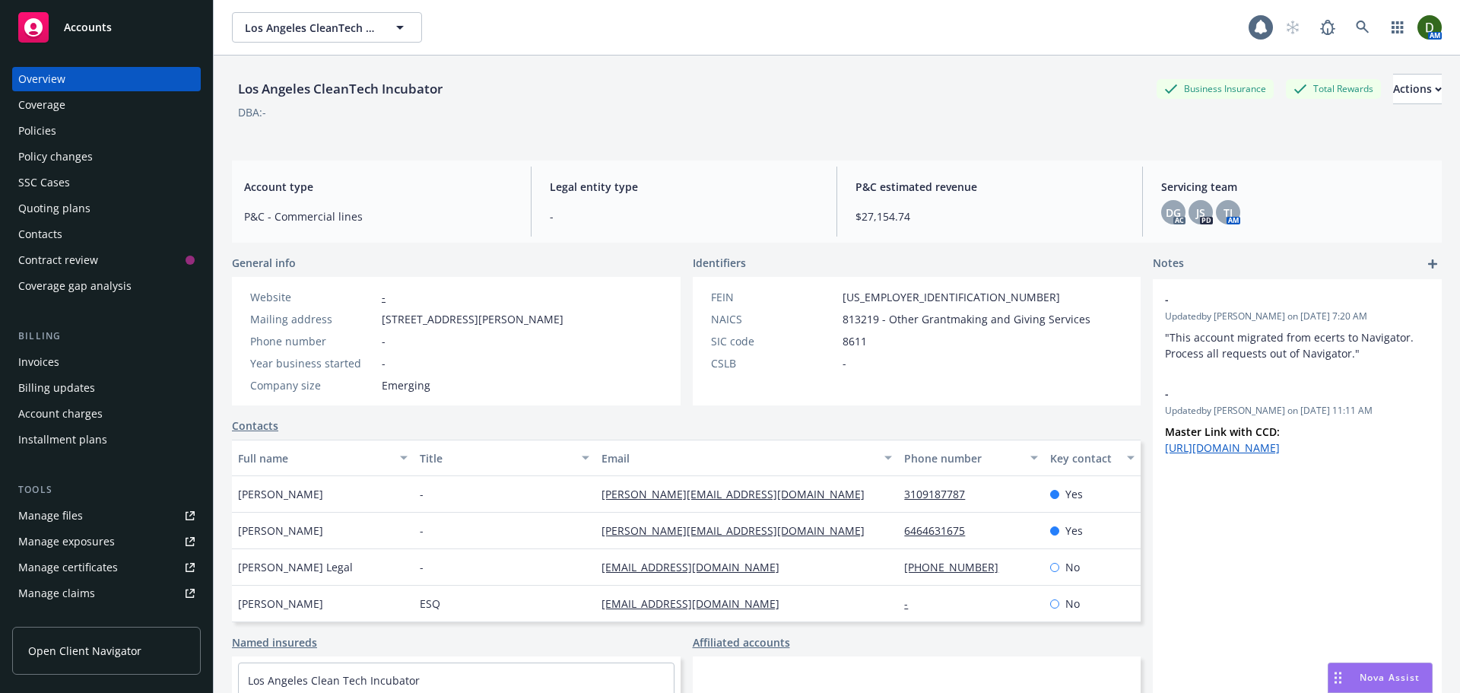
click at [86, 120] on div "Policies" at bounding box center [106, 131] width 176 height 24
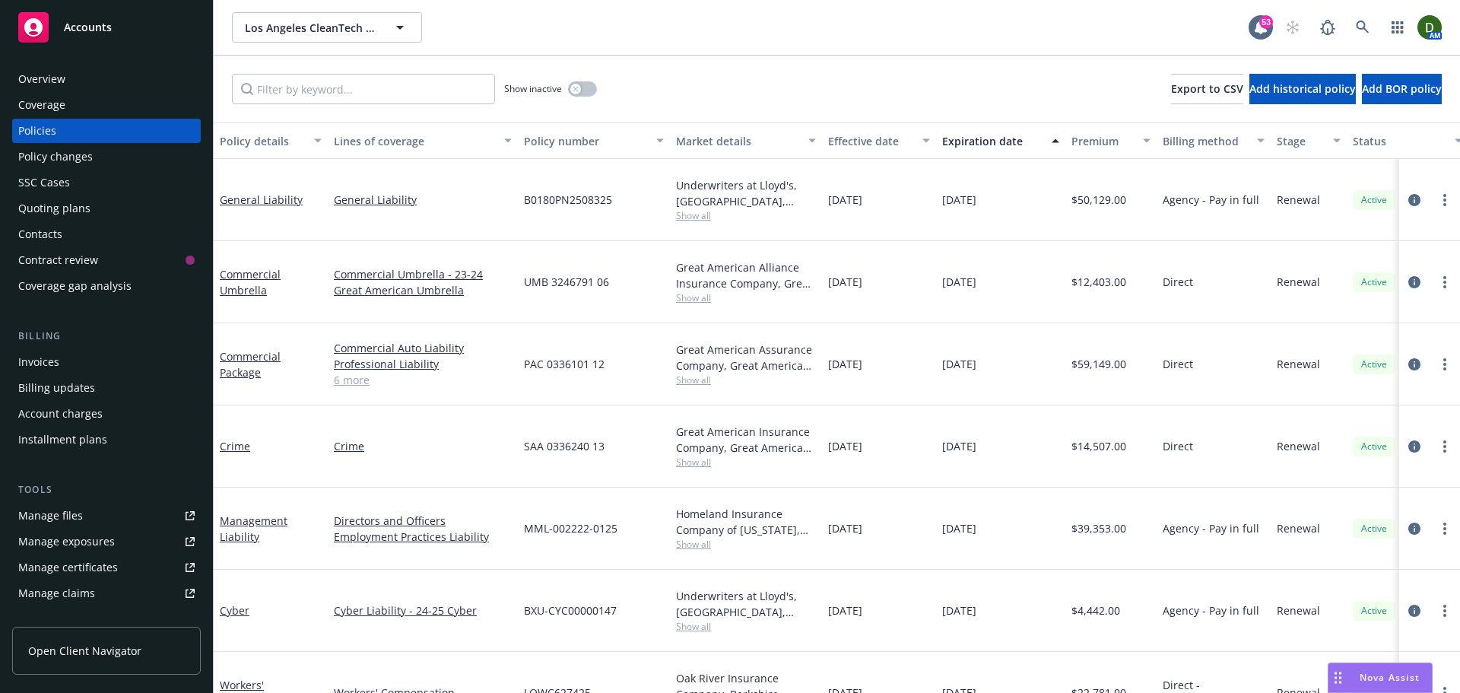
scroll to position [52, 0]
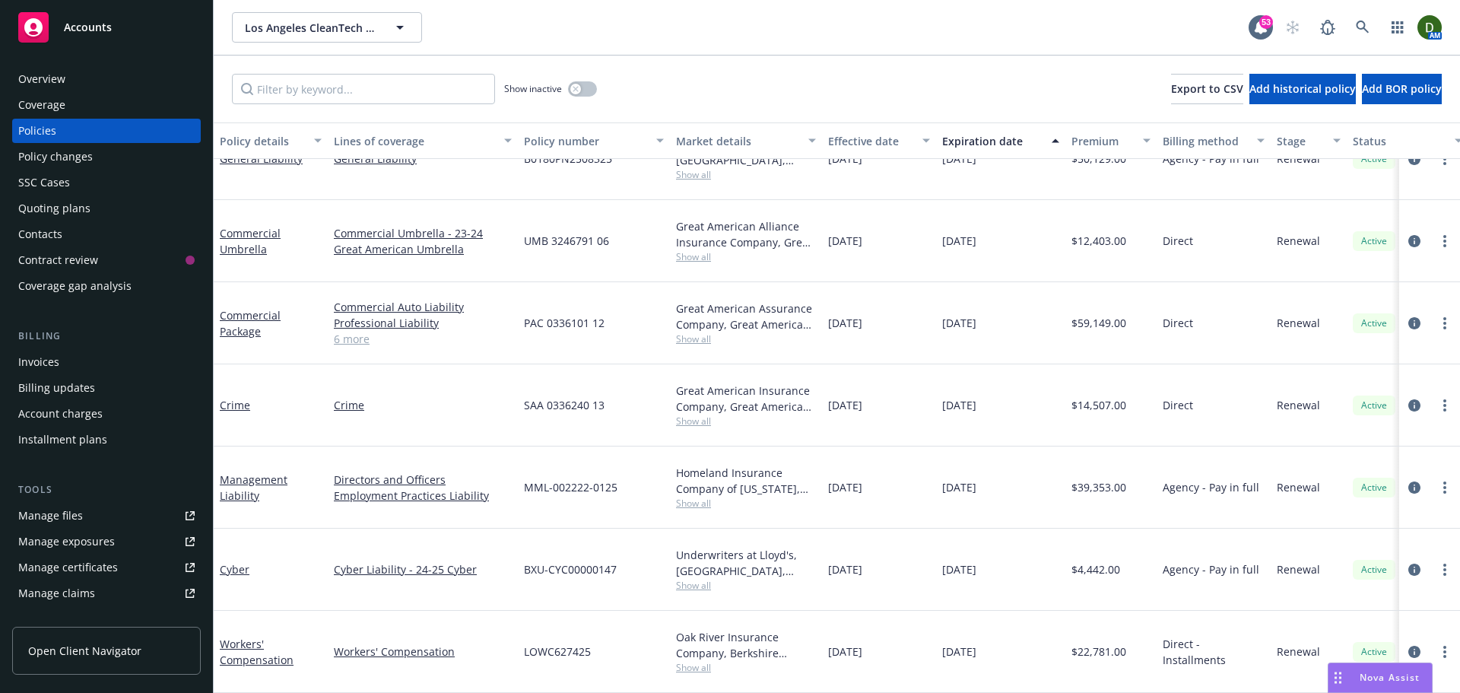
click at [113, 557] on div "Manage certificates" at bounding box center [68, 567] width 100 height 24
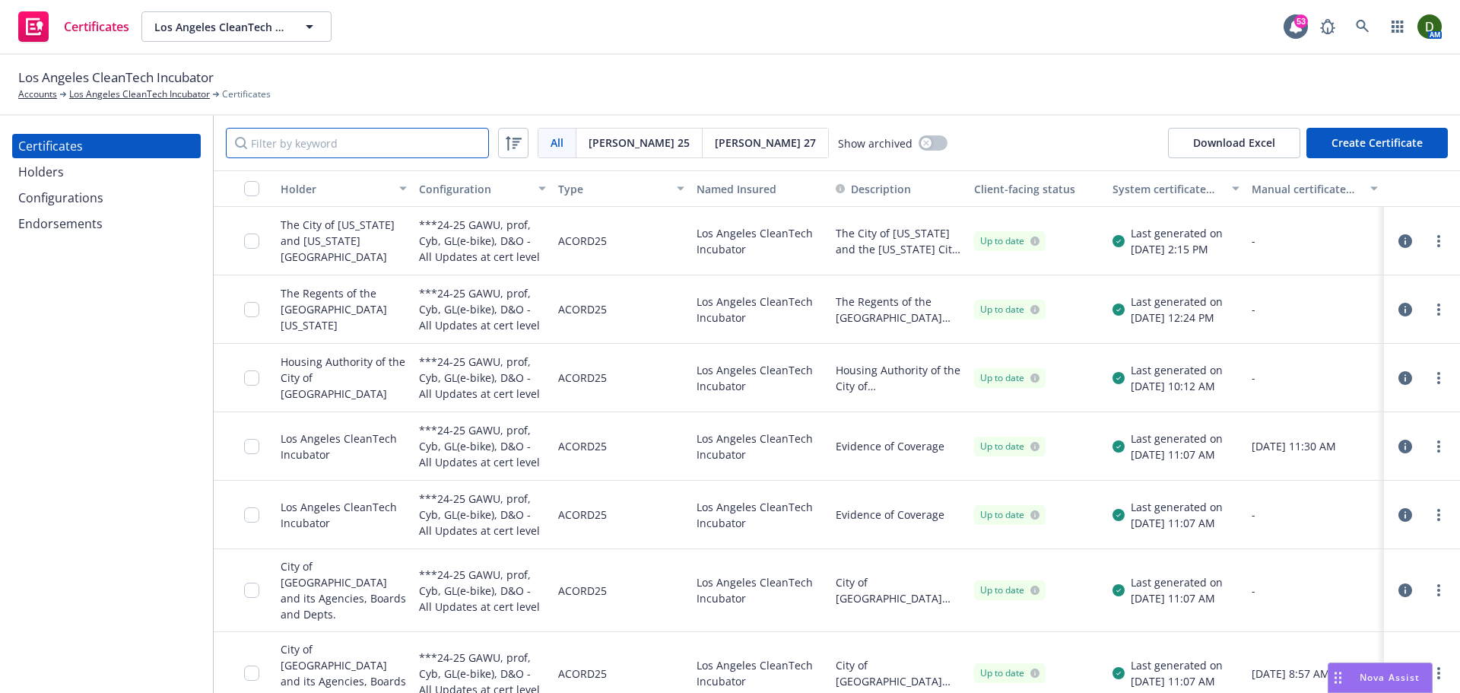
click at [408, 139] on input "Filter by keyword" at bounding box center [357, 143] width 263 height 30
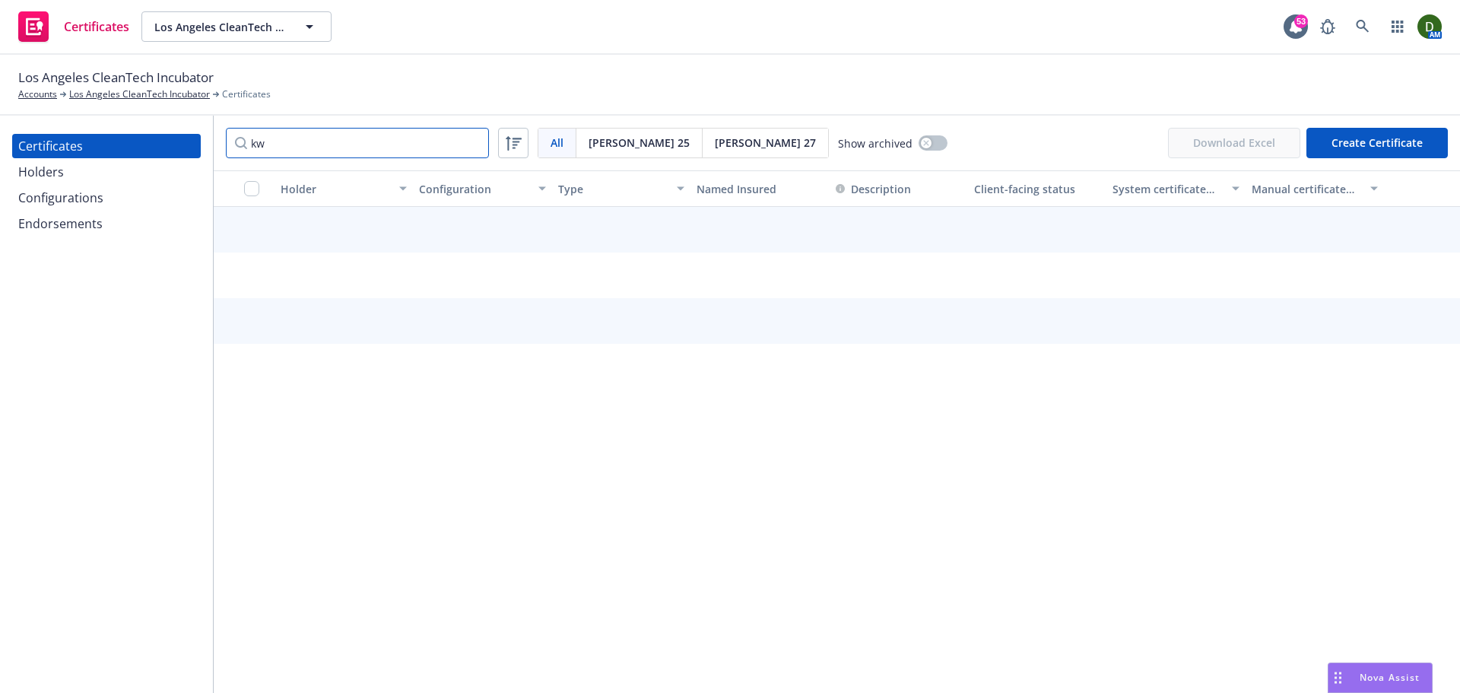
type input "k"
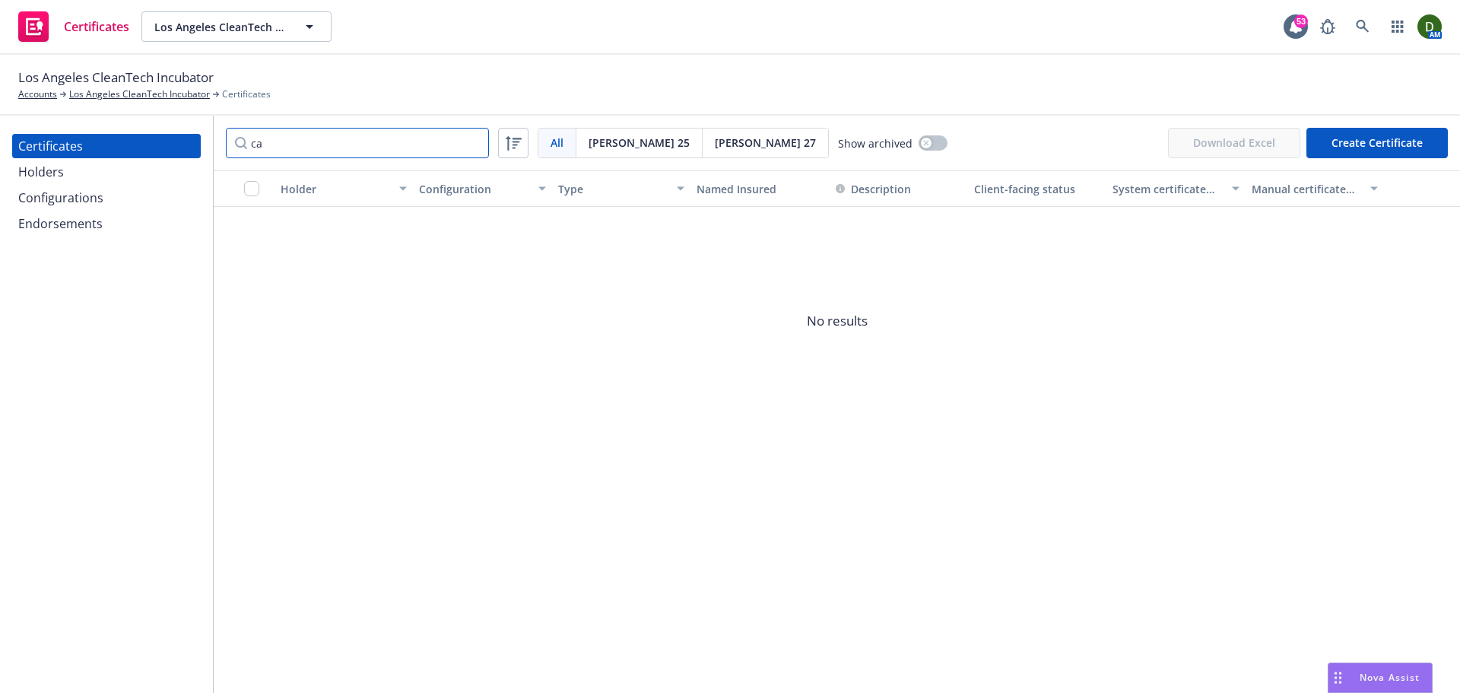
type input "c"
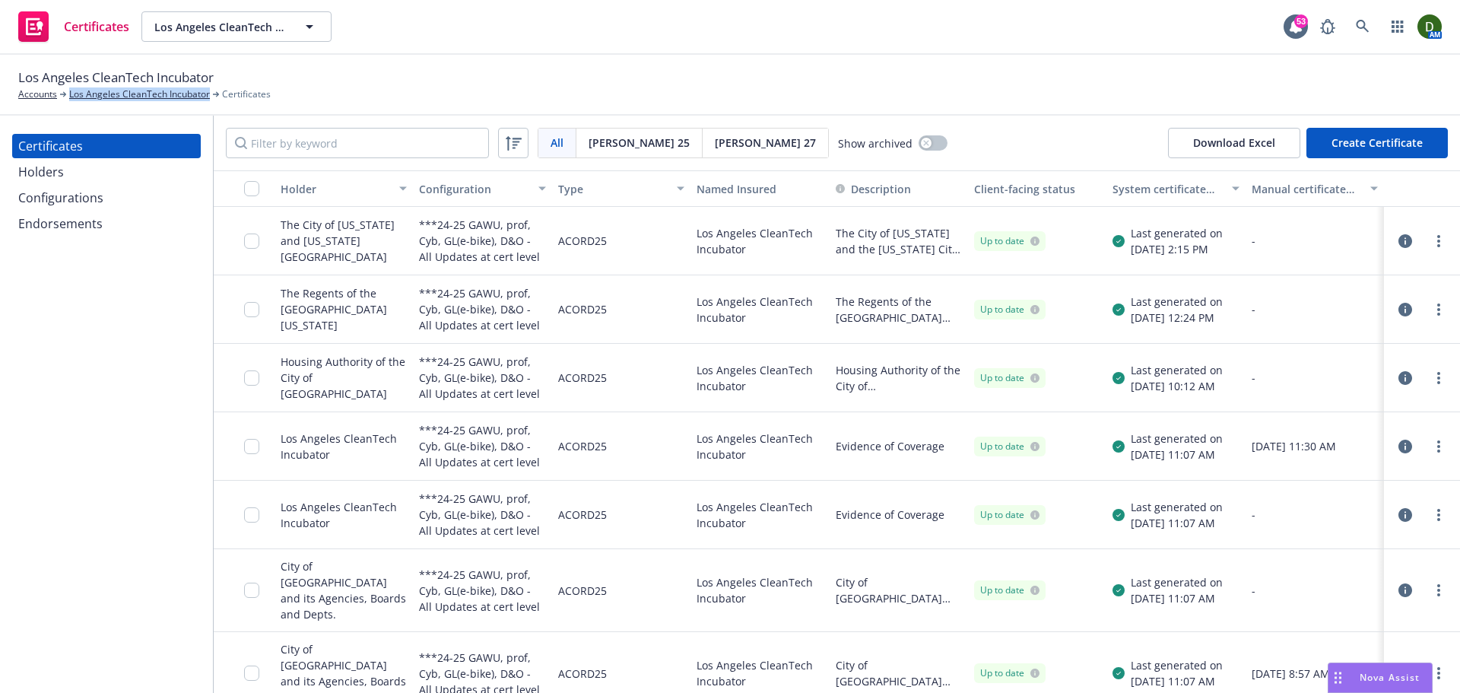
drag, startPoint x: 209, startPoint y: 93, endPoint x: 71, endPoint y: 106, distance: 139.0
click at [71, 106] on div "Los Angeles CleanTech Incubator Accounts Los Angeles CleanTech Incubator Certif…" at bounding box center [730, 85] width 1460 height 61
copy link "Los Angeles CleanTech Incubator"
click at [1362, 26] on icon at bounding box center [1363, 27] width 14 height 14
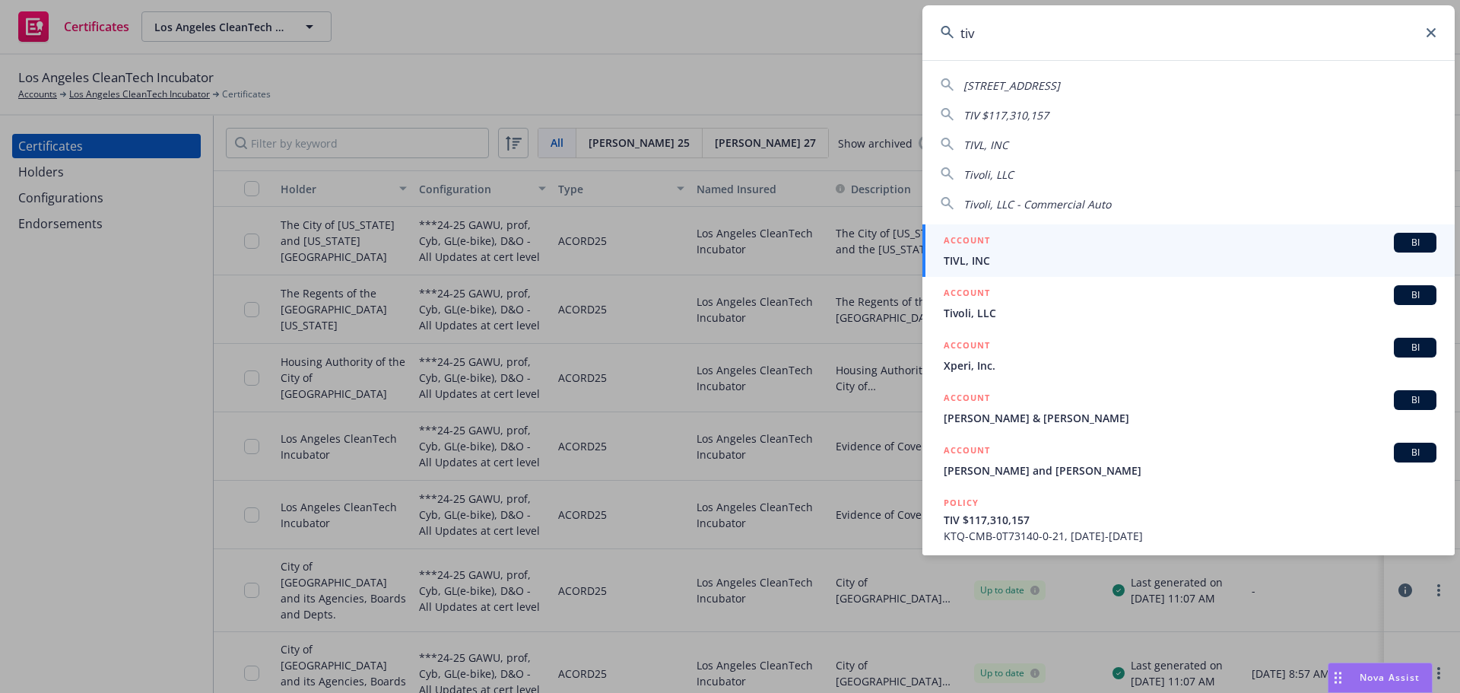
click at [1061, 170] on div "Tivoli, LLC" at bounding box center [1188, 174] width 496 height 18
type input "Tivoli, LLC"
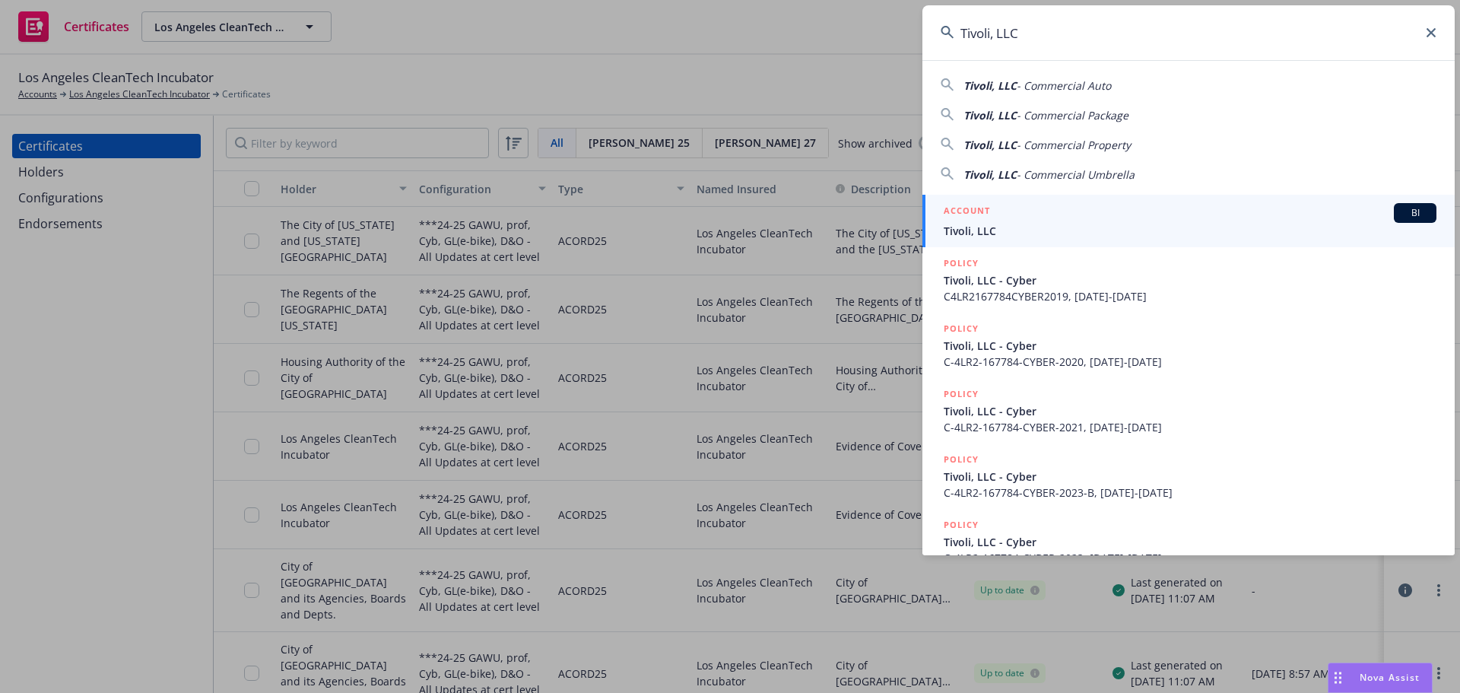
click at [1058, 224] on span "Tivoli, LLC" at bounding box center [1190, 231] width 493 height 16
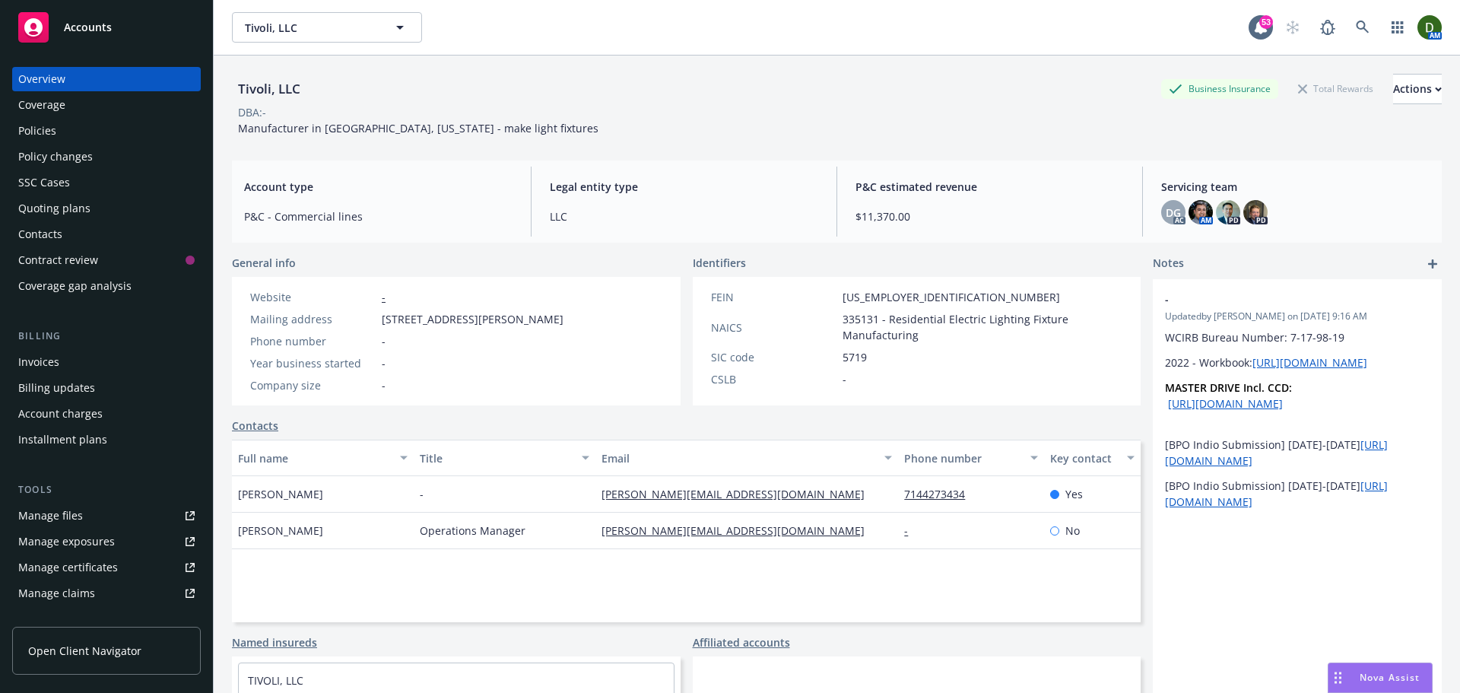
click at [114, 163] on div "Policy changes" at bounding box center [106, 156] width 176 height 24
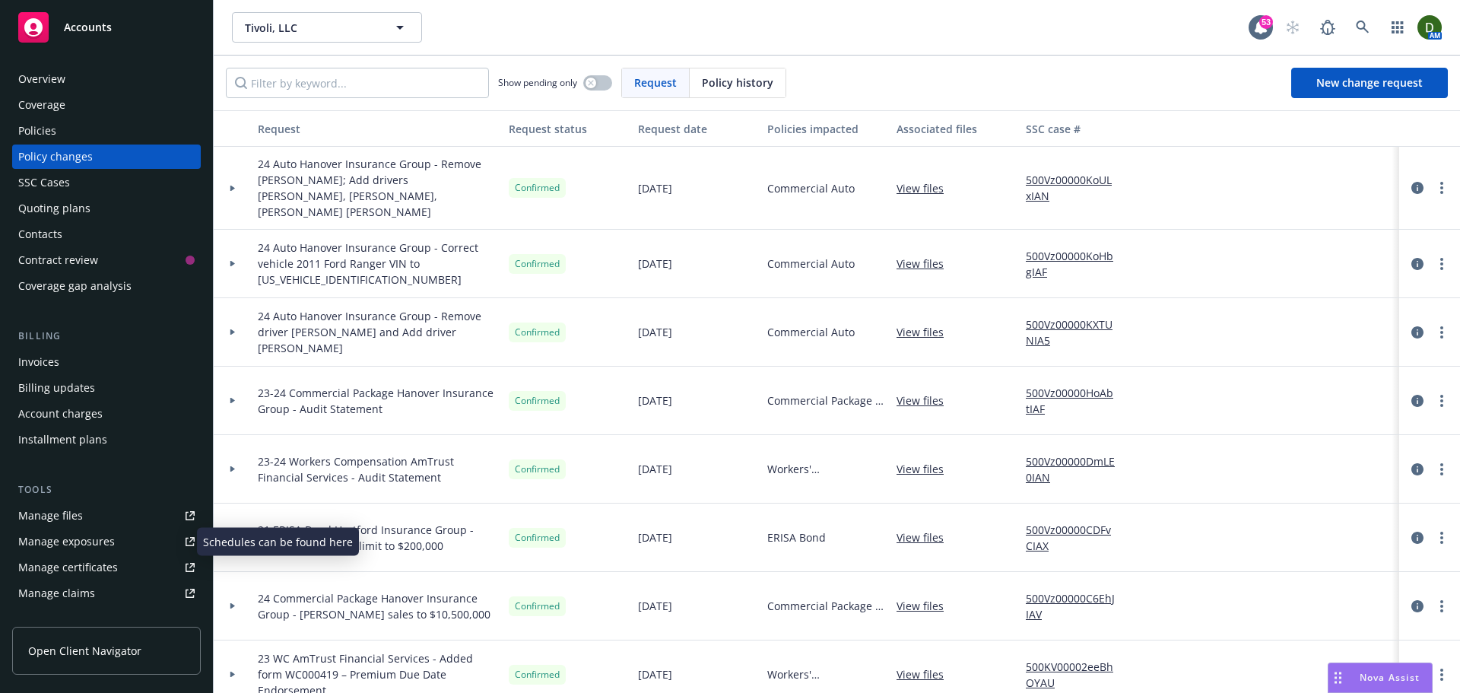
click at [87, 537] on div "Manage exposures" at bounding box center [66, 541] width 97 height 24
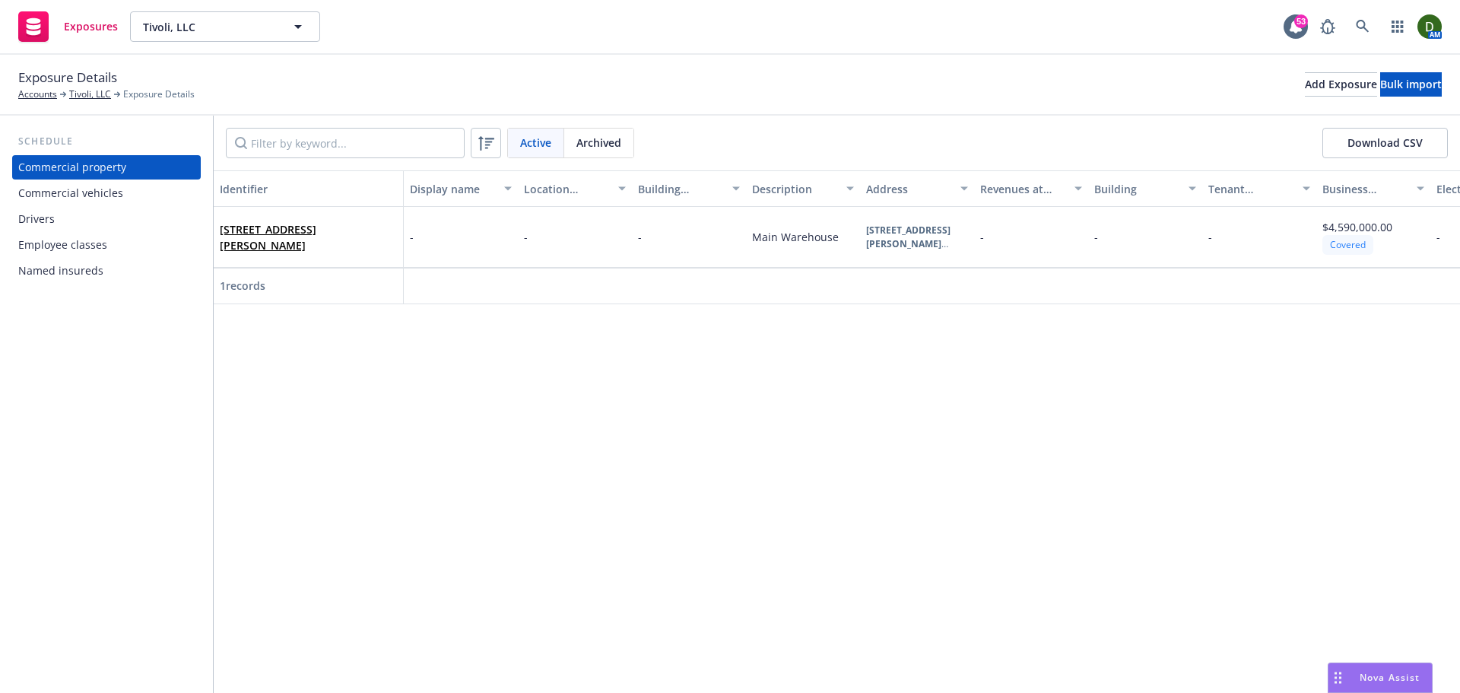
click at [118, 198] on div "Commercial vehicles" at bounding box center [70, 193] width 105 height 24
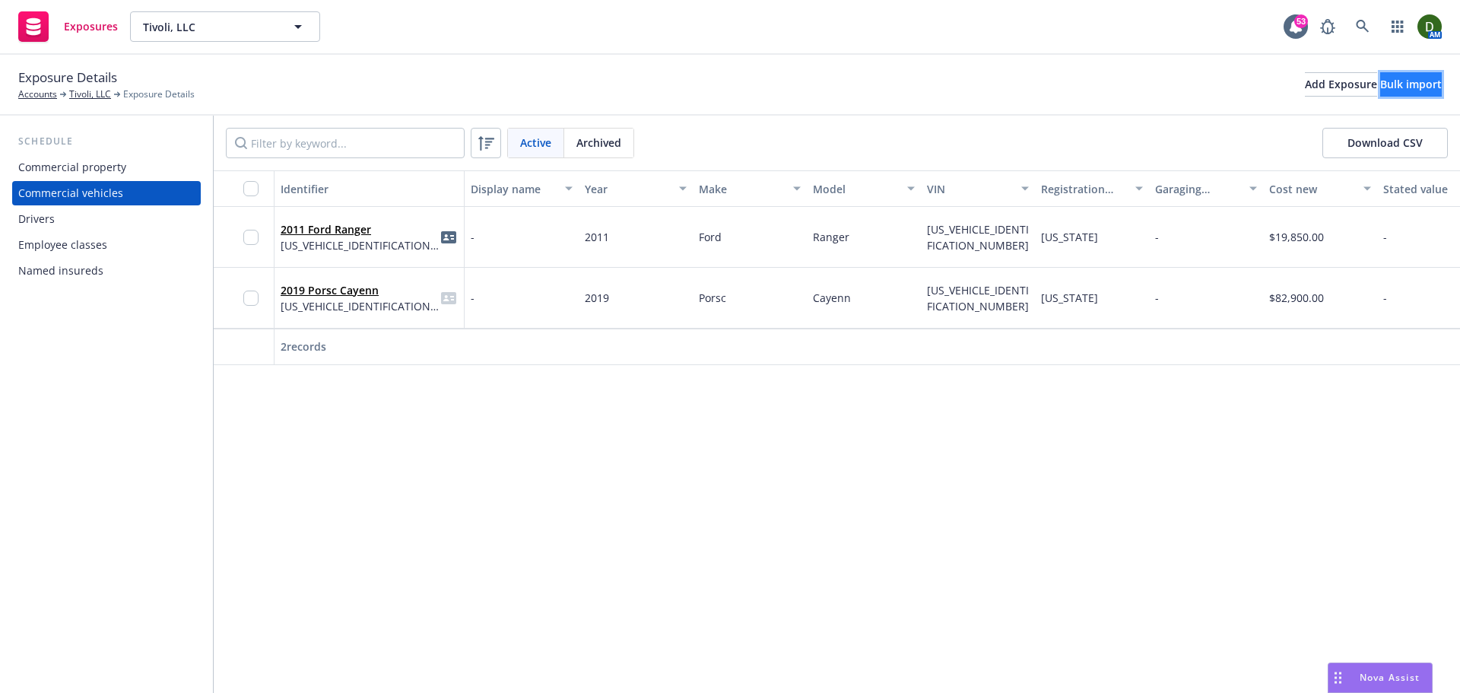
click at [1380, 88] on div "Bulk import" at bounding box center [1411, 84] width 62 height 23
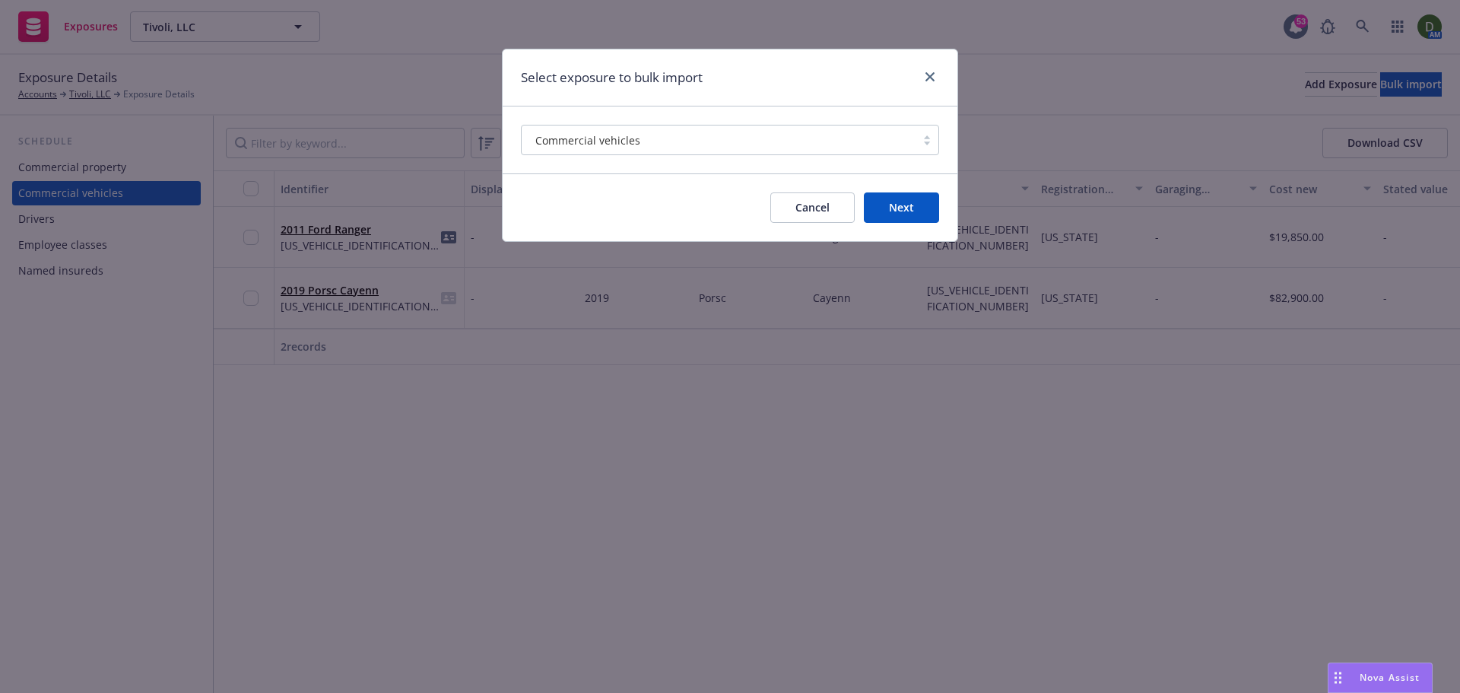
drag, startPoint x: 820, startPoint y: 208, endPoint x: 868, endPoint y: 191, distance: 50.7
click at [820, 206] on button "Cancel" at bounding box center [812, 207] width 84 height 30
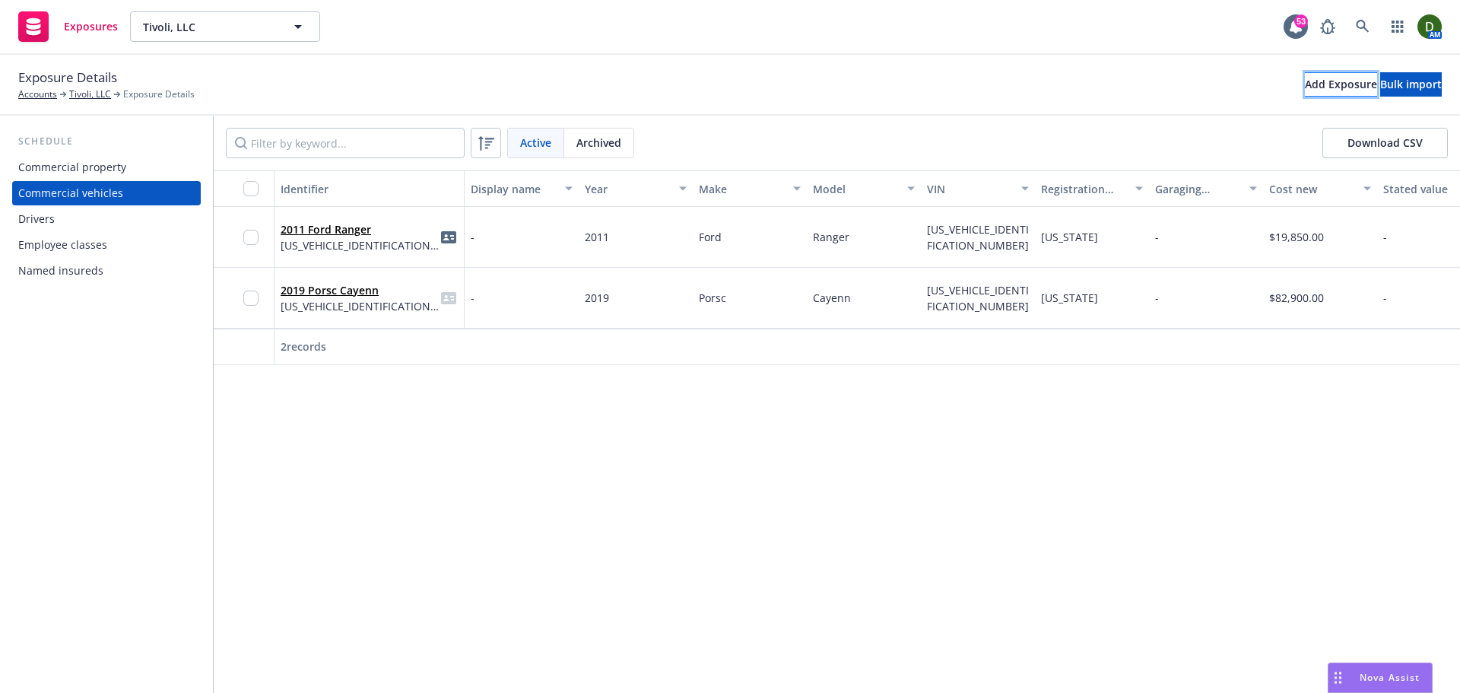
click at [1305, 90] on div "Add Exposure" at bounding box center [1341, 84] width 72 height 23
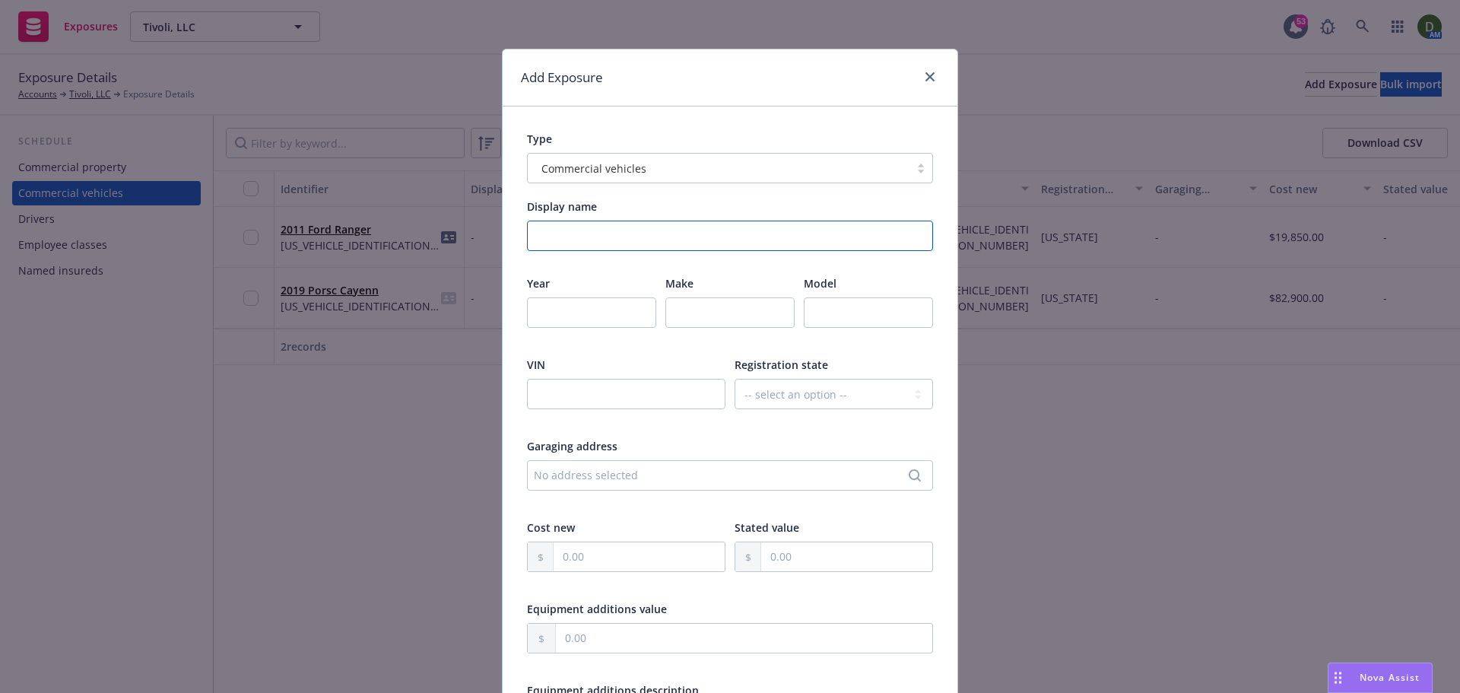
click at [594, 227] on input "Display name" at bounding box center [730, 235] width 406 height 30
click at [539, 304] on input "number" at bounding box center [591, 312] width 129 height 30
type input "2025"
type input "Porsche"
click at [866, 307] on input "text" at bounding box center [868, 312] width 129 height 30
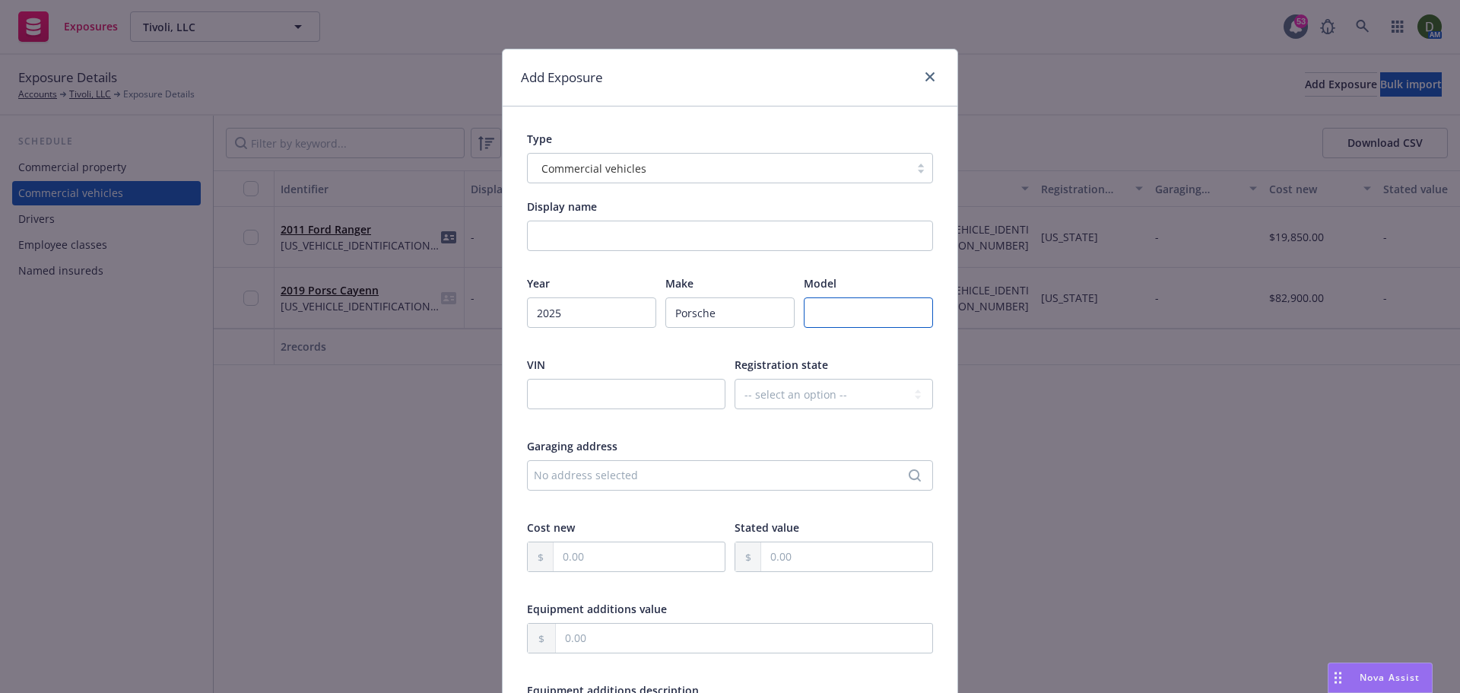
paste input "Taycan"
type input "Taycan"
drag, startPoint x: 731, startPoint y: 408, endPoint x: 741, endPoint y: 392, distance: 18.4
click at [734, 408] on select "-- select an option -- Alaska Alabama Arkansas American Samoa Arizona Californi…" at bounding box center [833, 394] width 198 height 30
select select "CA"
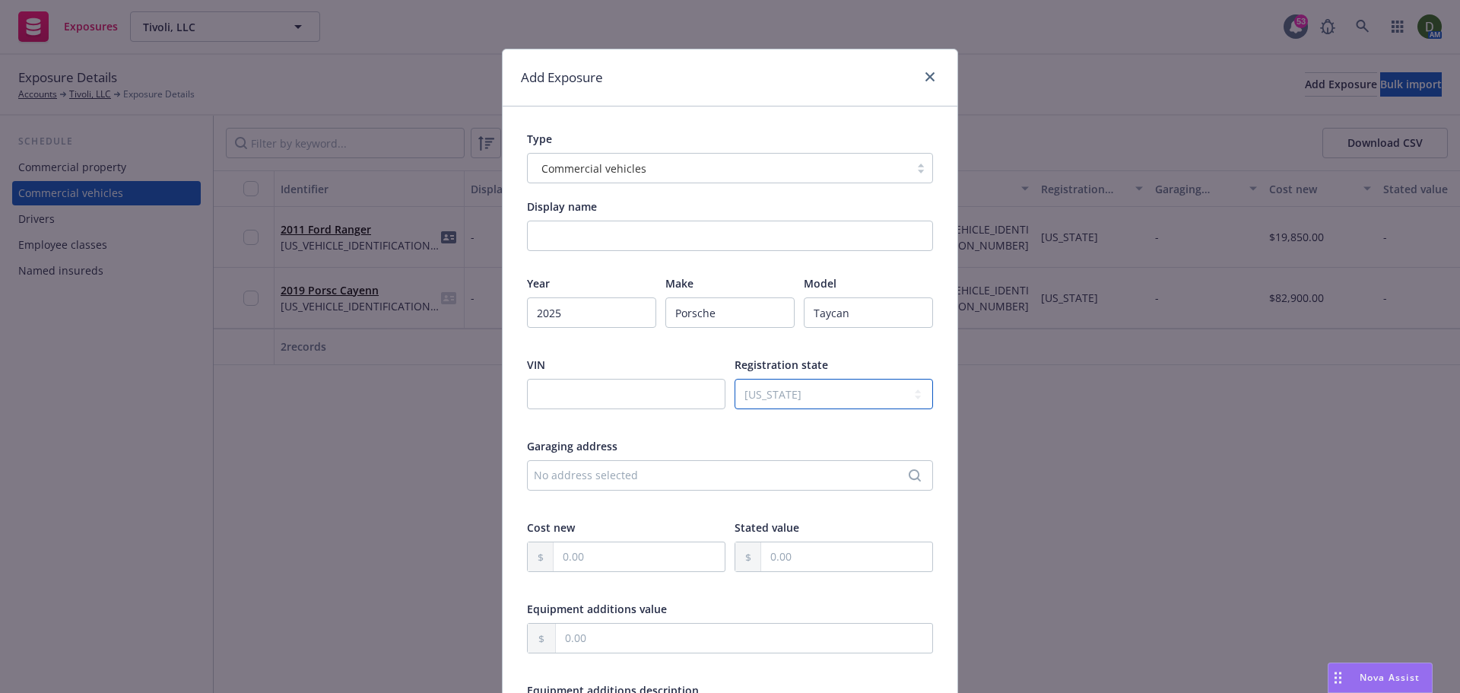
click at [734, 379] on select "-- select an option -- Alaska Alabama Arkansas American Samoa Arizona Californi…" at bounding box center [833, 394] width 198 height 30
click at [607, 390] on input "text" at bounding box center [626, 394] width 198 height 30
paste input "WP0AA2Y14SSA09238"
type input "WP0AA2Y14SSA09238"
click at [598, 470] on div "No address selected" at bounding box center [722, 475] width 377 height 16
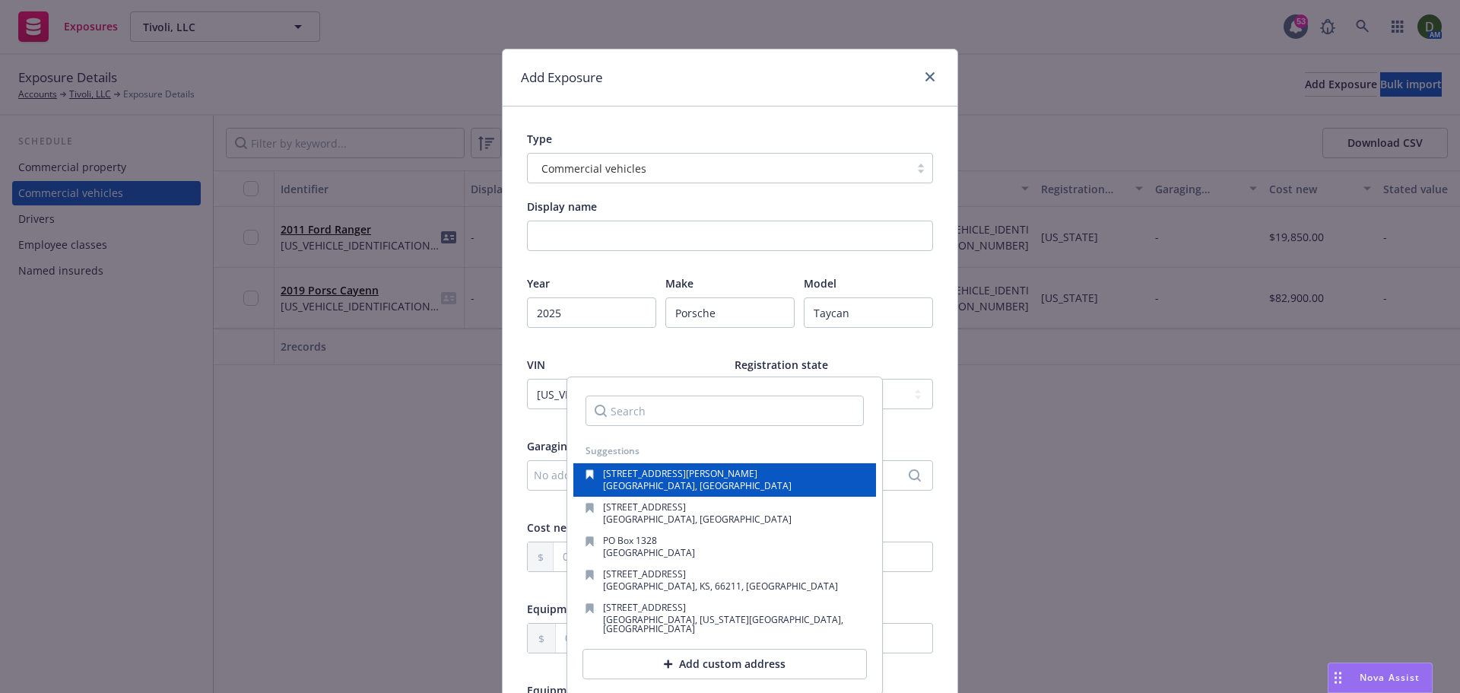
click at [759, 487] on div "17110 Armstrong Ave Irvine, CA, 92614, USA" at bounding box center [724, 479] width 278 height 21
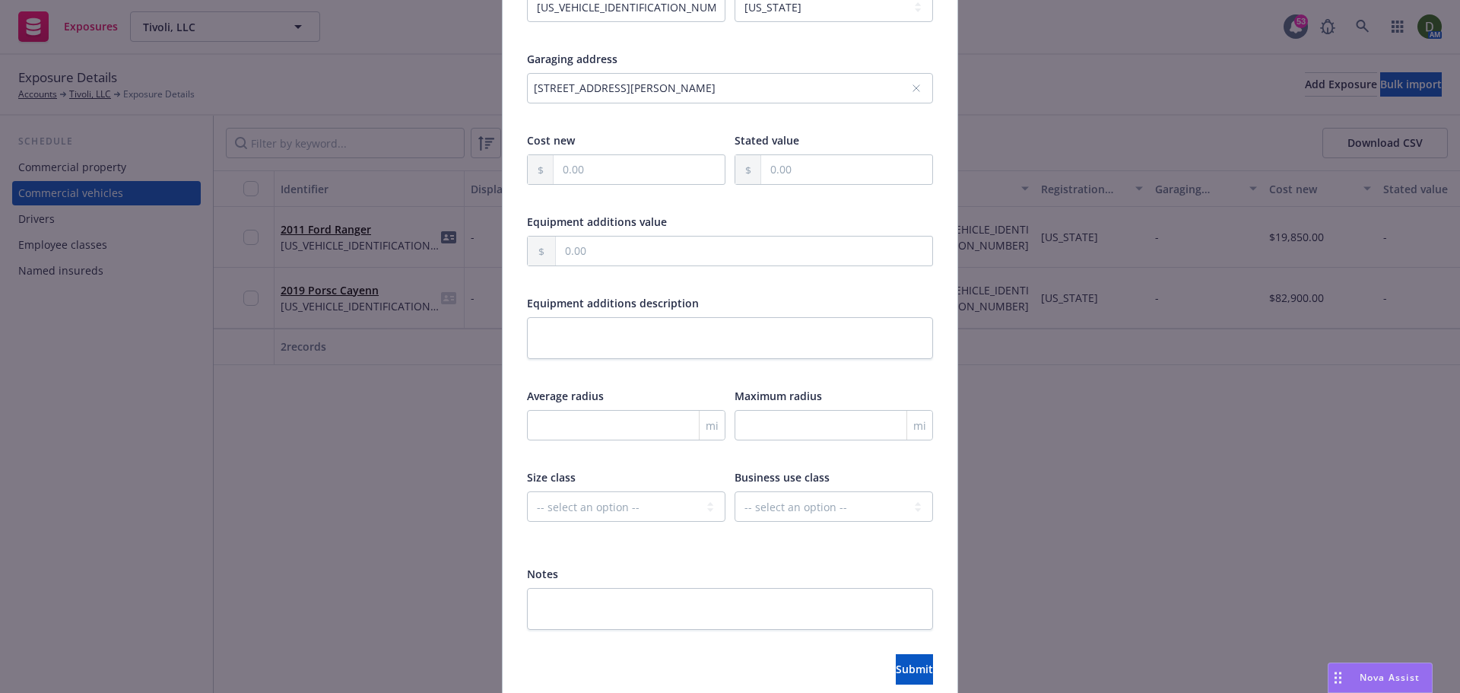
scroll to position [452, 0]
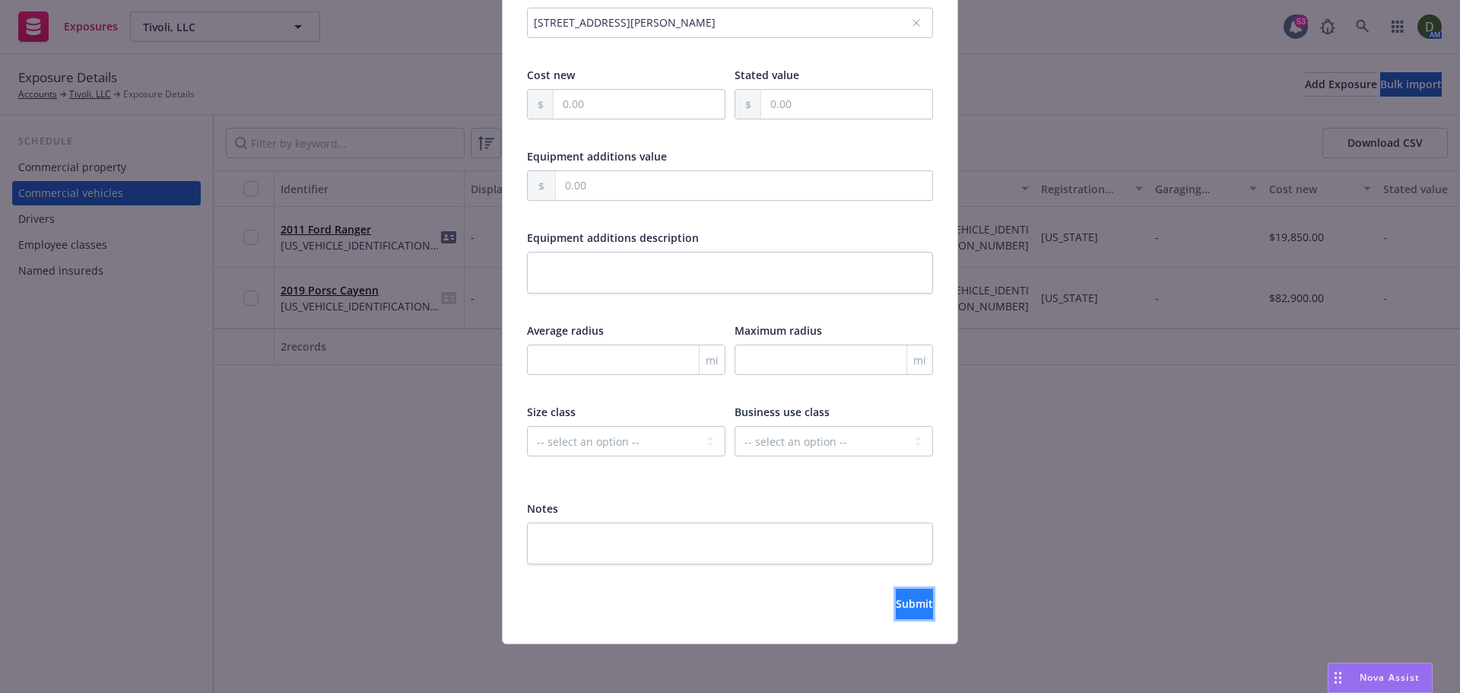
click at [896, 590] on button "Submit" at bounding box center [914, 603] width 37 height 30
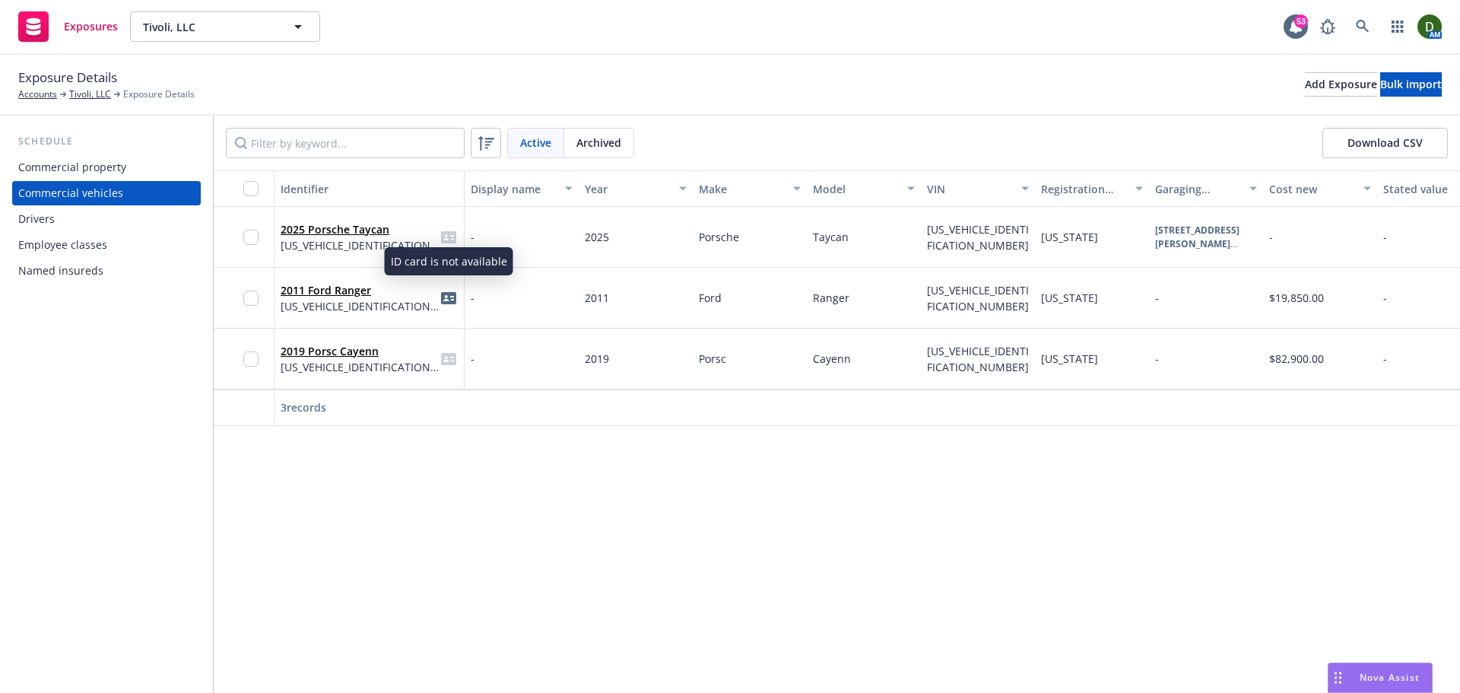
click at [450, 241] on icon "idCard" at bounding box center [448, 237] width 15 height 12
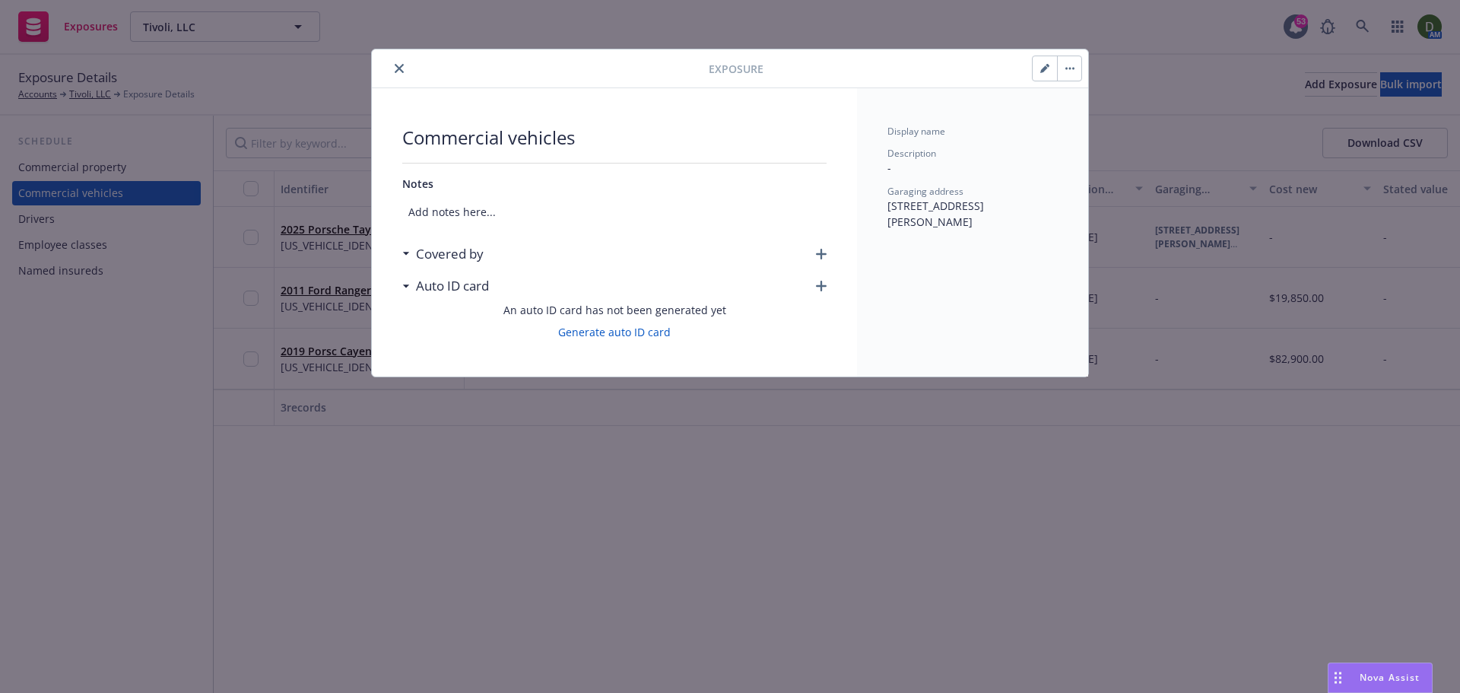
click at [807, 250] on div "Covered by" at bounding box center [614, 254] width 424 height 32
click at [820, 249] on icon "button" at bounding box center [821, 254] width 11 height 11
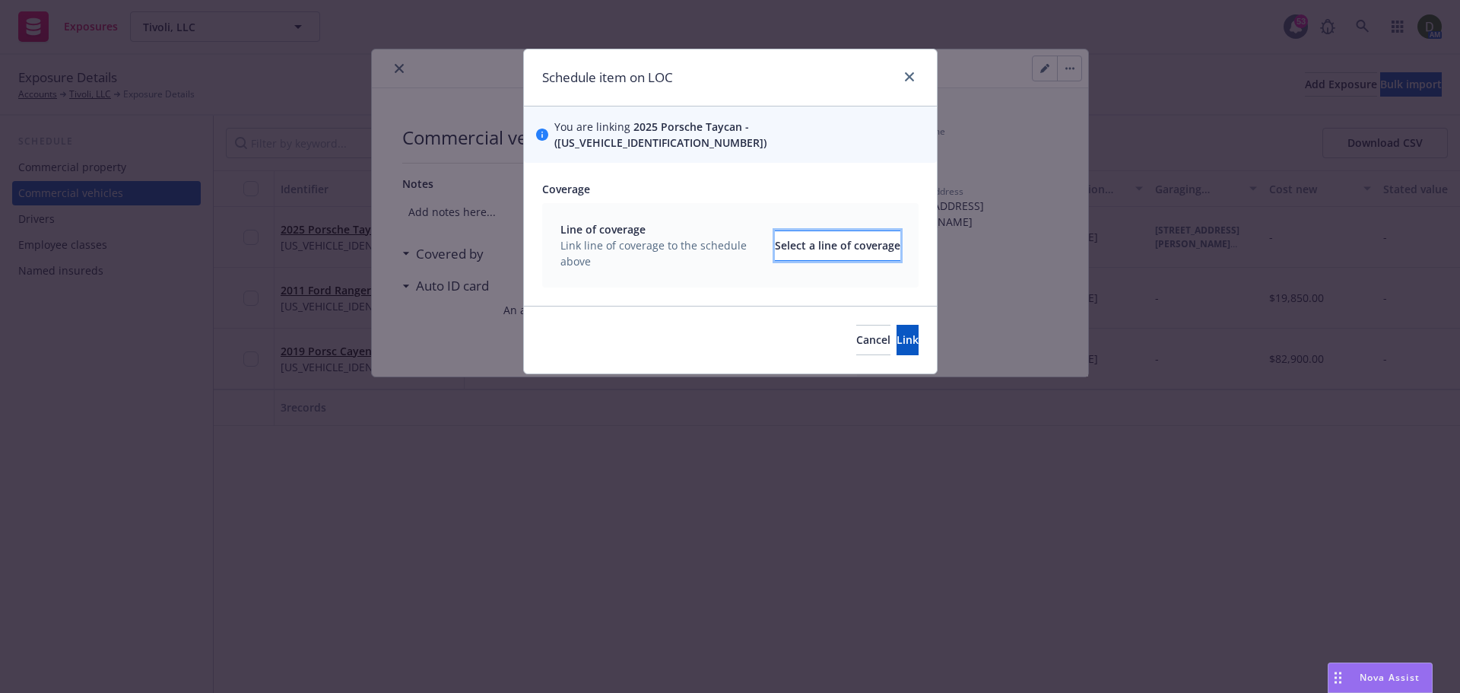
click at [788, 231] on div "Select a line of coverage" at bounding box center [837, 245] width 125 height 29
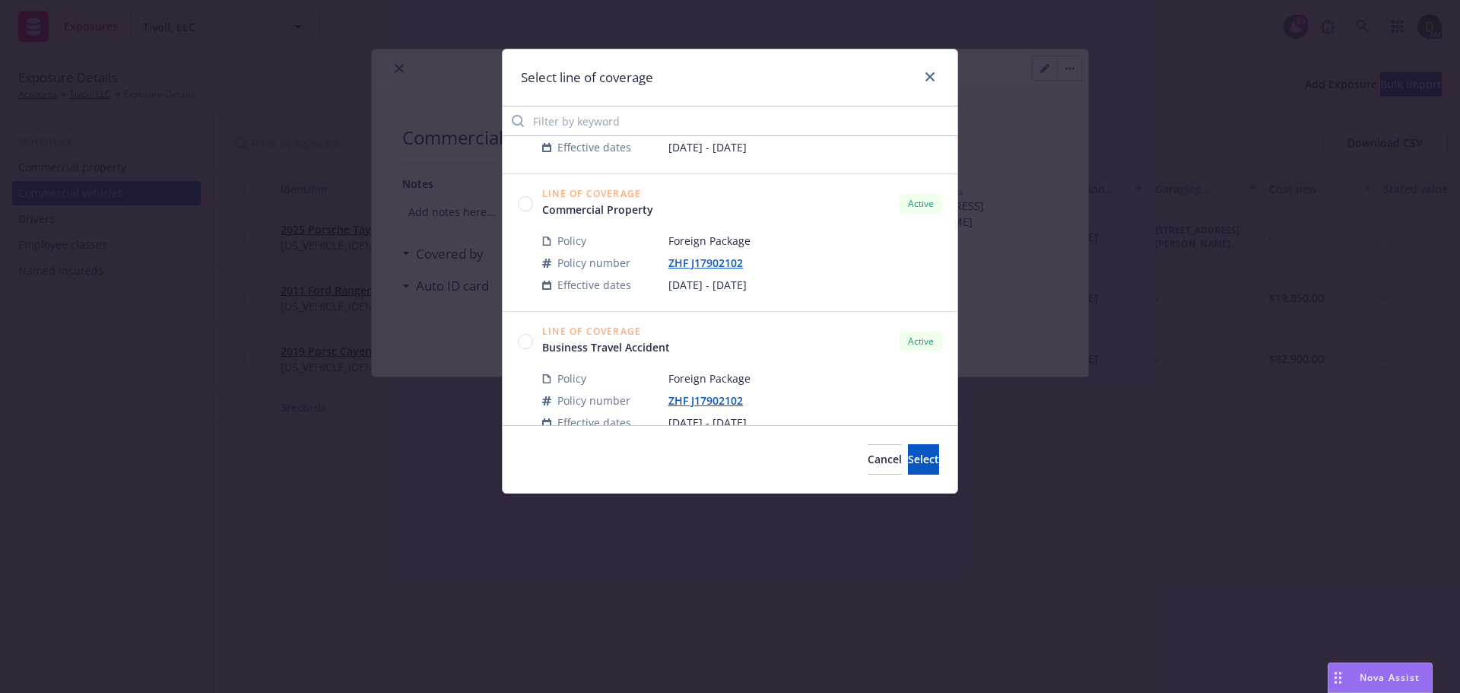
scroll to position [228, 0]
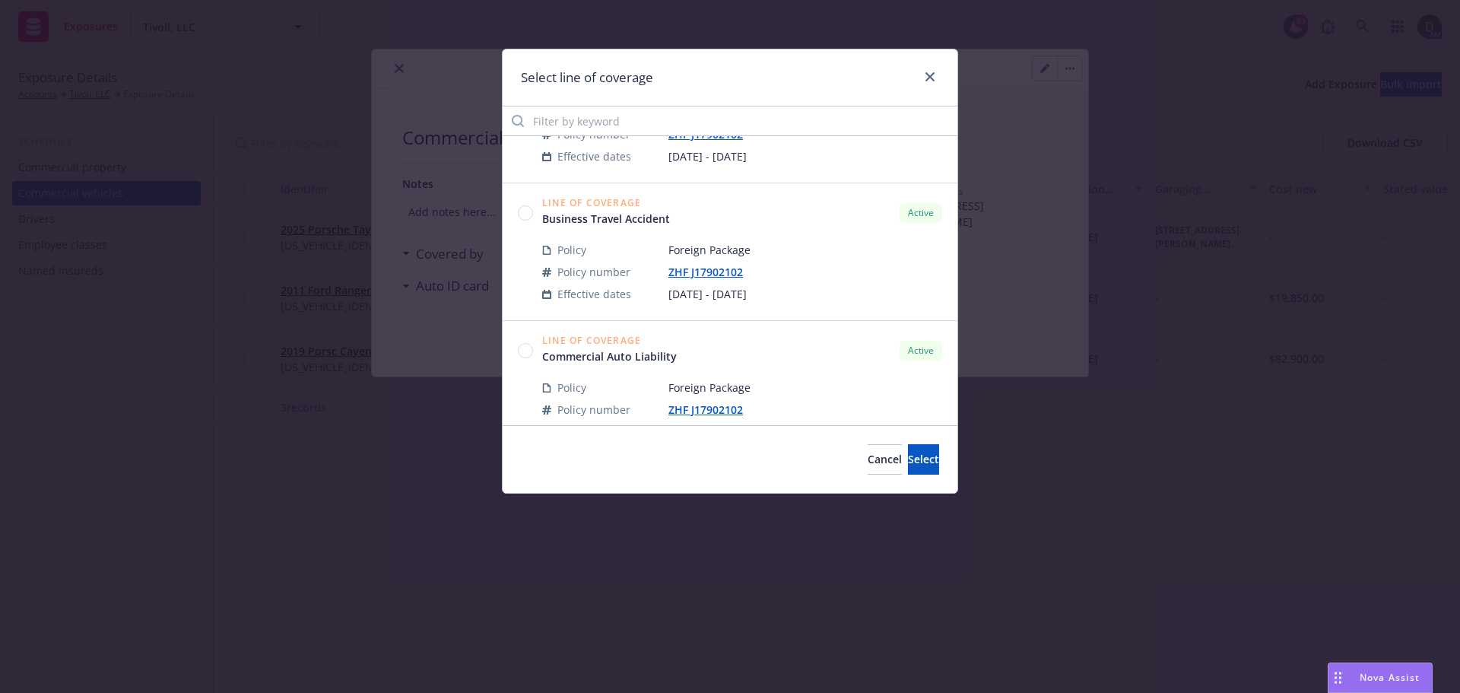
click at [522, 350] on circle at bounding box center [526, 350] width 14 height 14
click at [529, 350] on circle at bounding box center [525, 350] width 15 height 15
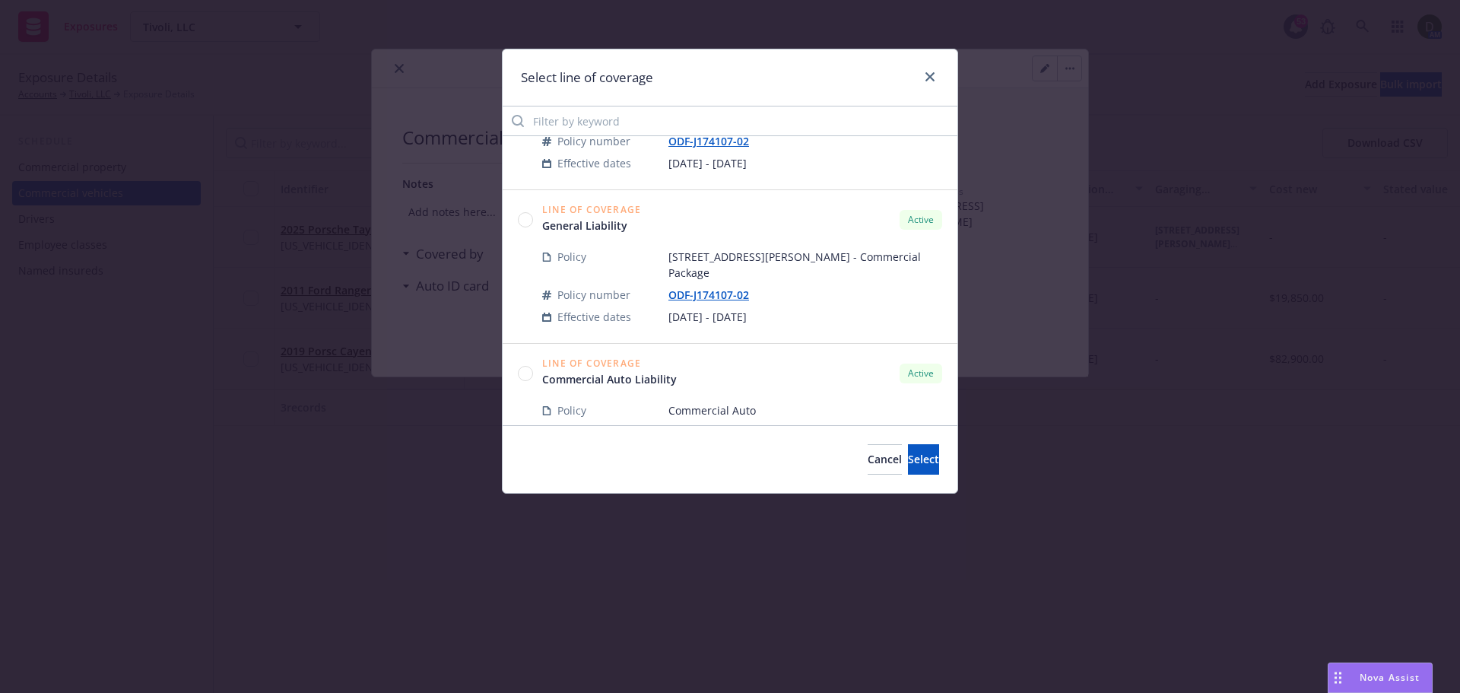
scroll to position [1369, 0]
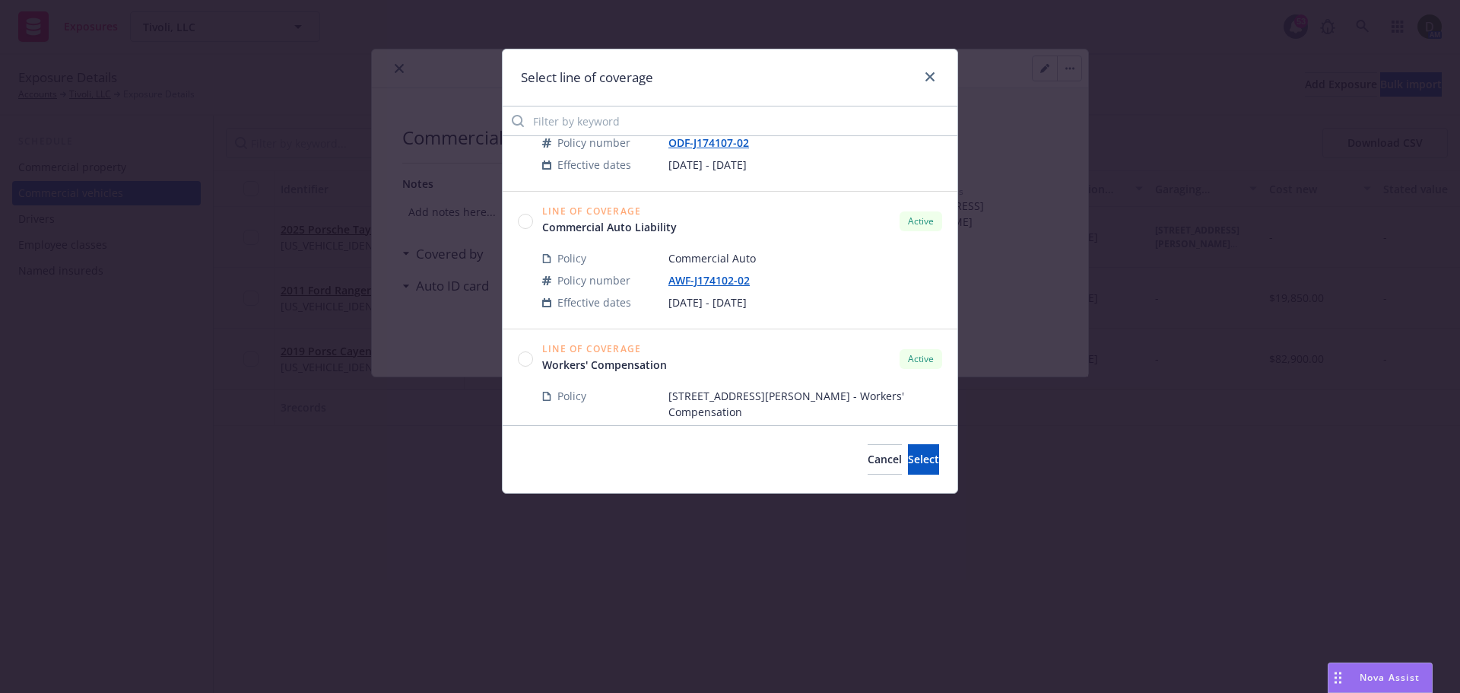
click at [520, 220] on circle at bounding box center [526, 221] width 14 height 14
click at [908, 452] on button "Select" at bounding box center [923, 459] width 31 height 30
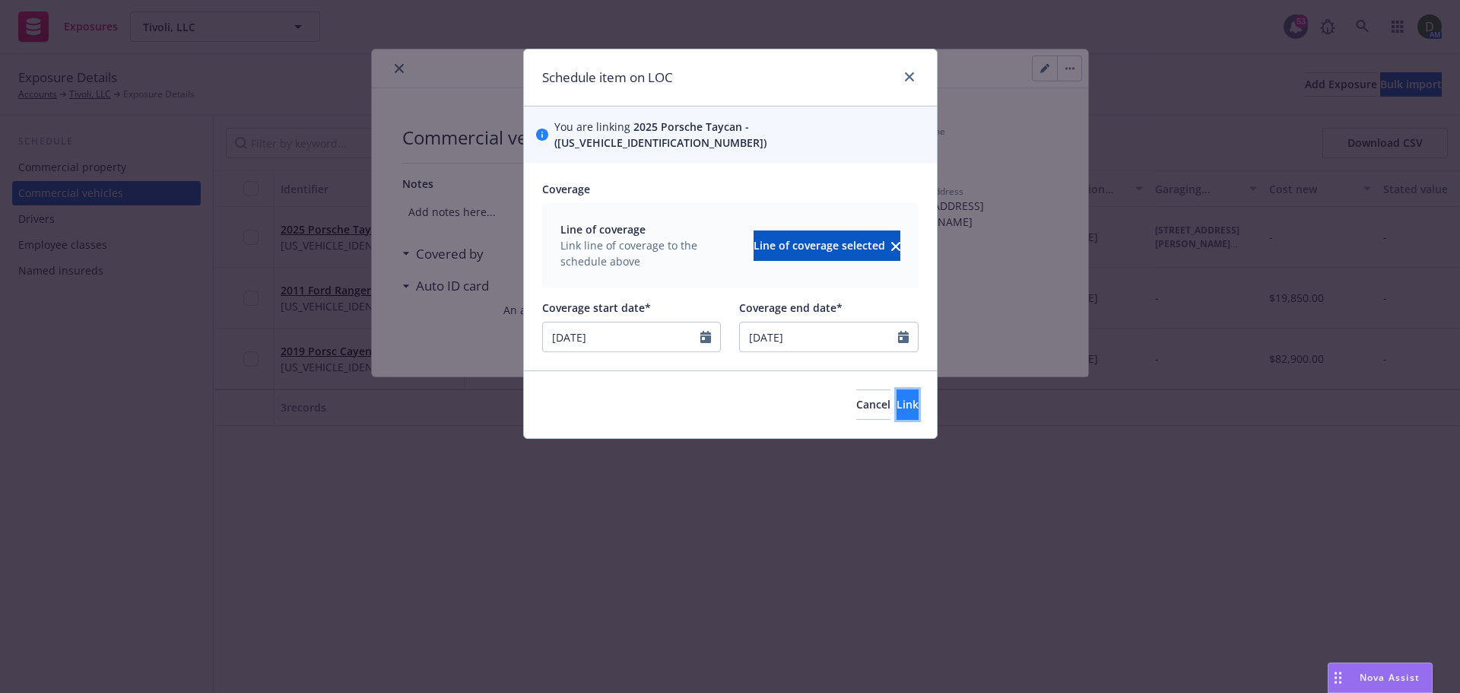
click at [896, 397] on span "Link" at bounding box center [907, 404] width 22 height 14
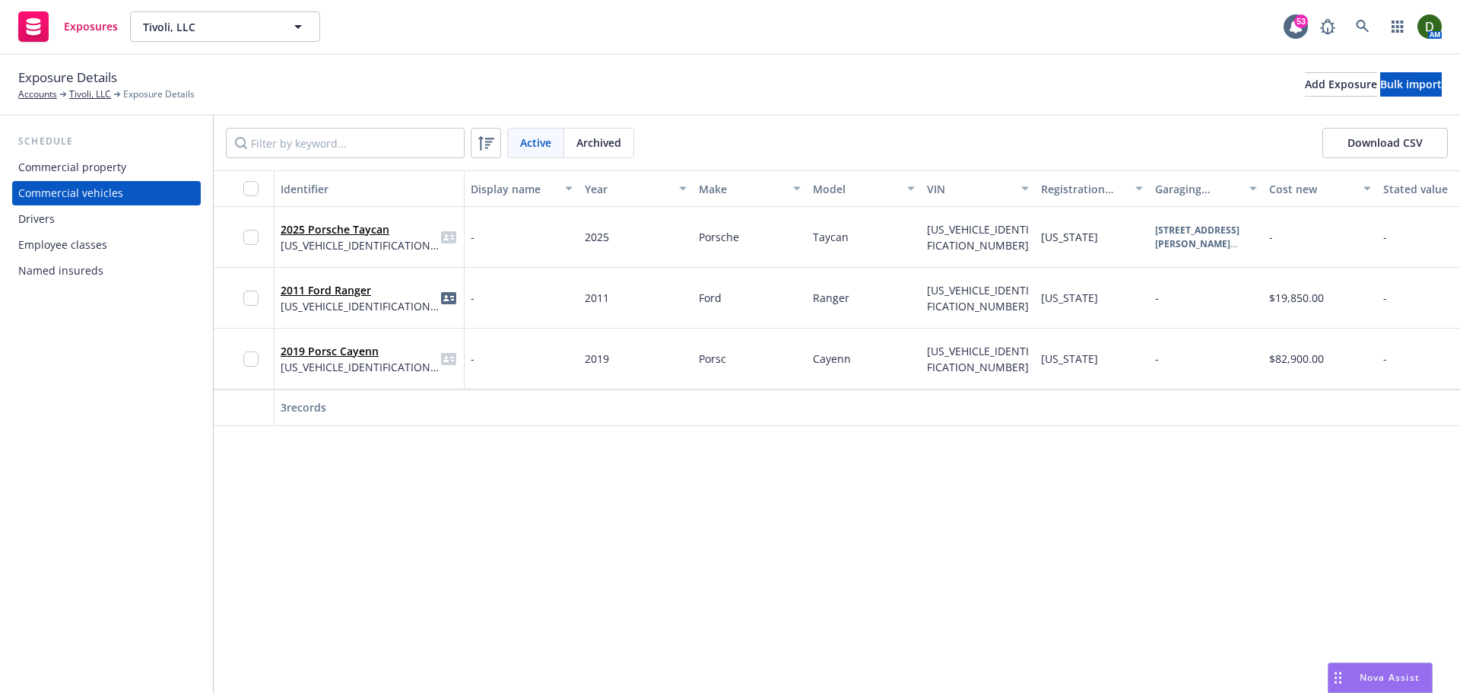
click at [1363, 663] on div "Nova Assist" at bounding box center [1379, 677] width 103 height 29
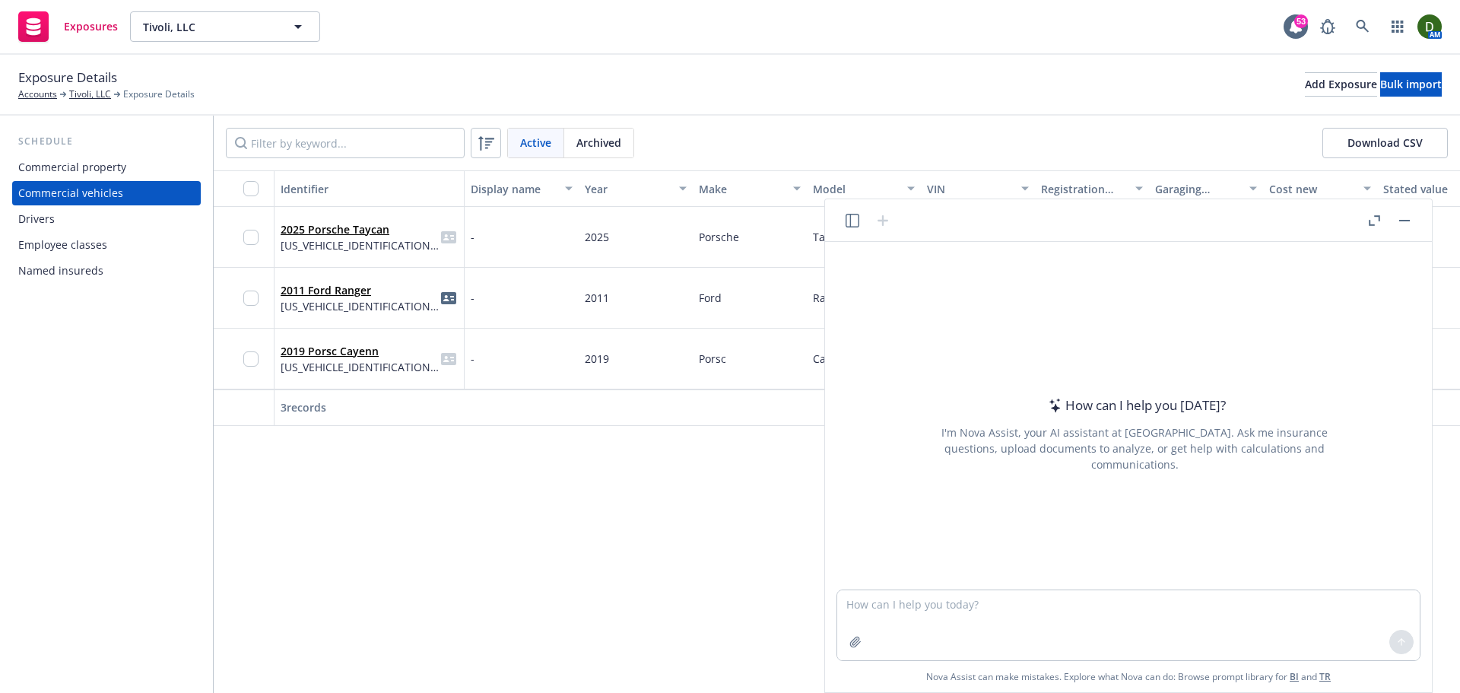
click at [902, 586] on div at bounding box center [1134, 580] width 582 height 18
click at [890, 596] on textarea at bounding box center [1128, 625] width 582 height 70
paste textarea "Date: To: NEWFRONT INS SERVICES From: Commercial Underwriting Re: Change of Pro…"
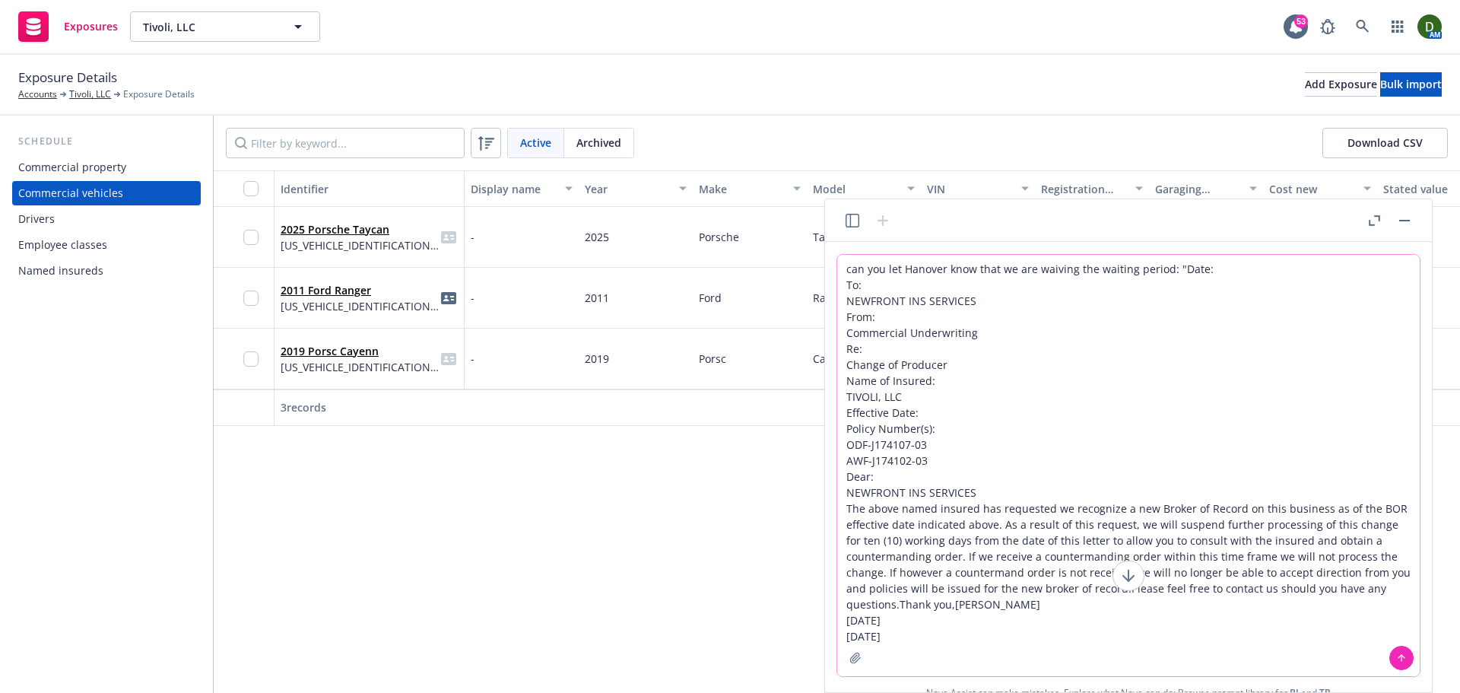
type textarea "can you let Hanover know that we are waiving the waiting period: "Date: To: NEW…"
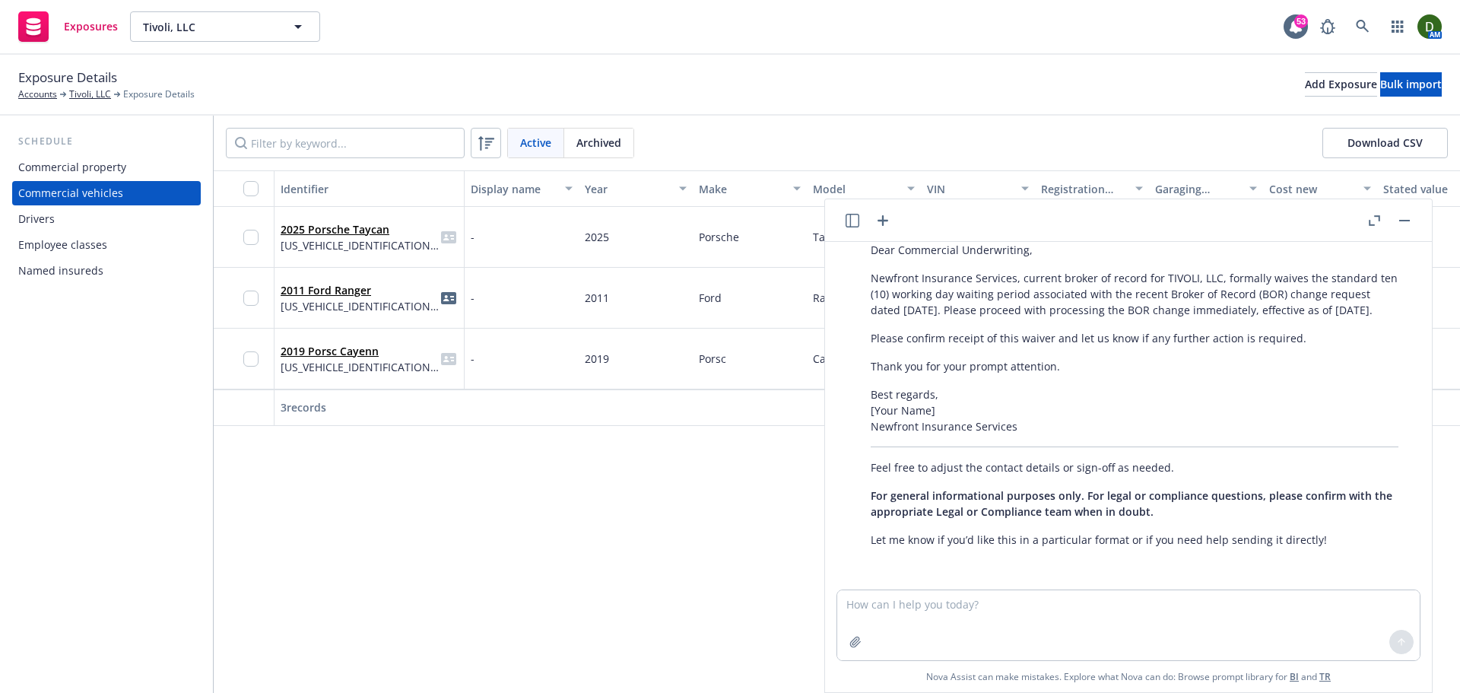
scroll to position [446, 0]
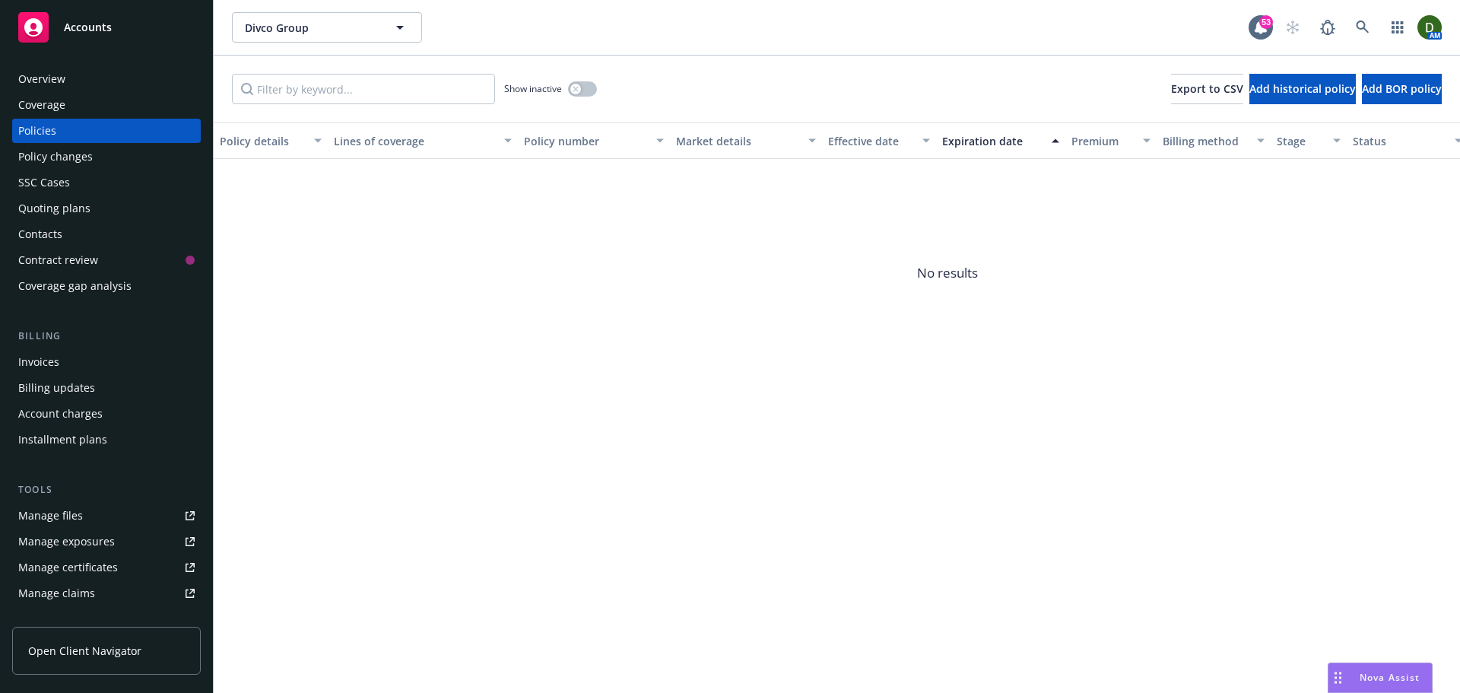
click at [86, 85] on div "Overview" at bounding box center [106, 79] width 176 height 24
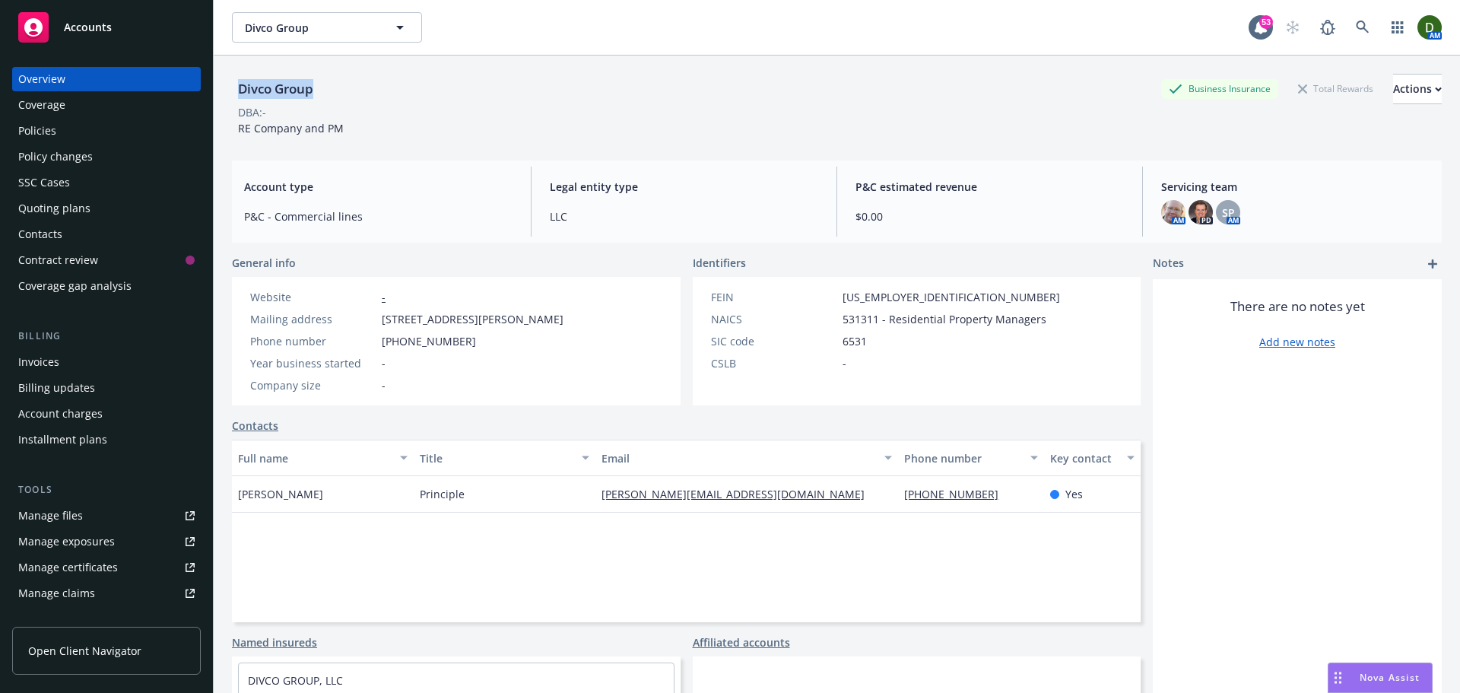
drag, startPoint x: 313, startPoint y: 87, endPoint x: 217, endPoint y: 90, distance: 96.6
click at [217, 90] on div "Divco Group Business Insurance Total Rewards Actions DBA: - RE Company and PM A…" at bounding box center [837, 402] width 1246 height 693
copy div "Divco Group"
drag, startPoint x: 330, startPoint y: 128, endPoint x: 215, endPoint y: 135, distance: 115.0
click at [220, 135] on div "Divco Group Business Insurance Total Rewards Actions DBA: - RE Company and PM A…" at bounding box center [837, 402] width 1246 height 693
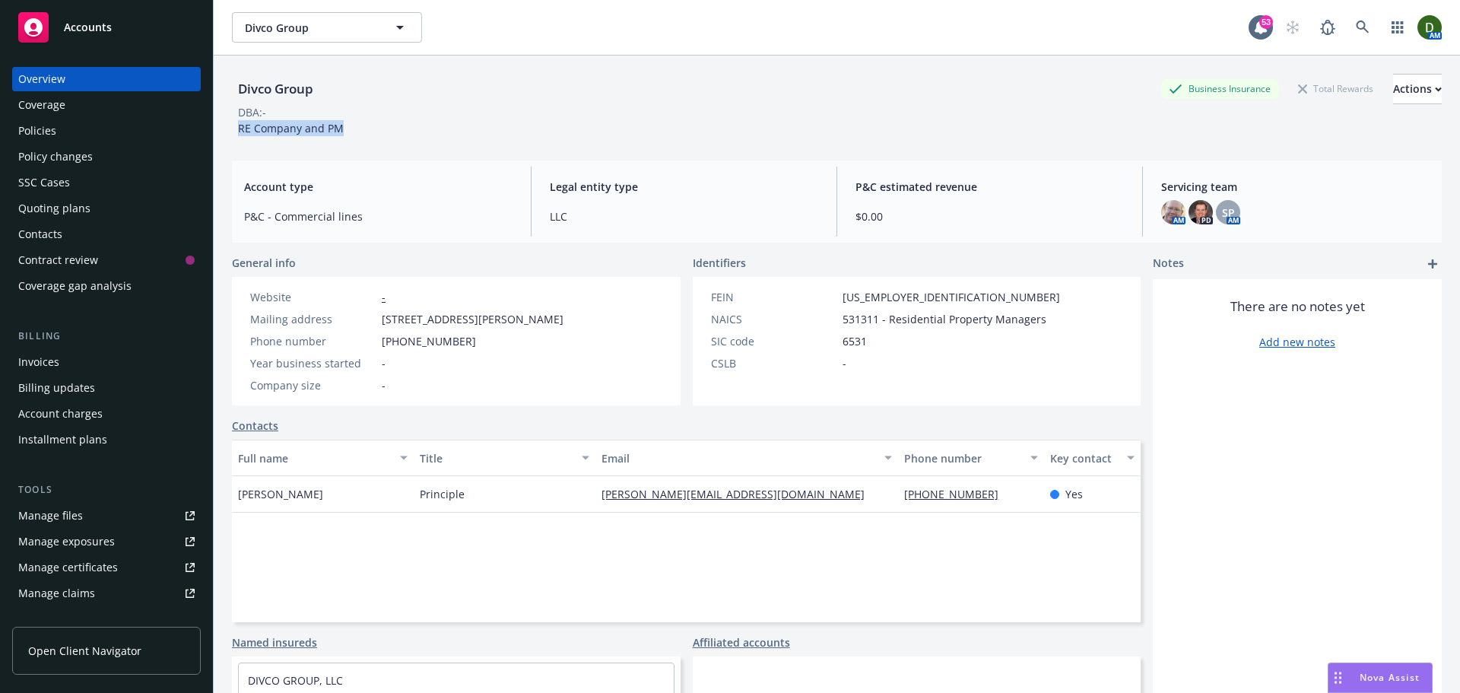
copy span "RE Company and PM"
click at [89, 128] on div "Policies" at bounding box center [106, 131] width 176 height 24
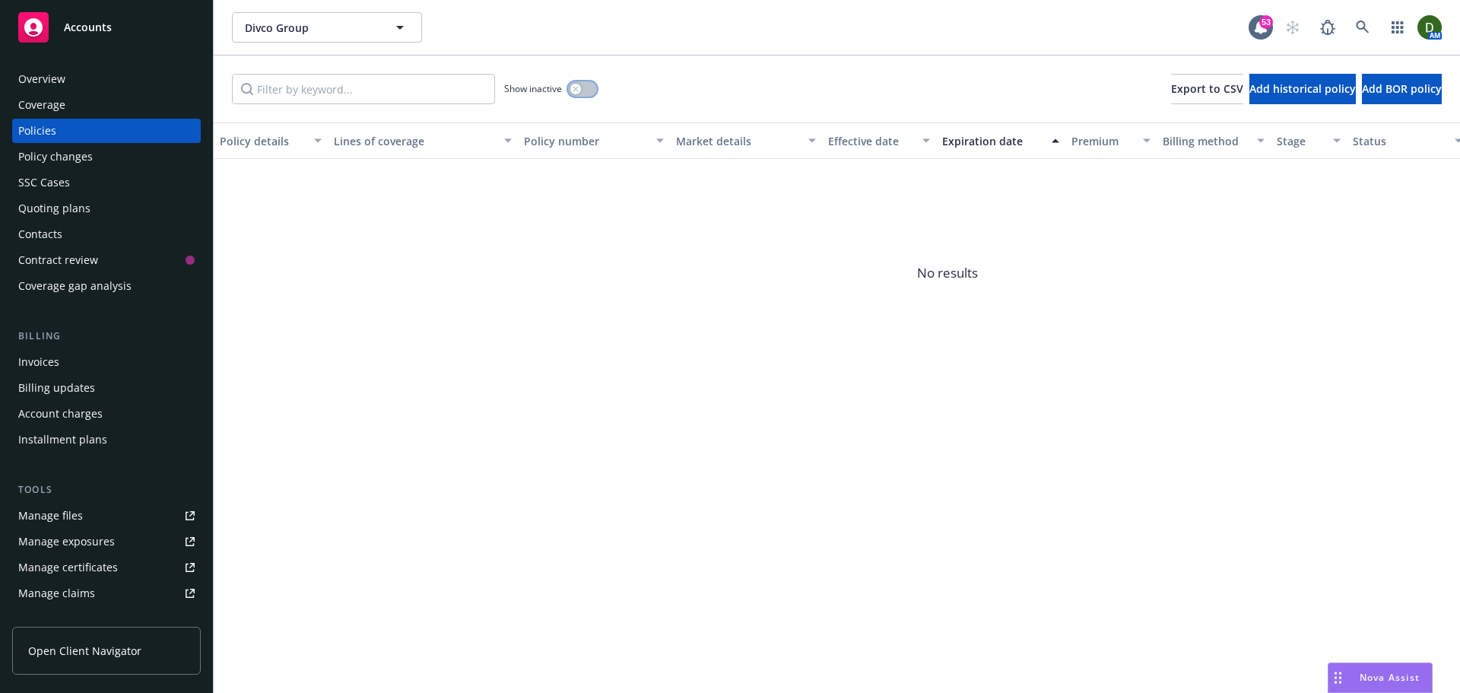
click at [581, 91] on button "button" at bounding box center [582, 88] width 29 height 15
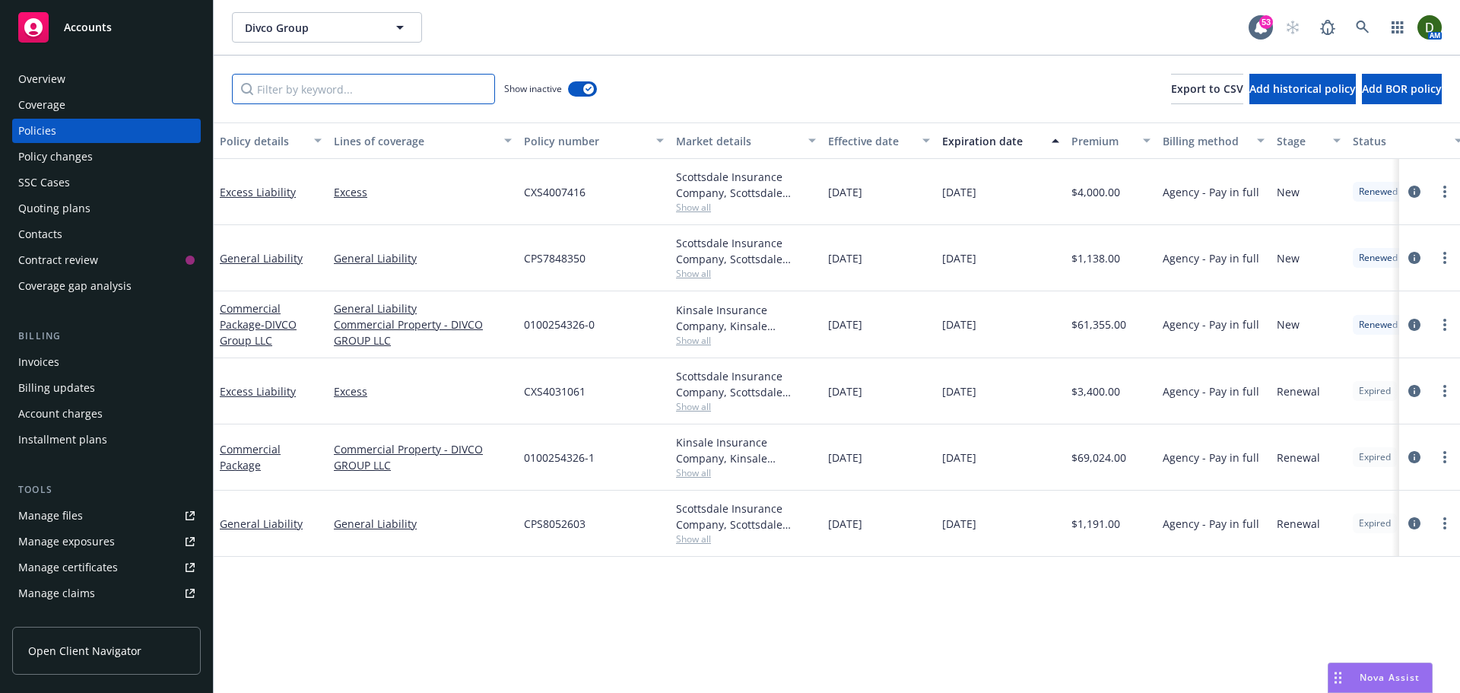
click at [401, 93] on input "Filter by keyword..." at bounding box center [363, 89] width 263 height 30
paste input "General Liability"
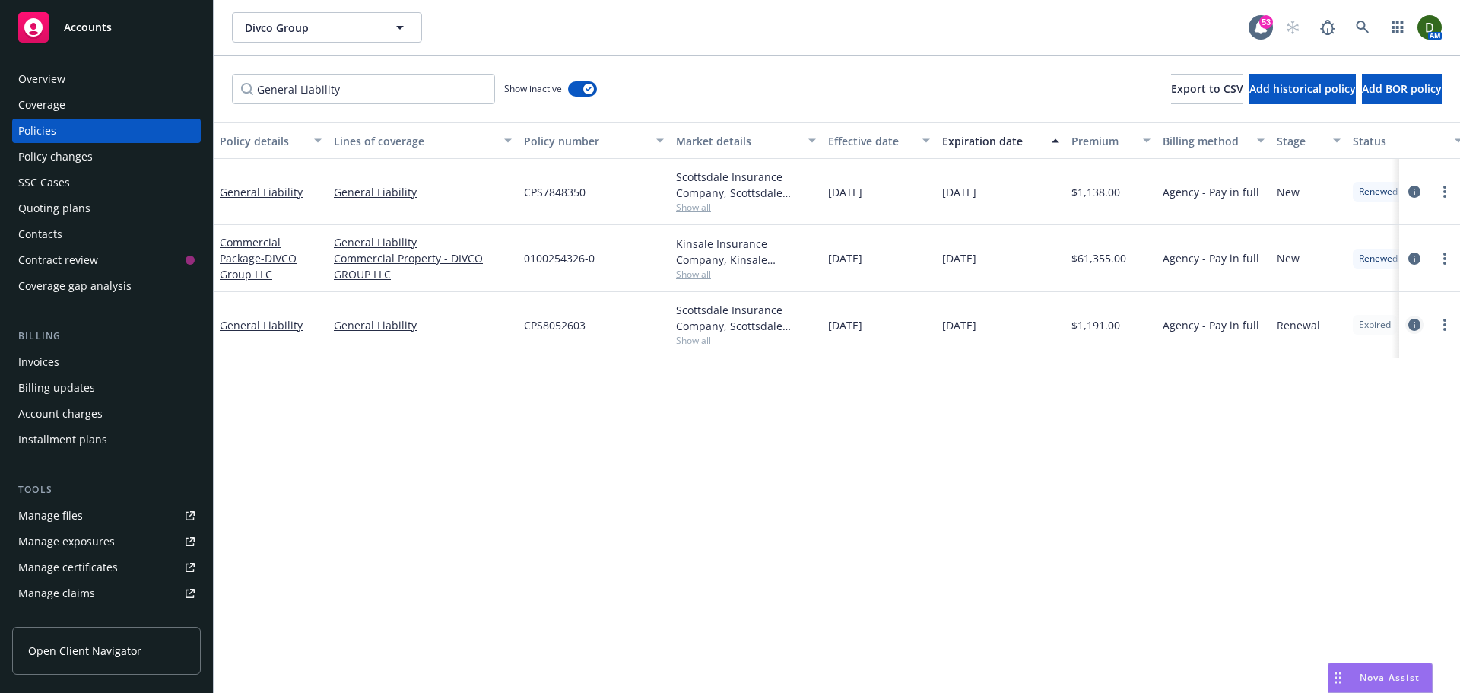
click at [1422, 324] on link "circleInformation" at bounding box center [1414, 325] width 18 height 18
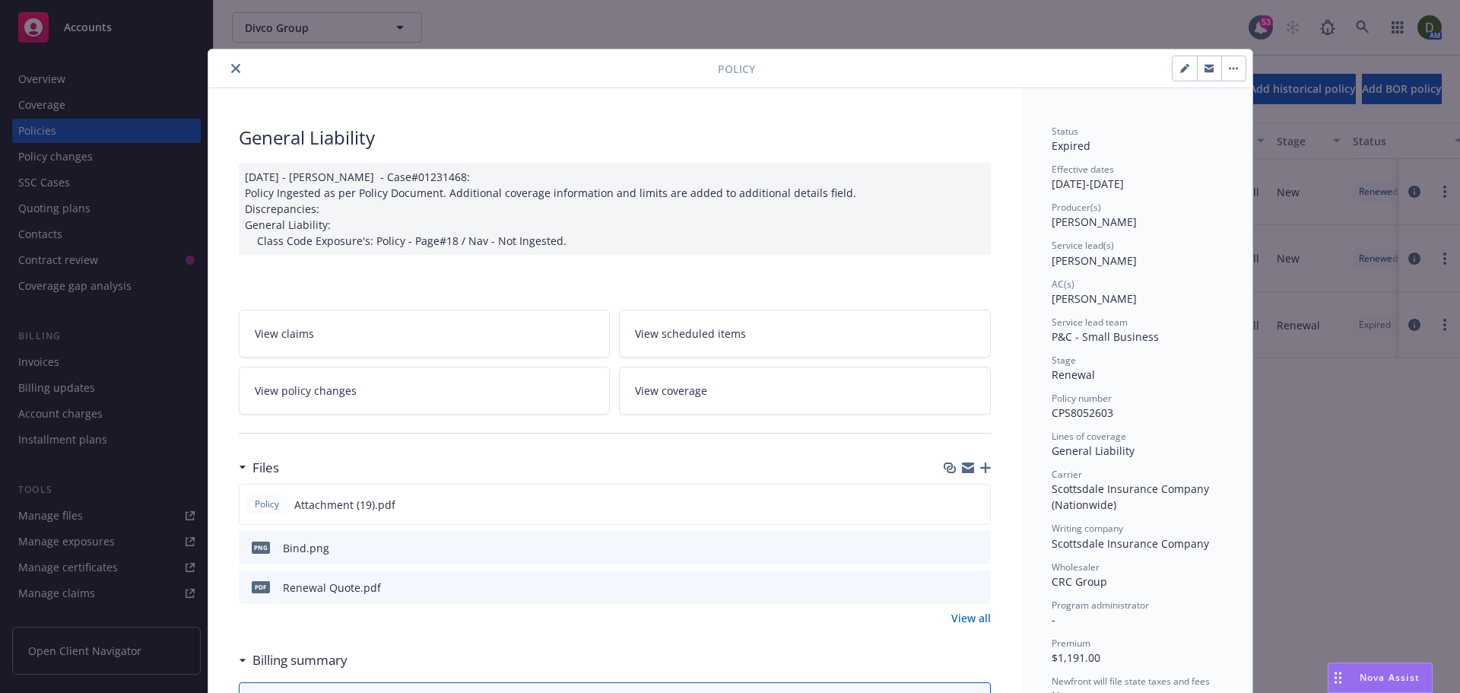
click at [231, 70] on icon "close" at bounding box center [235, 68] width 9 height 9
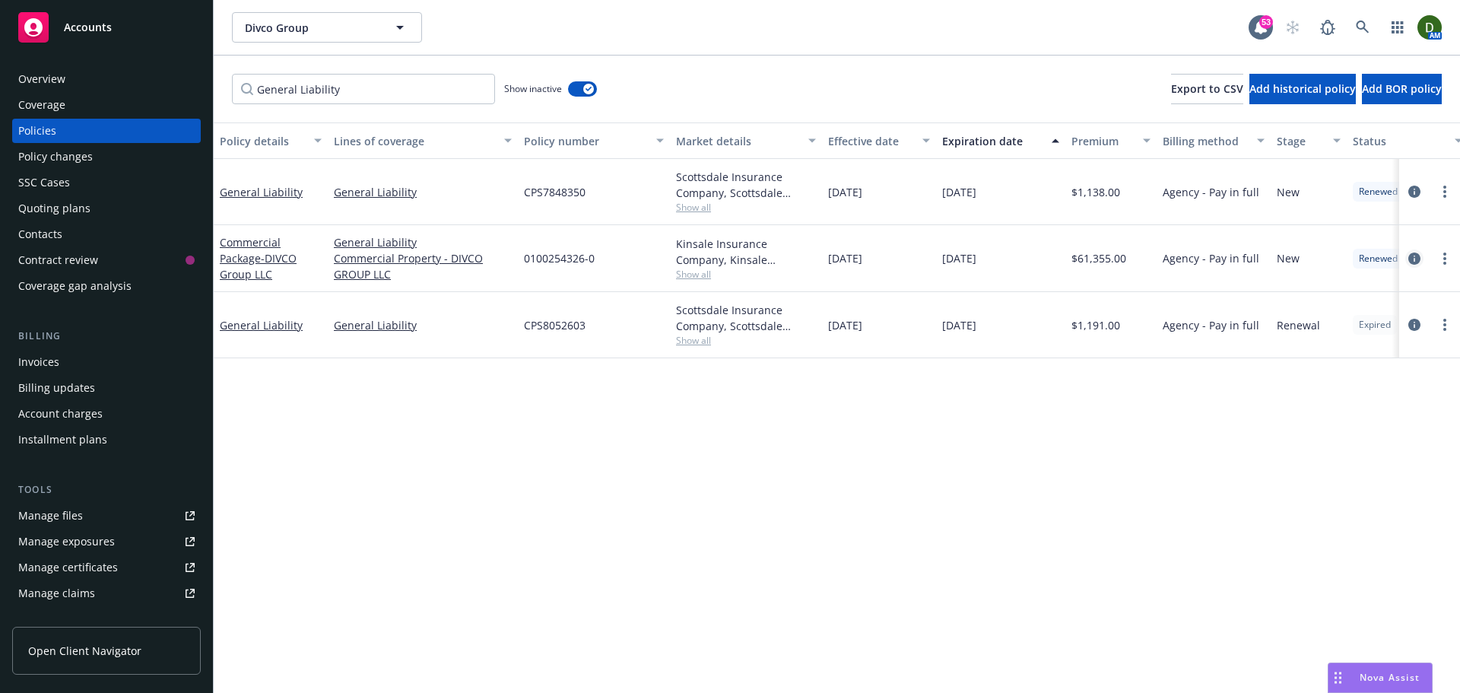
click at [1413, 255] on icon "circleInformation" at bounding box center [1414, 258] width 12 height 12
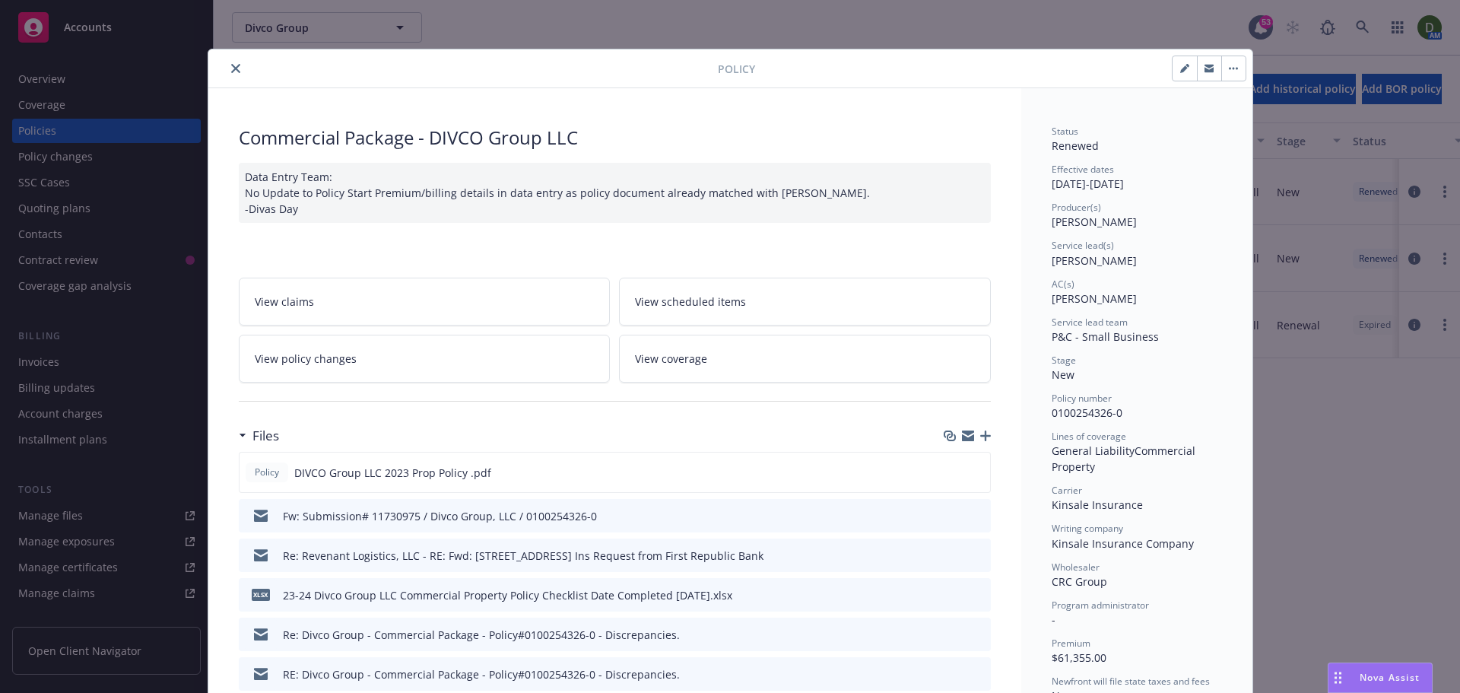
click at [227, 66] on button "close" at bounding box center [236, 68] width 18 height 18
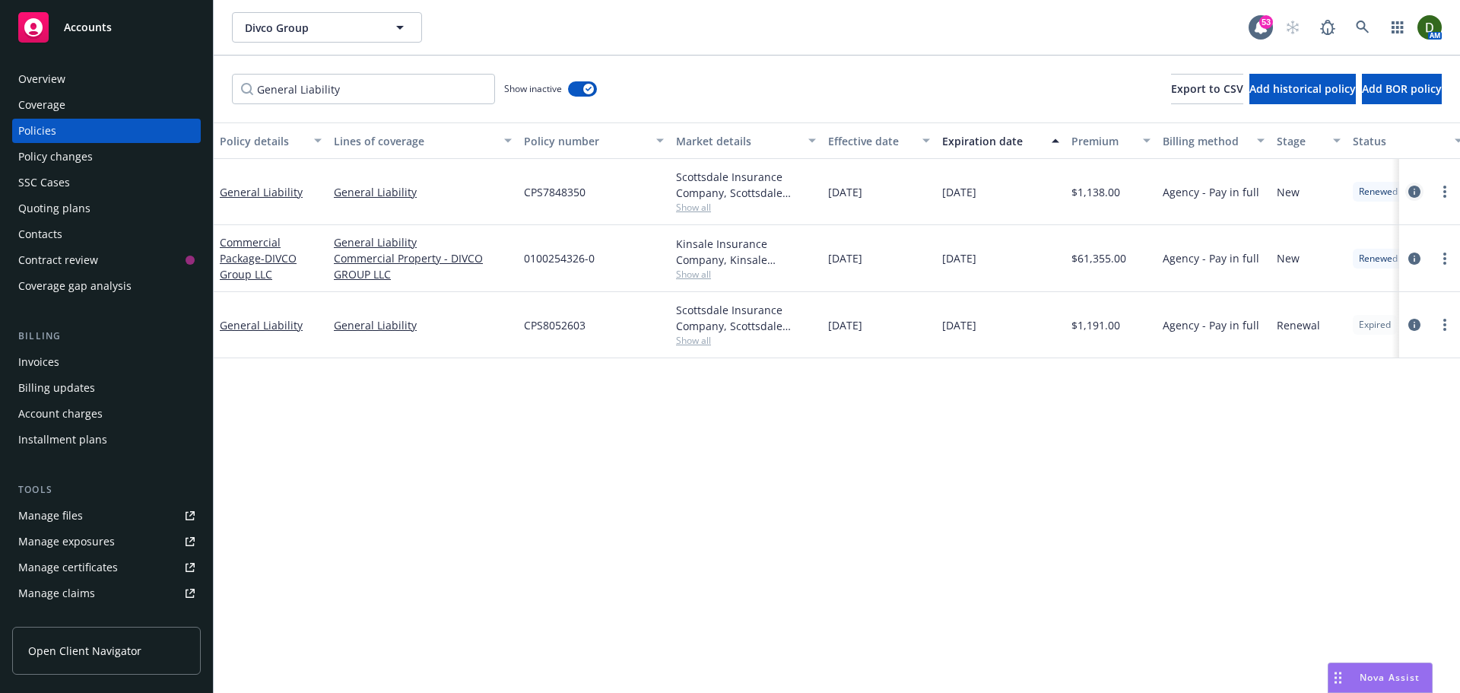
click at [1414, 186] on icon "circleInformation" at bounding box center [1414, 192] width 12 height 12
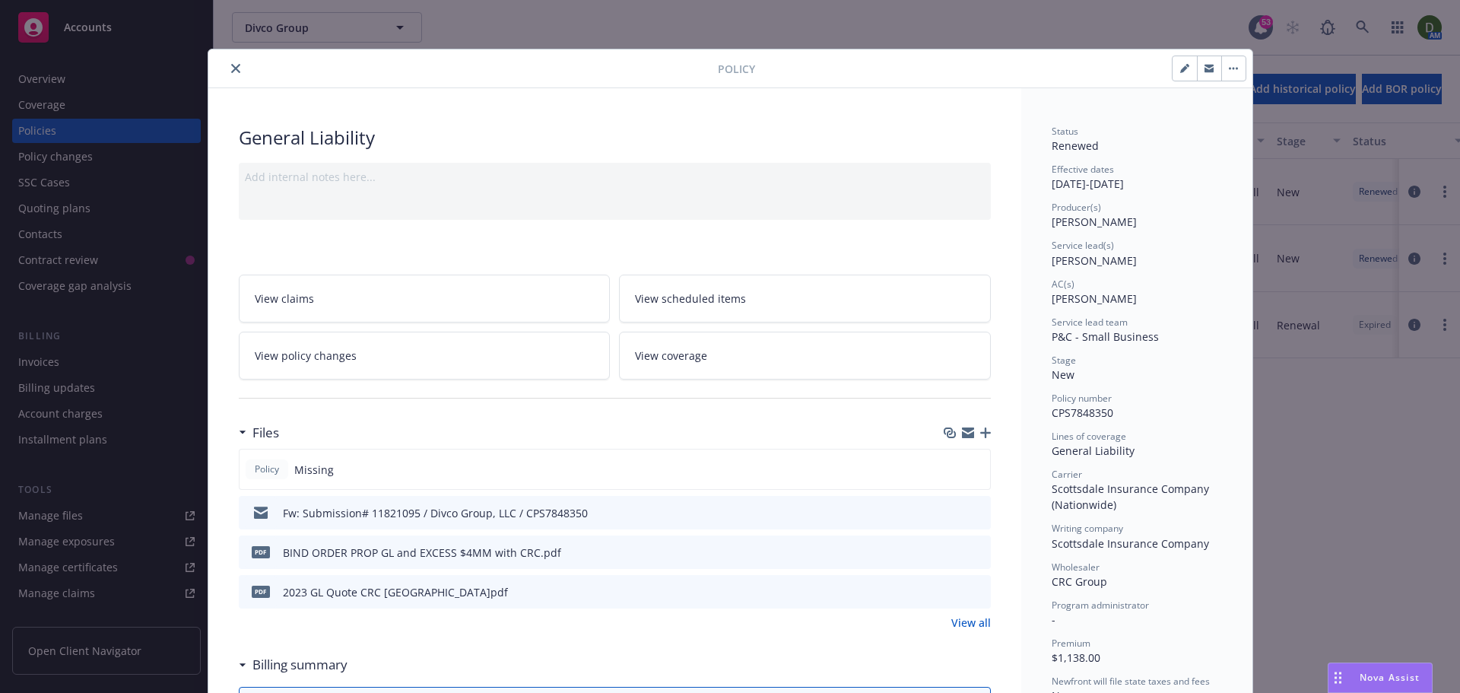
click at [236, 65] on button "close" at bounding box center [236, 68] width 18 height 18
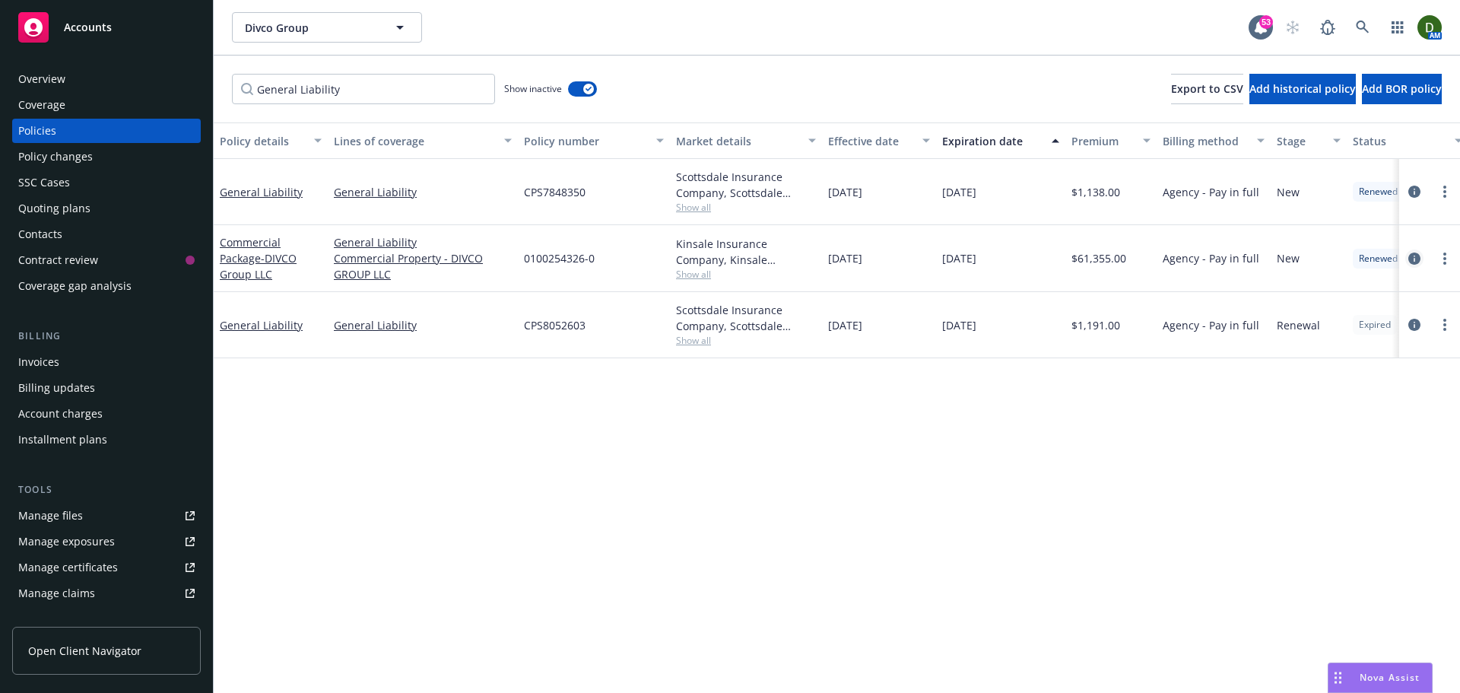
click at [1419, 262] on icon "circleInformation" at bounding box center [1414, 258] width 12 height 12
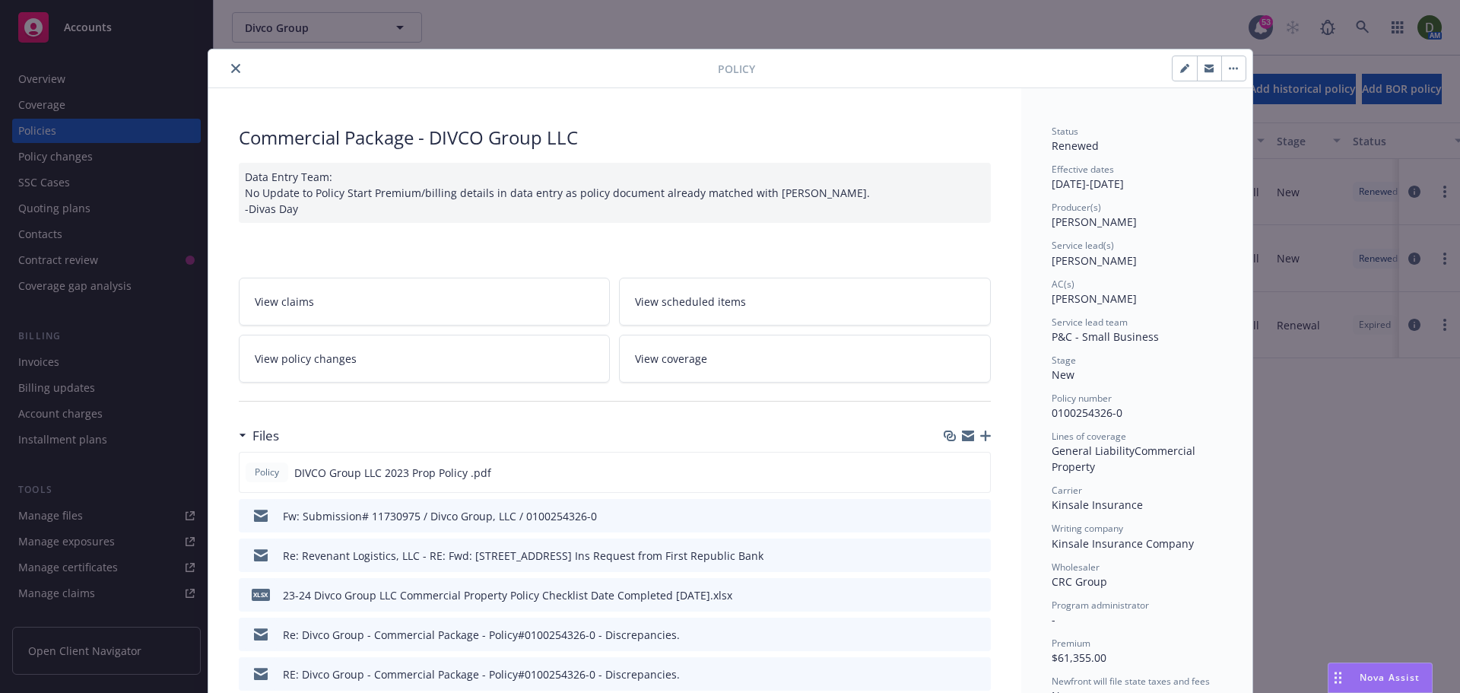
click at [234, 68] on button "close" at bounding box center [236, 68] width 18 height 18
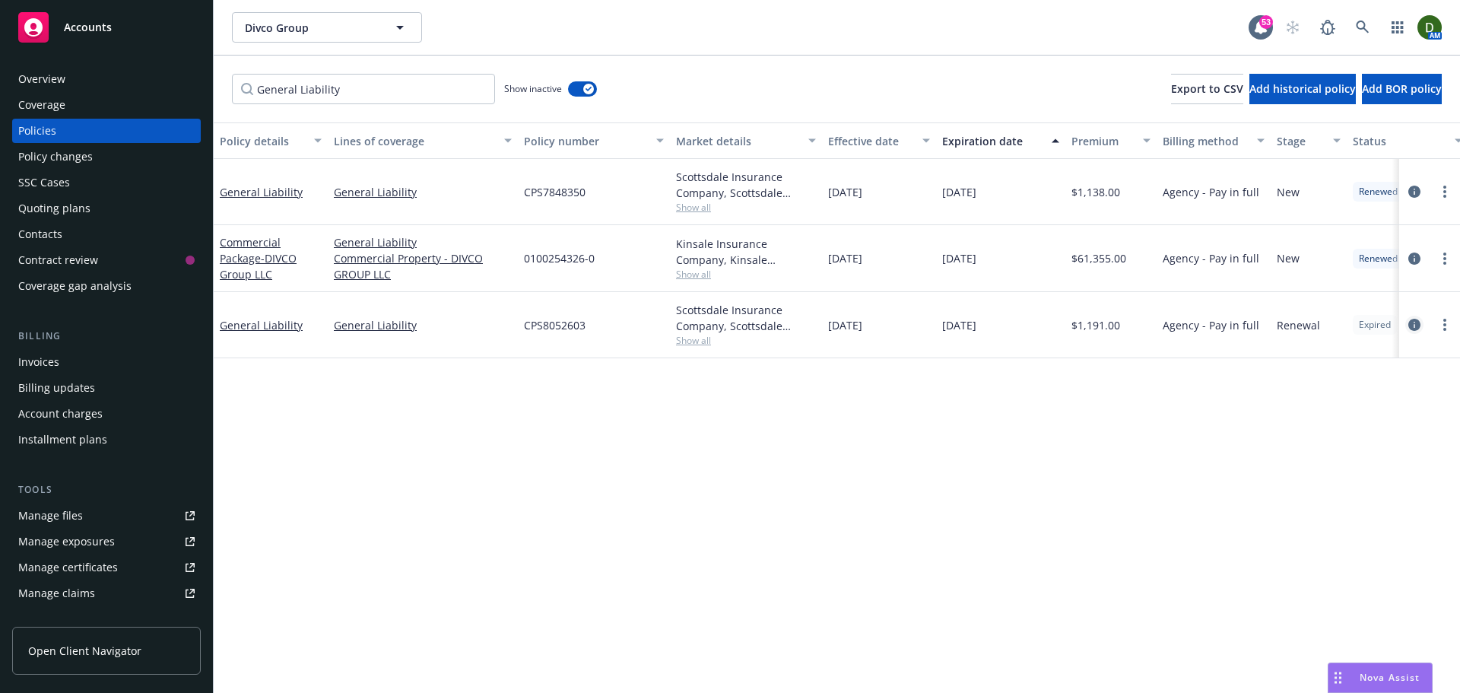
click at [1414, 324] on icon "circleInformation" at bounding box center [1414, 325] width 12 height 12
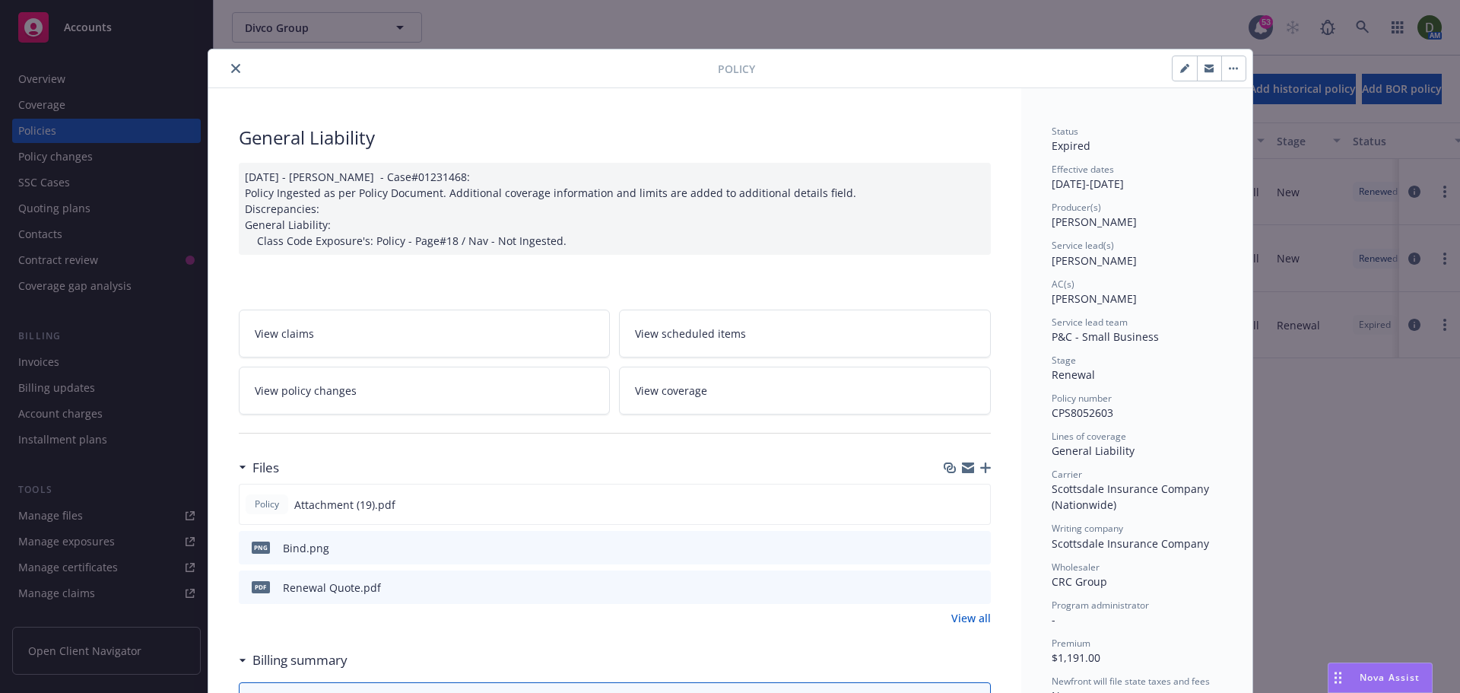
click at [227, 64] on button "close" at bounding box center [236, 68] width 18 height 18
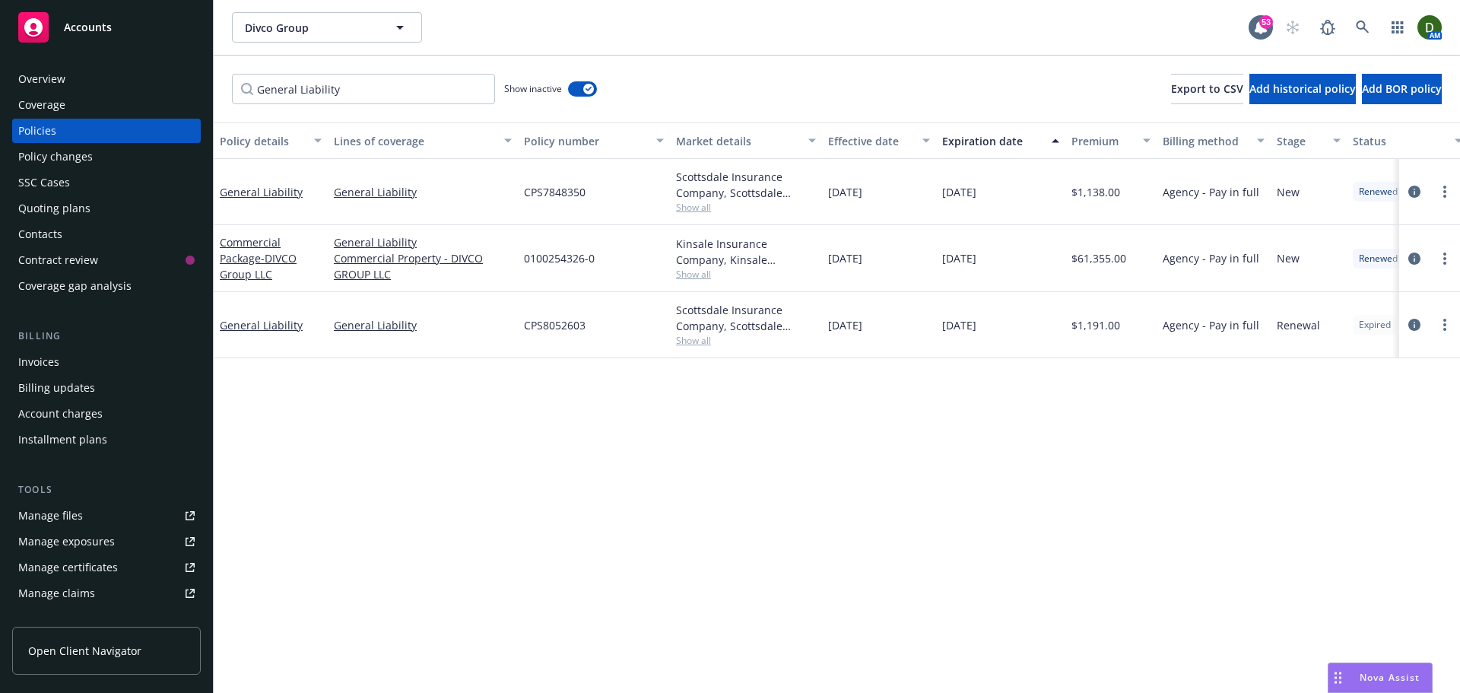
click at [722, 336] on span "Show all" at bounding box center [746, 340] width 140 height 13
drag, startPoint x: 693, startPoint y: 391, endPoint x: 523, endPoint y: 391, distance: 169.5
click at [523, 391] on span "Scottsdale Insurance Company" at bounding box center [663, 390] width 280 height 16
copy span "Scottsdale Insurance Company"
click at [534, 322] on span "CPS8052603" at bounding box center [555, 325] width 62 height 16
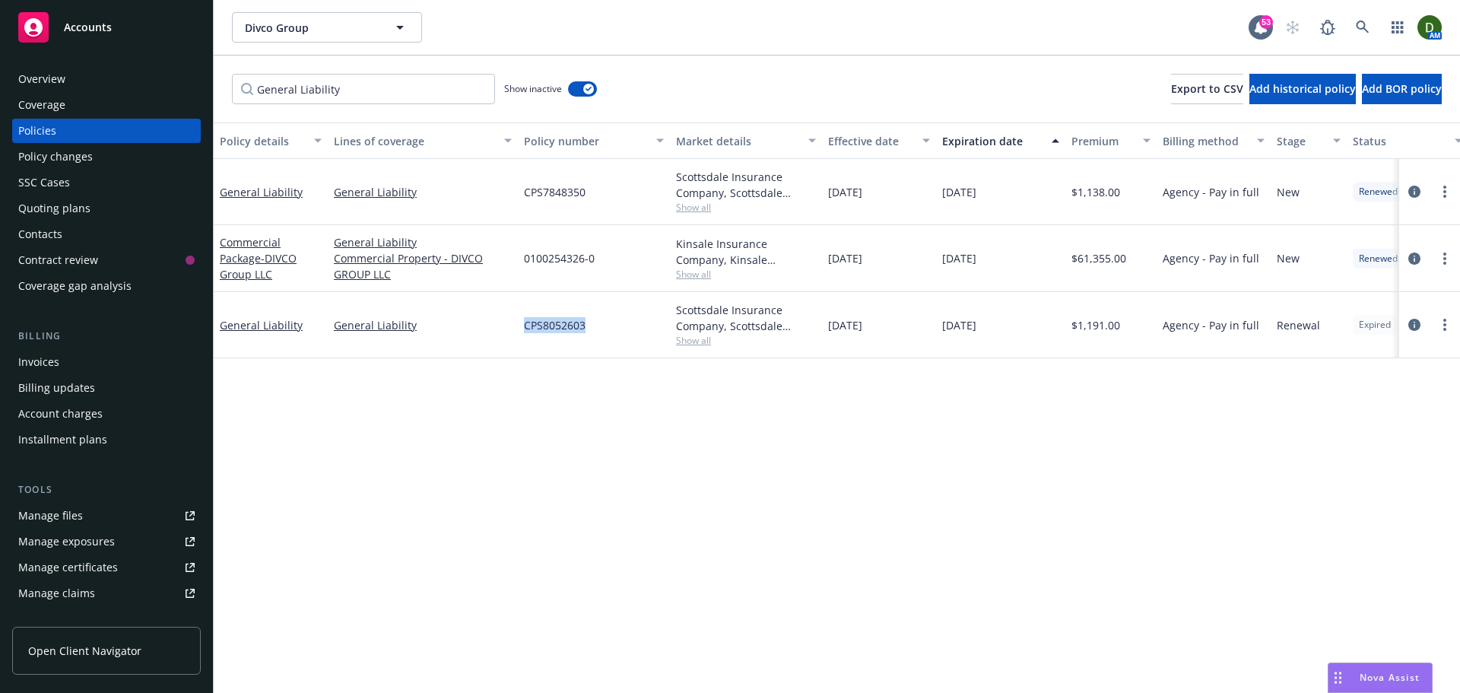
click at [534, 322] on span "CPS8052603" at bounding box center [555, 325] width 62 height 16
copy span "CPS8052603"
drag, startPoint x: 1136, startPoint y: 324, endPoint x: 1064, endPoint y: 330, distance: 71.7
click at [1064, 330] on div "General Liability General Liability CPS8052603 Scottsdale Insurance Company, Sc…" at bounding box center [947, 325] width 1467 height 66
copy div "$1,191.00"
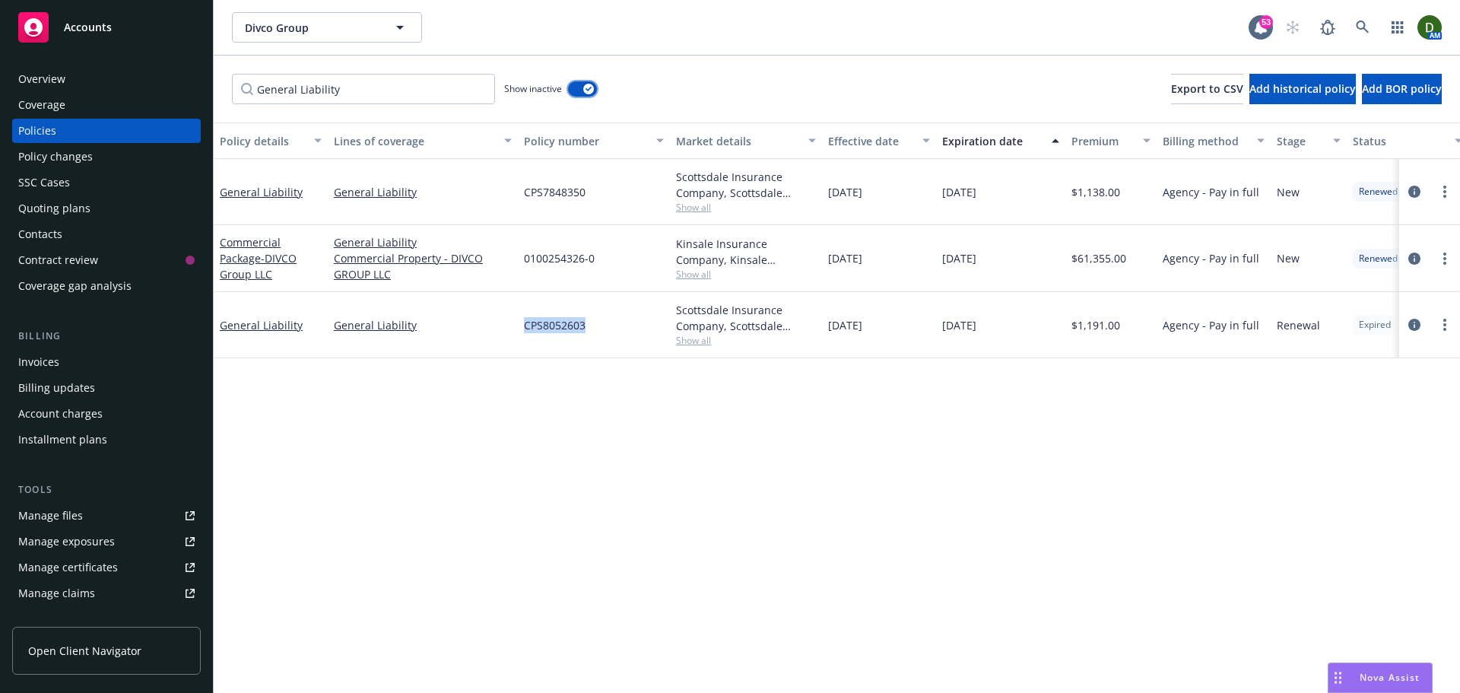
click at [572, 91] on button "button" at bounding box center [582, 88] width 29 height 15
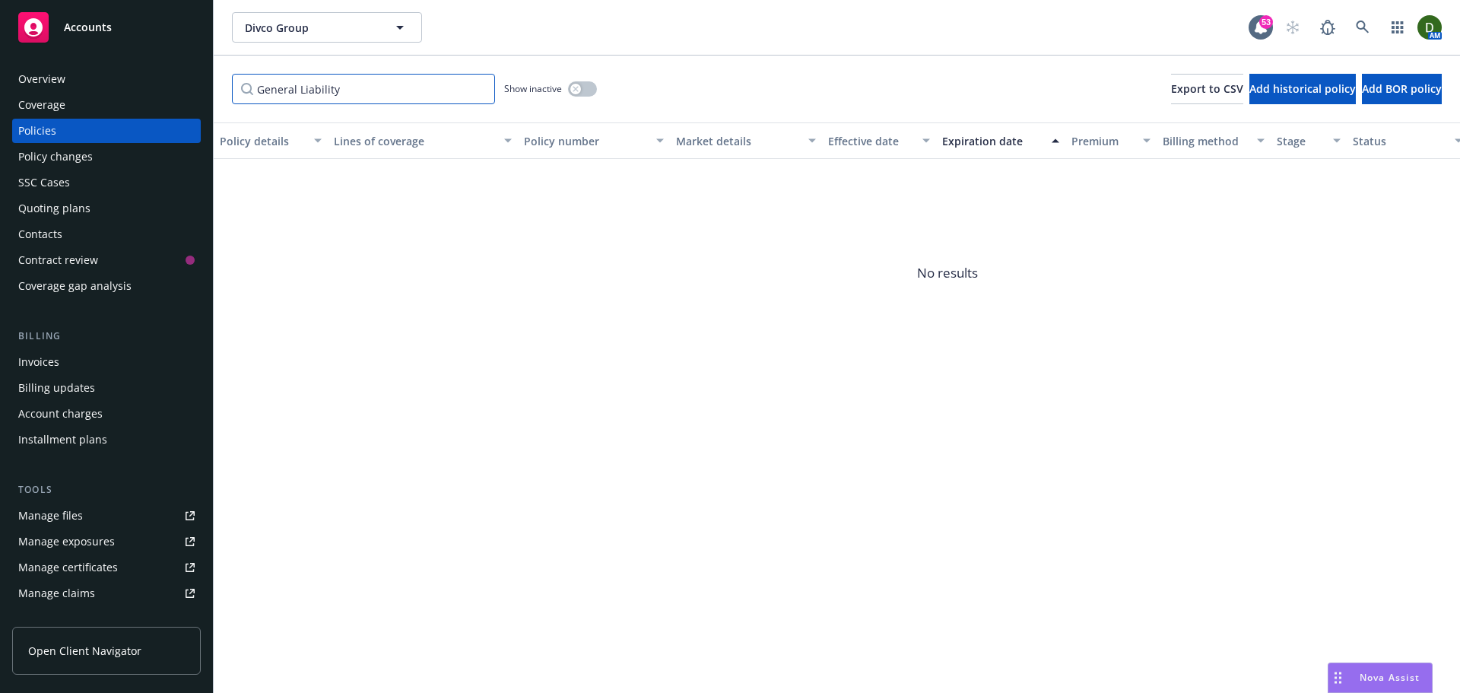
click at [354, 91] on input "General Liability" at bounding box center [363, 89] width 263 height 30
drag, startPoint x: 373, startPoint y: 87, endPoint x: 167, endPoint y: 89, distance: 206.0
click at [172, 86] on div "Accounts Overview Coverage Policies Policy changes SSC Cases Quoting plans Cont…" at bounding box center [730, 346] width 1460 height 693
click at [562, 90] on span "Show inactive" at bounding box center [533, 88] width 58 height 13
click at [572, 84] on div "button" at bounding box center [575, 89] width 11 height 11
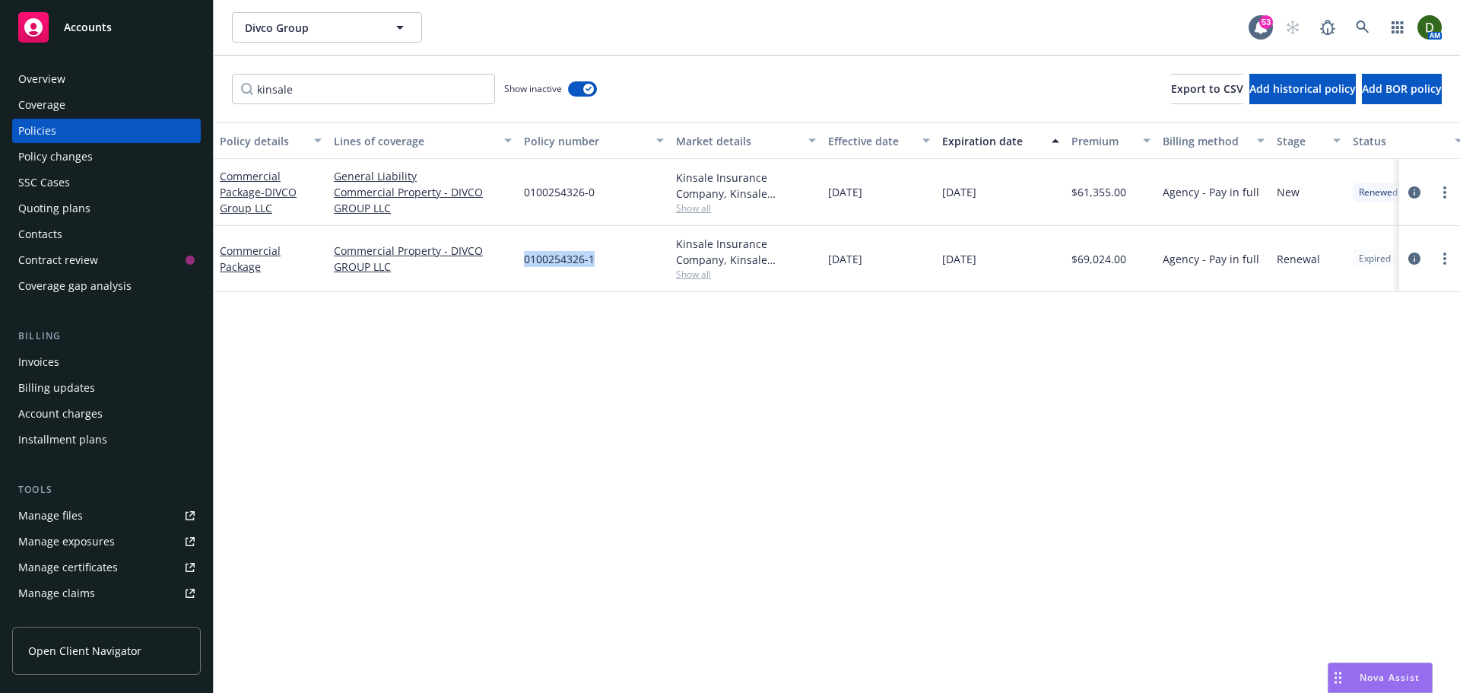
drag, startPoint x: 609, startPoint y: 255, endPoint x: 524, endPoint y: 270, distance: 86.4
click at [524, 270] on div "0100254326-1" at bounding box center [594, 259] width 152 height 66
copy span "0100254326-1"
drag, startPoint x: 811, startPoint y: 245, endPoint x: 669, endPoint y: 248, distance: 142.2
click at [669, 248] on div "Commercial Package Commercial Property - DIVCO GROUP LLC 0100254326-1 Kinsale I…" at bounding box center [947, 259] width 1467 height 66
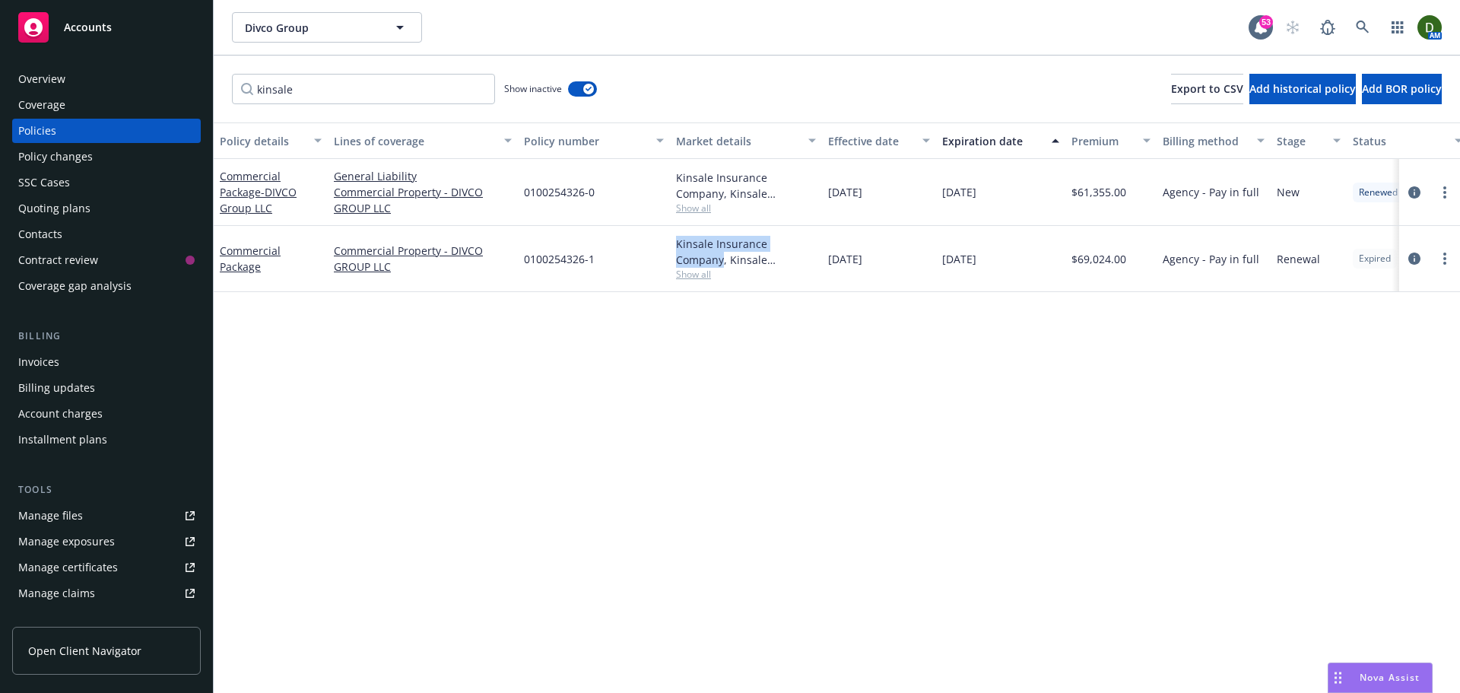
copy div "Kinsale Insurance Company"
drag, startPoint x: 1133, startPoint y: 261, endPoint x: 972, endPoint y: 167, distance: 186.1
click at [1063, 262] on div "Commercial Package Commercial Property - DIVCO GROUP LLC 0100254326-1 Kinsale I…" at bounding box center [947, 259] width 1467 height 66
copy div "$69,024.00"
click at [585, 87] on icon "button" at bounding box center [588, 89] width 6 height 5
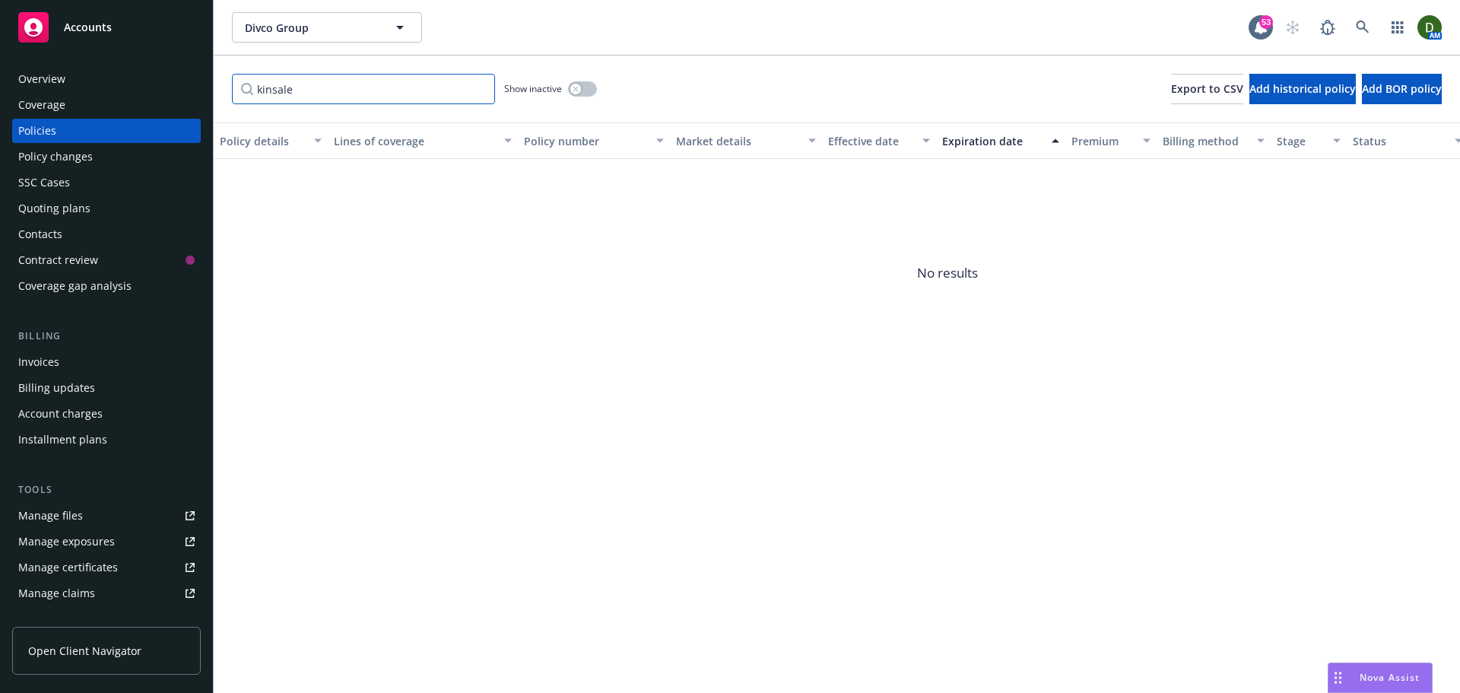
drag, startPoint x: 351, startPoint y: 81, endPoint x: 132, endPoint y: 81, distance: 219.0
click at [132, 81] on div "Accounts Overview Coverage Policies Policy changes SSC Cases Quoting plans Cont…" at bounding box center [730, 346] width 1460 height 693
paste input "Excess Liability"
type input "Excess Liability"
click at [577, 78] on div "Show inactive" at bounding box center [550, 89] width 93 height 30
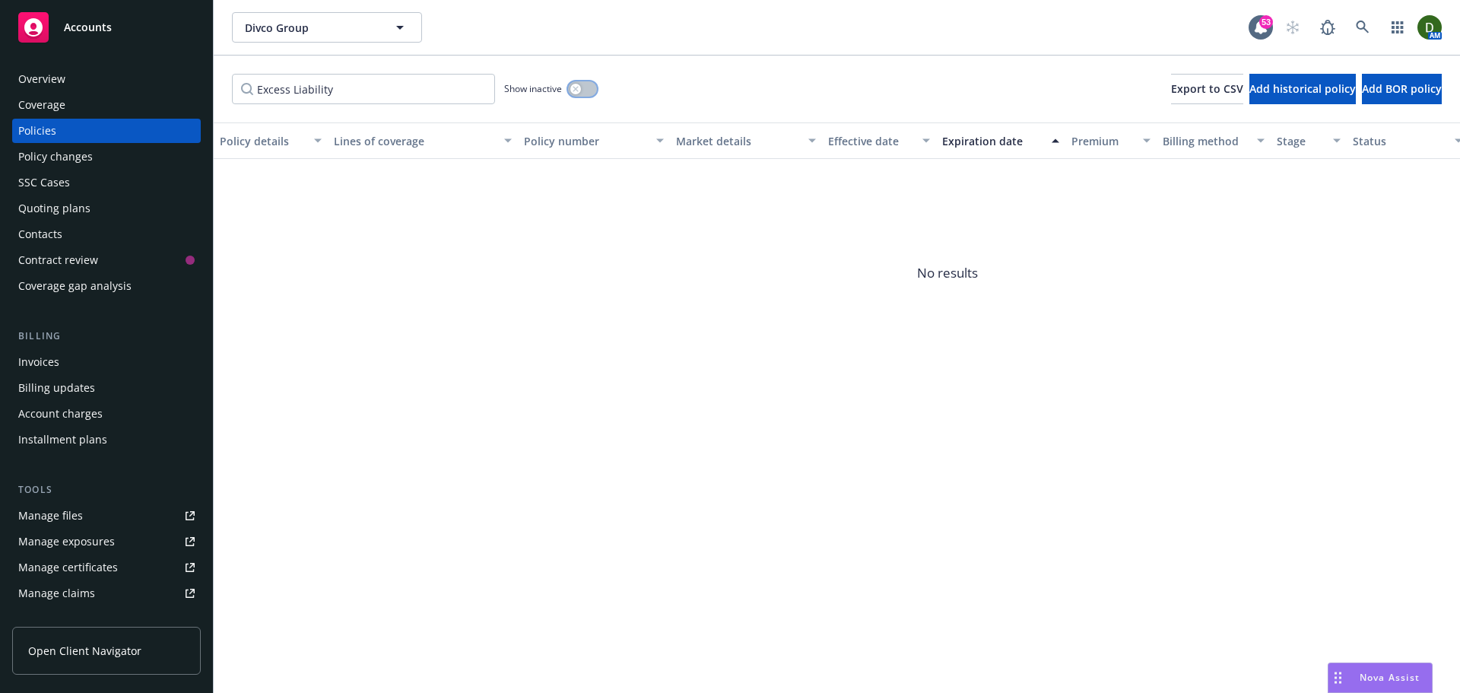
click at [583, 92] on button "button" at bounding box center [582, 88] width 29 height 15
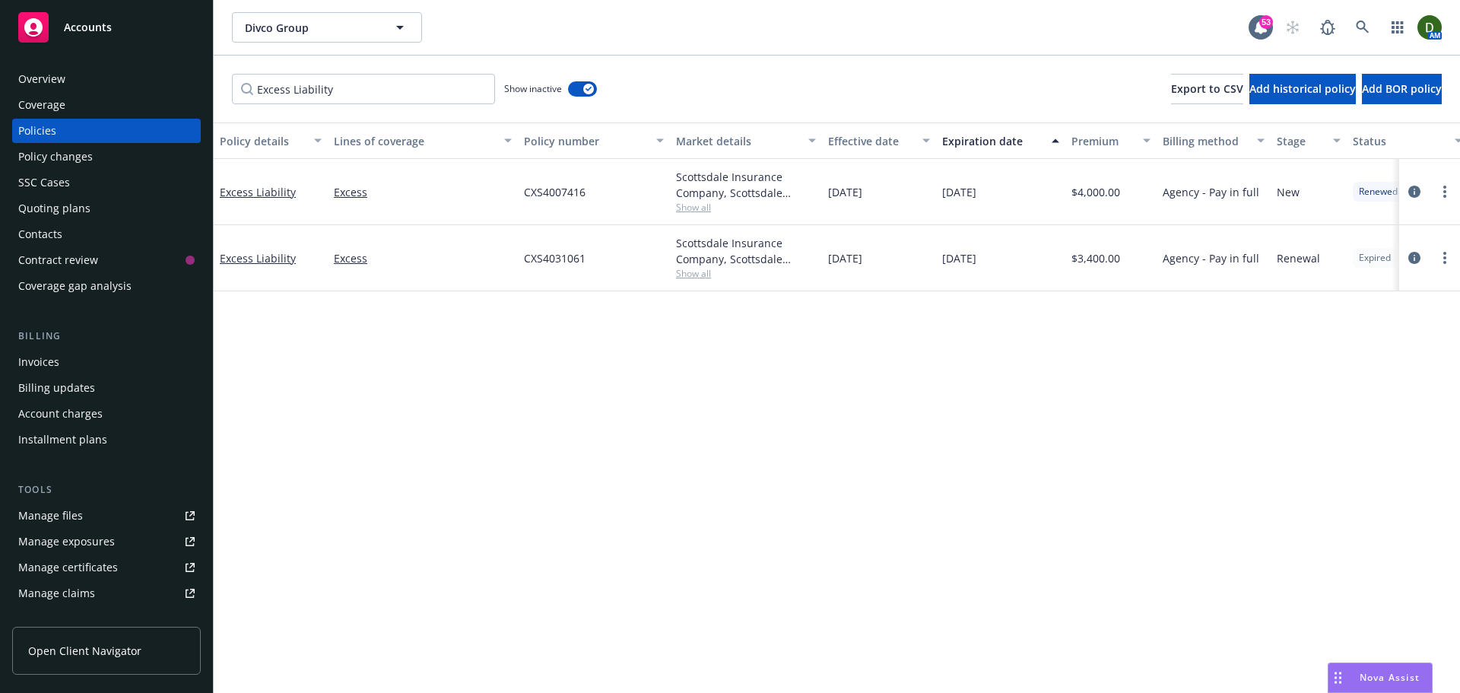
click at [553, 258] on span "CXS4031061" at bounding box center [555, 258] width 62 height 16
copy span "CXS4031061"
drag, startPoint x: 1124, startPoint y: 261, endPoint x: 1077, endPoint y: 262, distance: 47.9
click at [1077, 262] on div "$3,400.00" at bounding box center [1110, 258] width 91 height 66
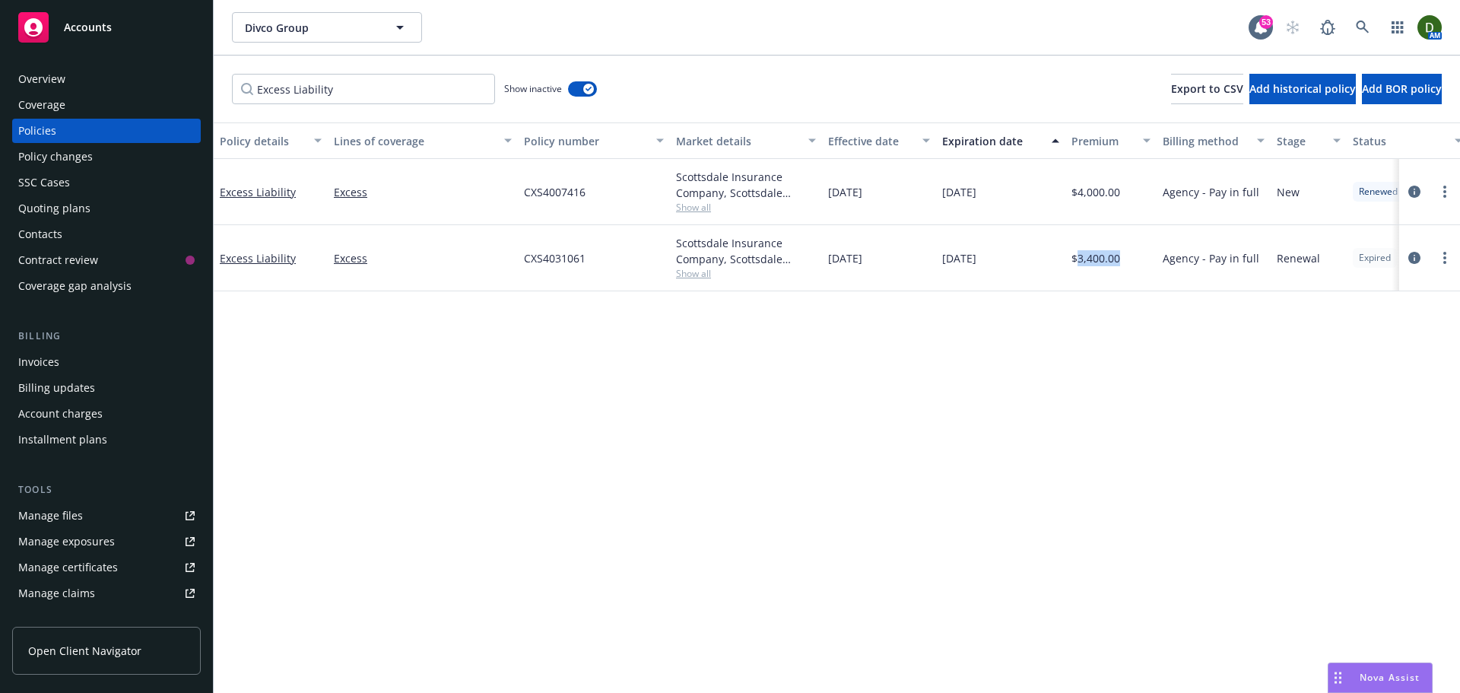
click at [1077, 262] on span "$3,400.00" at bounding box center [1095, 258] width 49 height 16
click at [1075, 261] on span "$3,400.00" at bounding box center [1095, 258] width 49 height 16
drag, startPoint x: 1064, startPoint y: 262, endPoint x: 1143, endPoint y: 258, distance: 79.2
click at [1147, 258] on div "Excess Liability Excess CXS4031061 Scottsdale Insurance Company, Scottsdale Ins…" at bounding box center [947, 258] width 1467 height 66
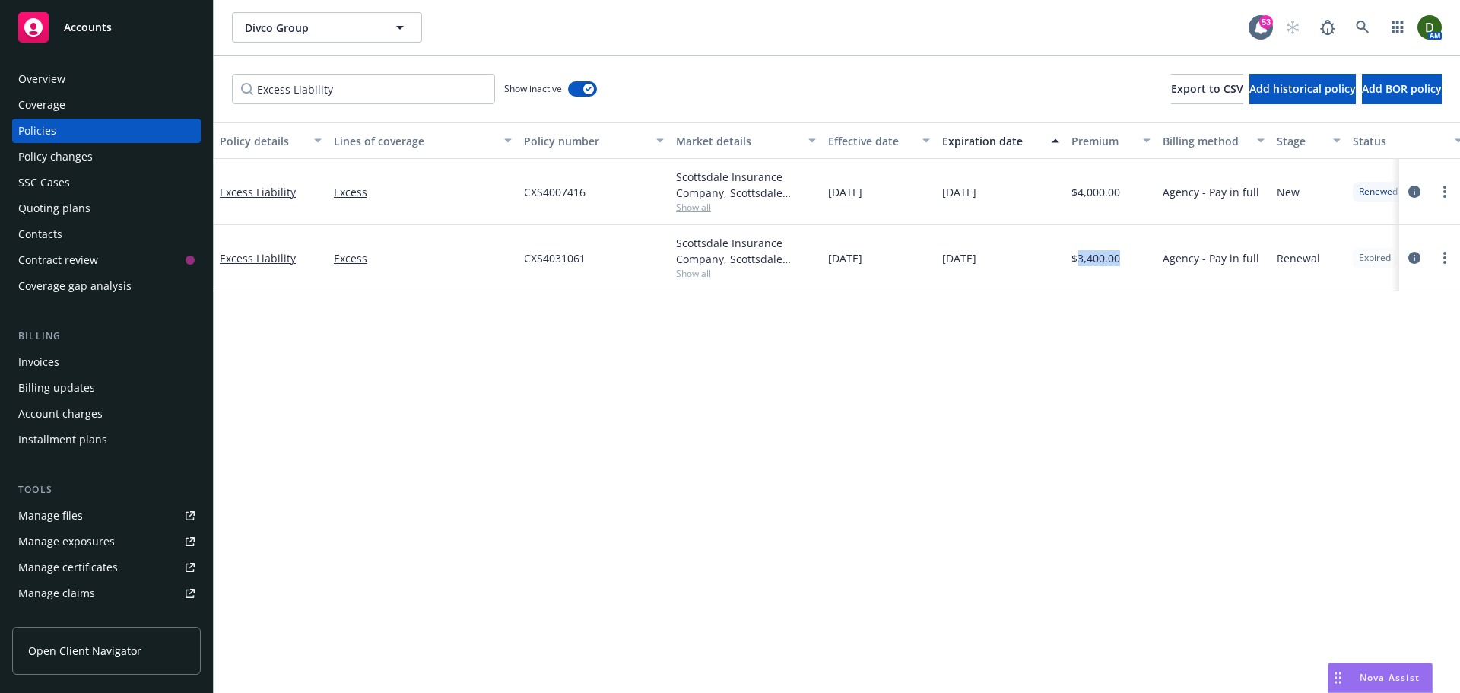
copy div "$3,400.00"
